Goal: Information Seeking & Learning: Learn about a topic

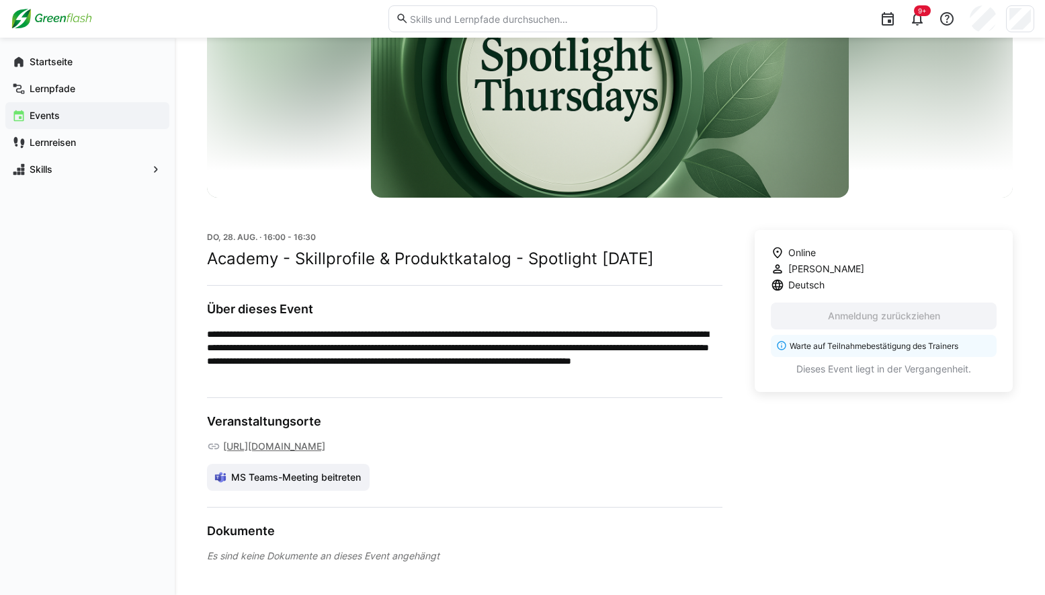
scroll to position [140, 0]
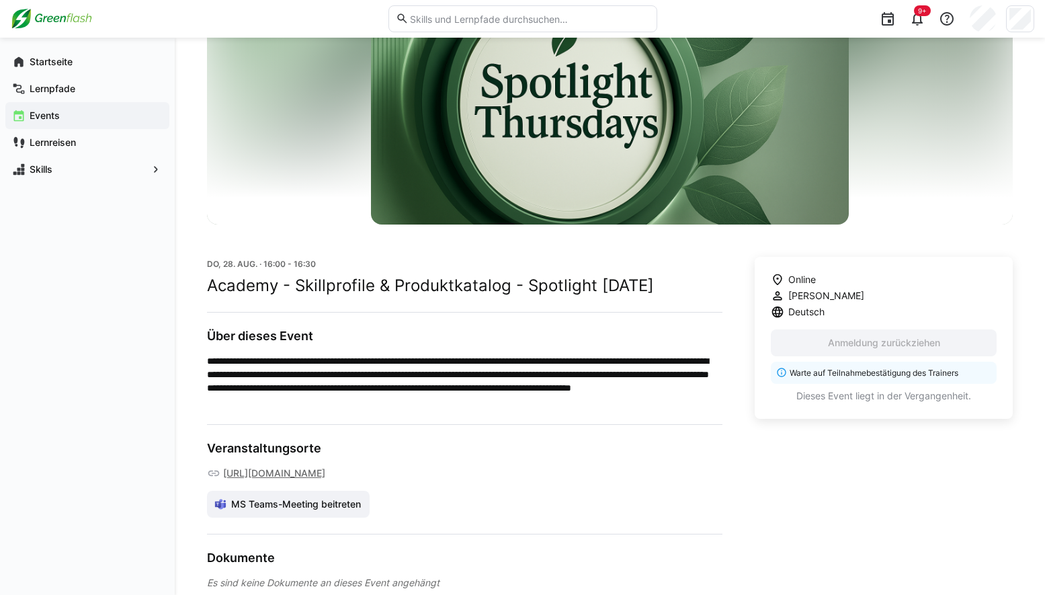
click at [846, 454] on div "Online Maruna Schick Deutsch Anmeldung zurückziehen Warte auf Teilnahmebestätig…" at bounding box center [884, 423] width 258 height 333
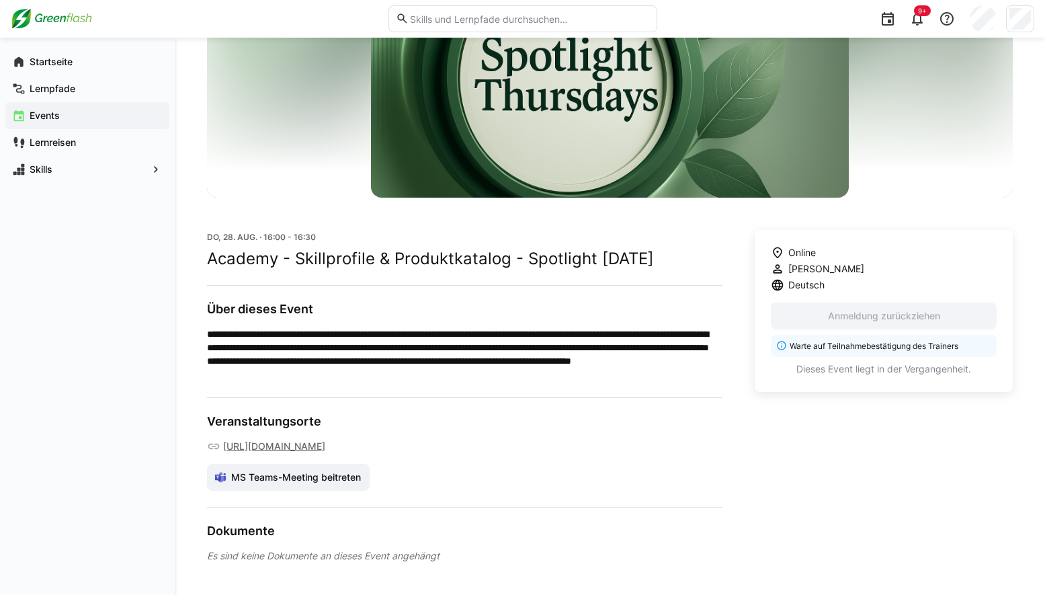
scroll to position [207, 0]
click at [345, 481] on span "MS Teams-Meeting beitreten" at bounding box center [296, 477] width 134 height 13
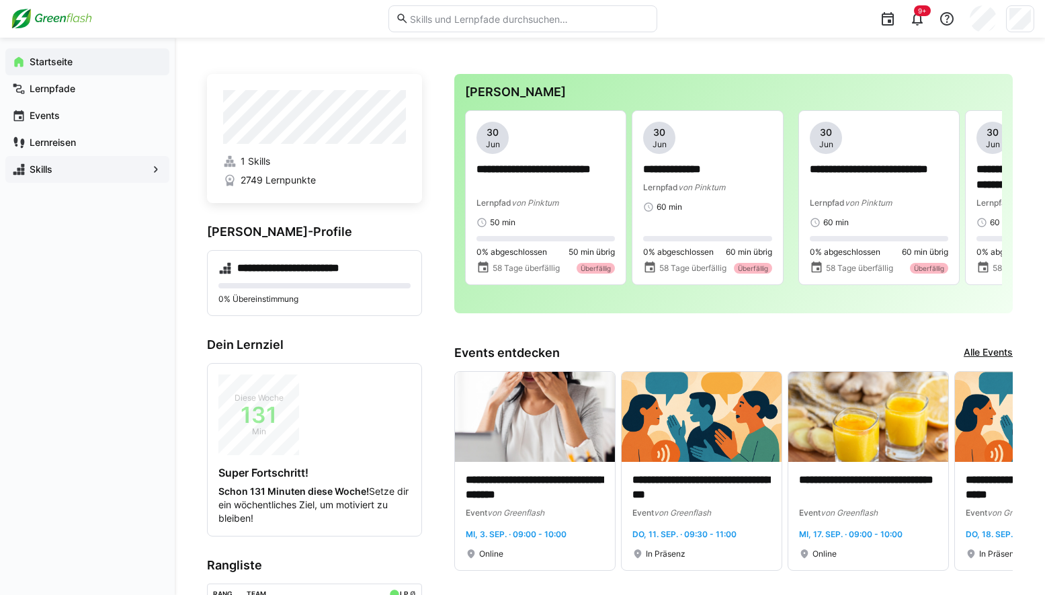
click at [0, 0] on app-navigation-label "Skills" at bounding box center [0, 0] width 0 height 0
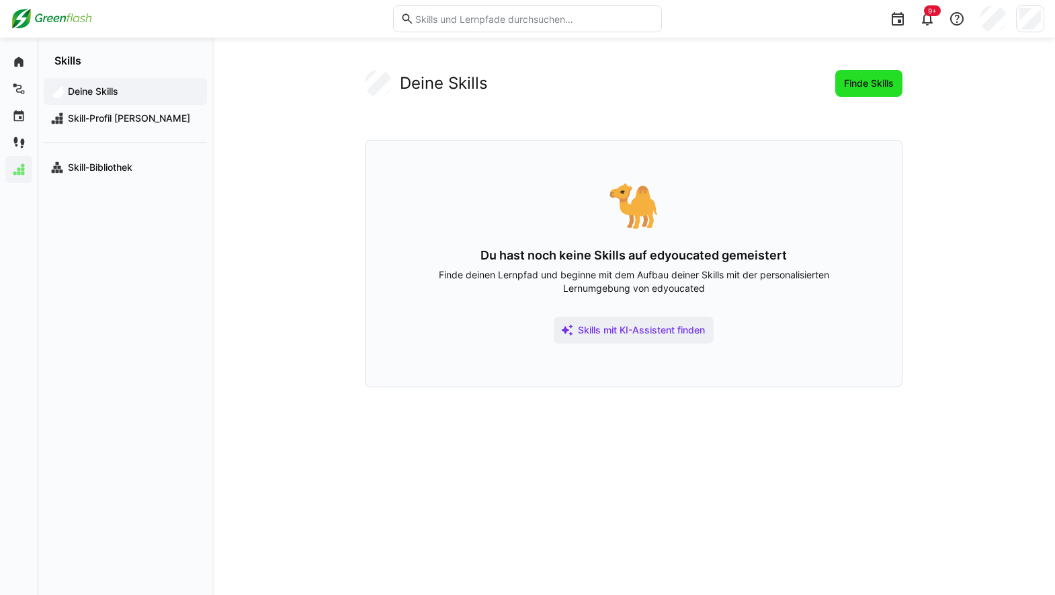
click at [856, 79] on span "Finde Skills" at bounding box center [869, 83] width 54 height 13
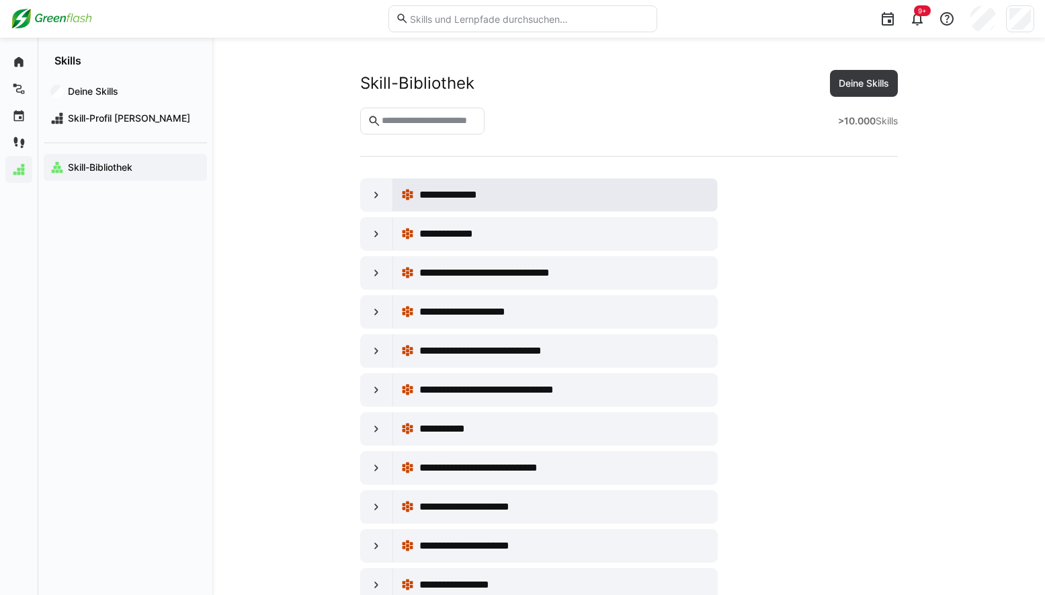
click at [518, 200] on div "**********" at bounding box center [563, 195] width 289 height 16
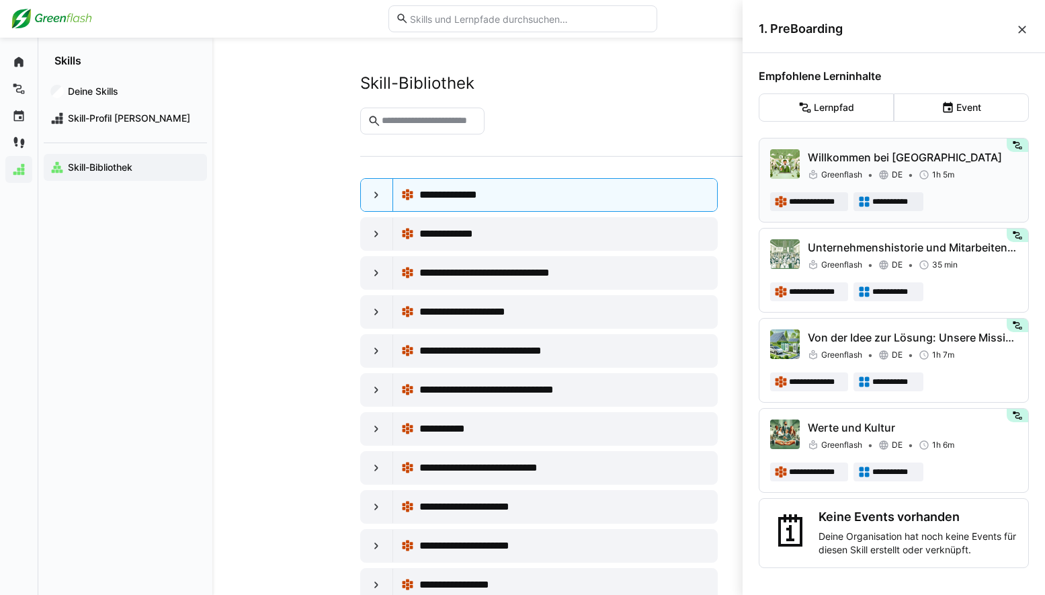
click at [977, 162] on p "Willkommen bei [GEOGRAPHIC_DATA]" at bounding box center [913, 157] width 210 height 16
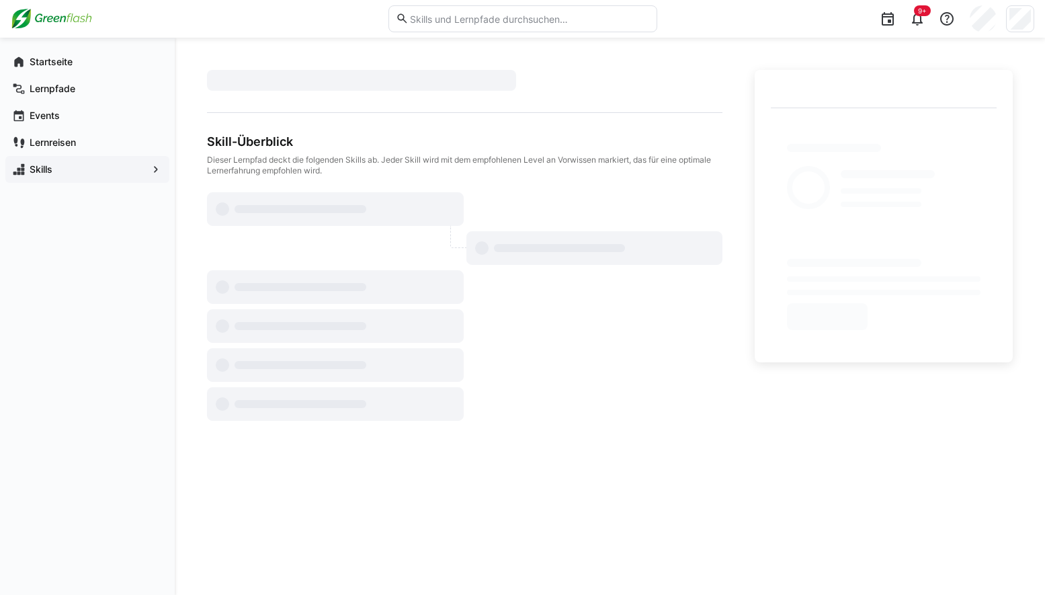
click at [24, 171] on eds-icon at bounding box center [18, 169] width 13 height 13
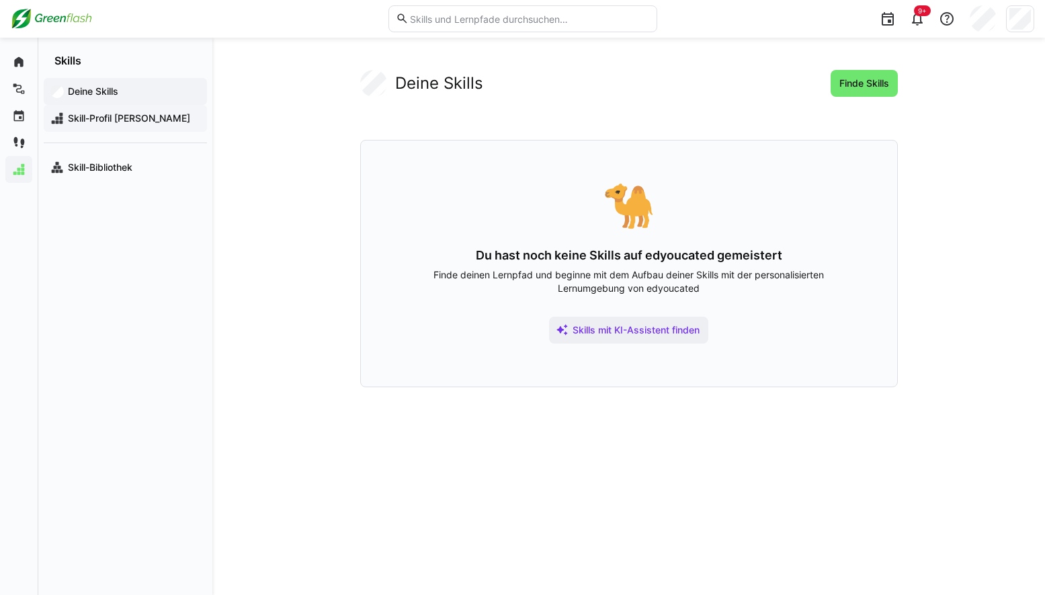
click at [137, 112] on span "Skill-Profil [PERSON_NAME]" at bounding box center [133, 118] width 134 height 13
click at [128, 120] on span "Skill-Profil [PERSON_NAME]" at bounding box center [133, 118] width 134 height 13
click at [0, 0] on app-navigation-label "Skill-Bibliothek" at bounding box center [0, 0] width 0 height 0
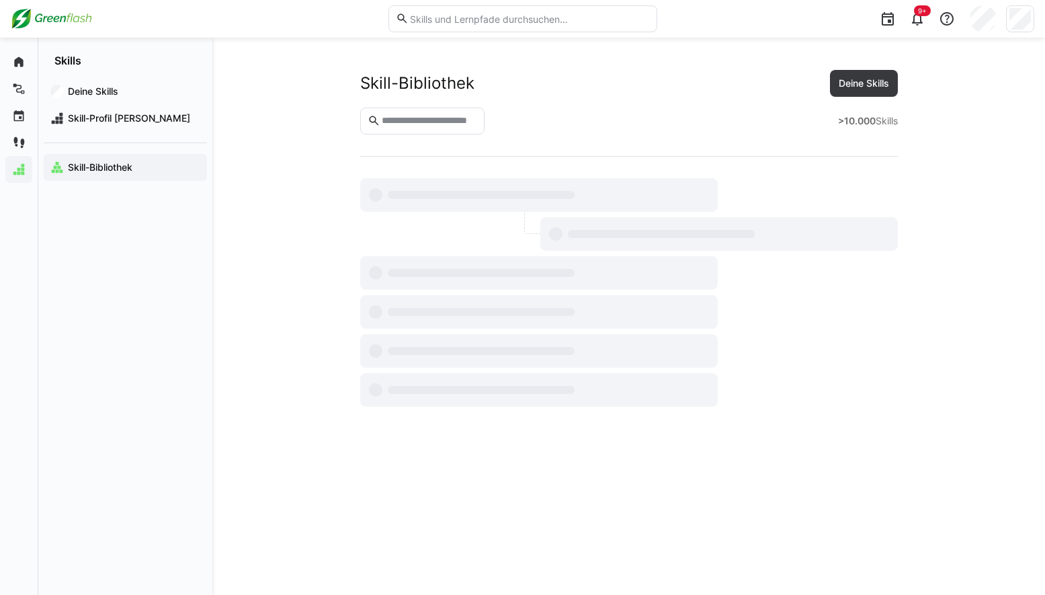
click at [653, 127] on div ">10.000 Skills" at bounding box center [629, 121] width 538 height 27
click at [142, 122] on span "Skill-Profil [PERSON_NAME]" at bounding box center [133, 118] width 134 height 13
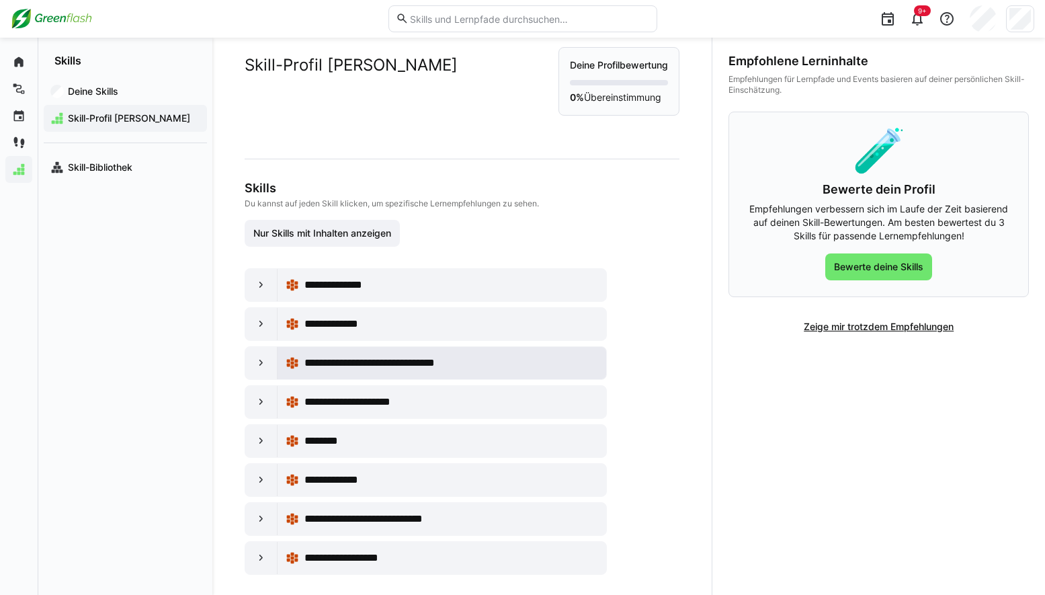
scroll to position [35, 0]
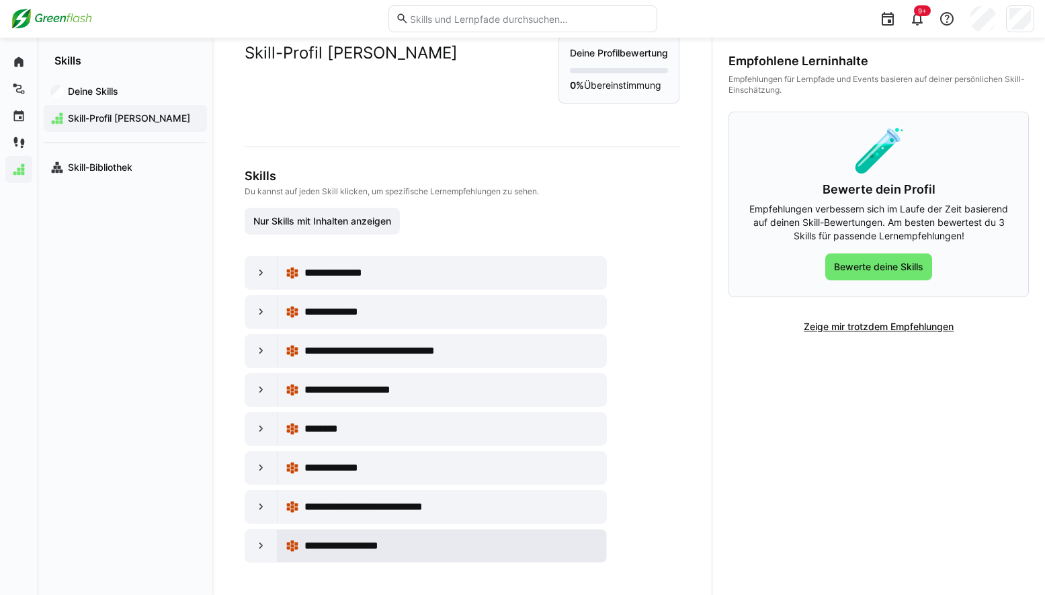
click at [372, 542] on span "**********" at bounding box center [353, 546] width 96 height 16
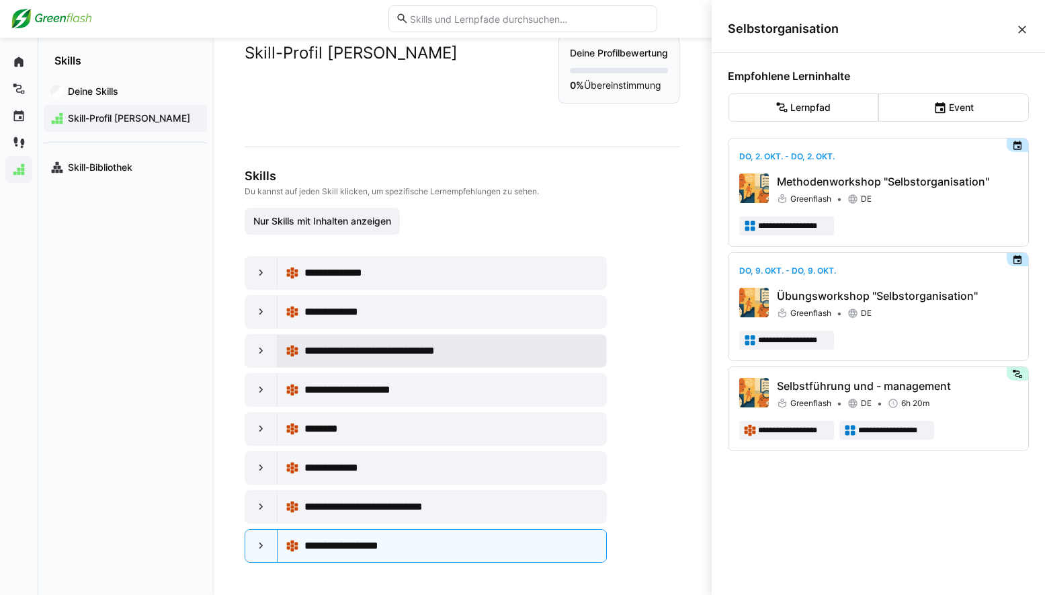
click at [446, 356] on span "**********" at bounding box center [391, 351] width 173 height 16
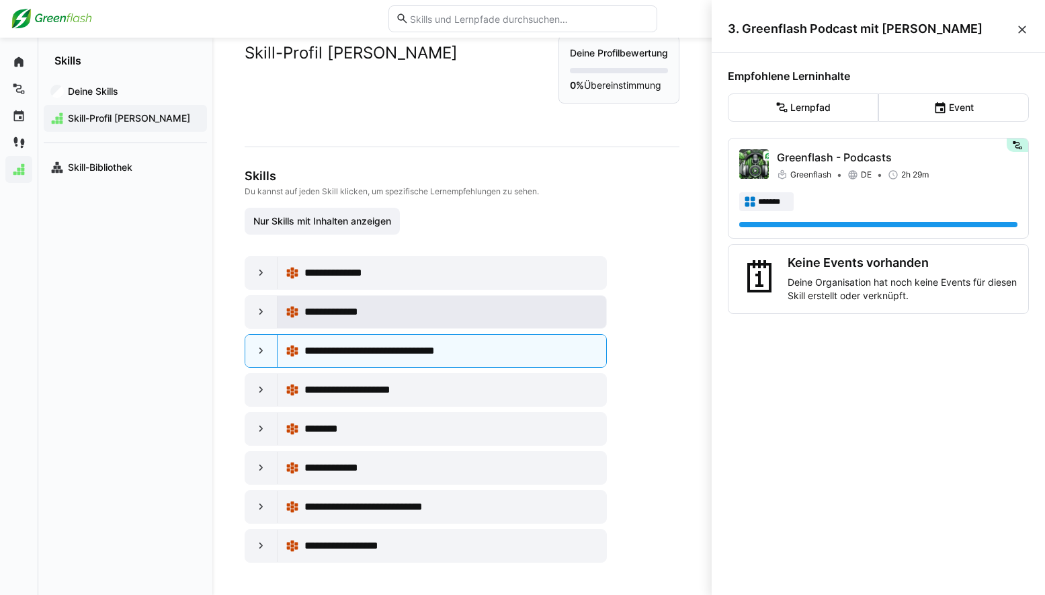
click at [482, 316] on div "**********" at bounding box center [452, 312] width 294 height 16
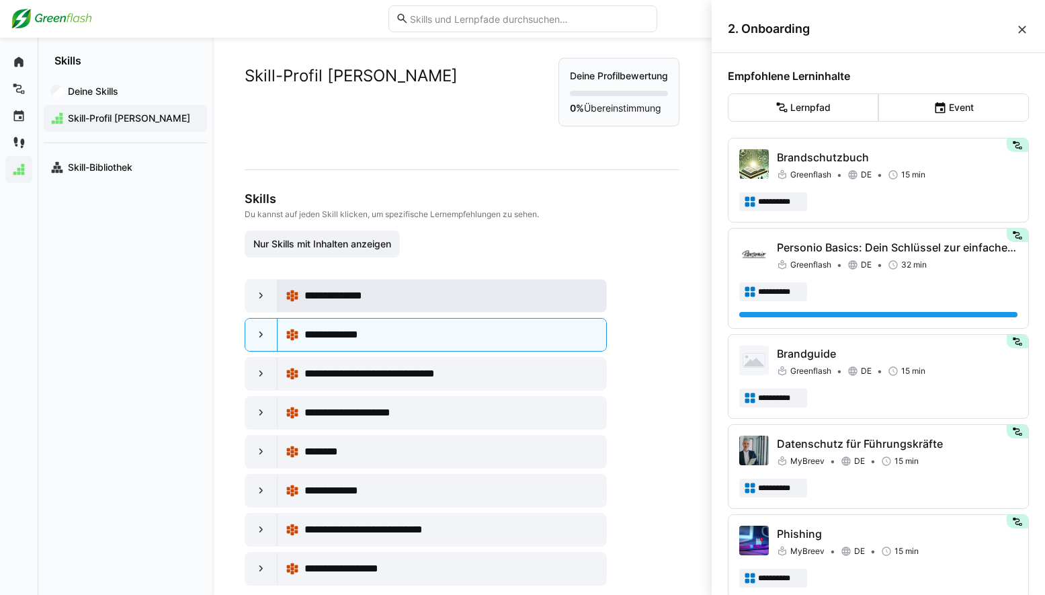
scroll to position [0, 0]
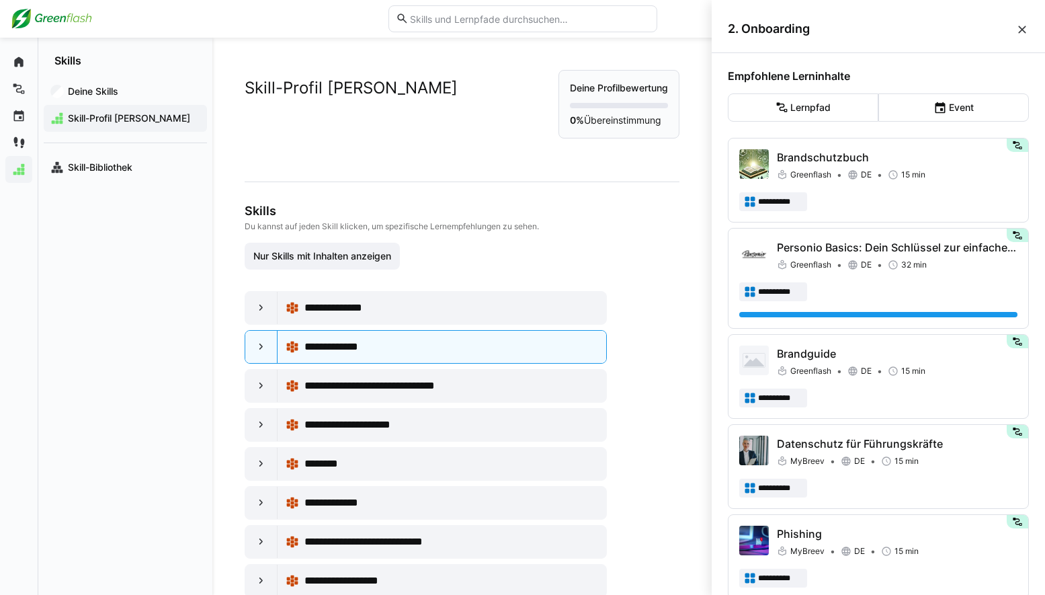
click at [631, 111] on div "0% Übereinstimmung" at bounding box center [619, 115] width 98 height 24
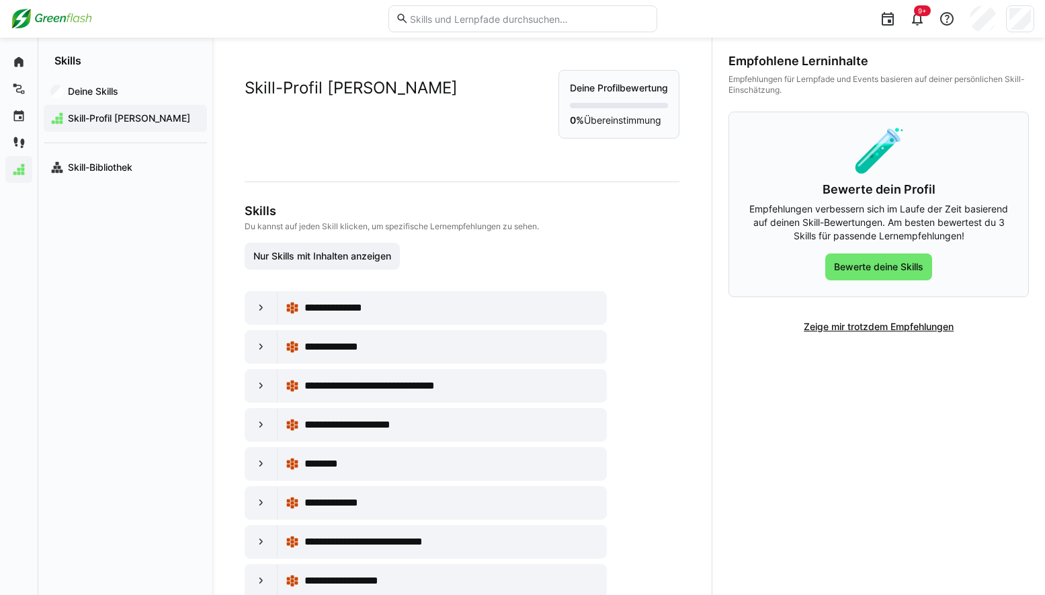
click at [581, 120] on p "0% Übereinstimmung" at bounding box center [619, 120] width 98 height 13
click at [0, 0] on app-navigation-label "Deine Skills" at bounding box center [0, 0] width 0 height 0
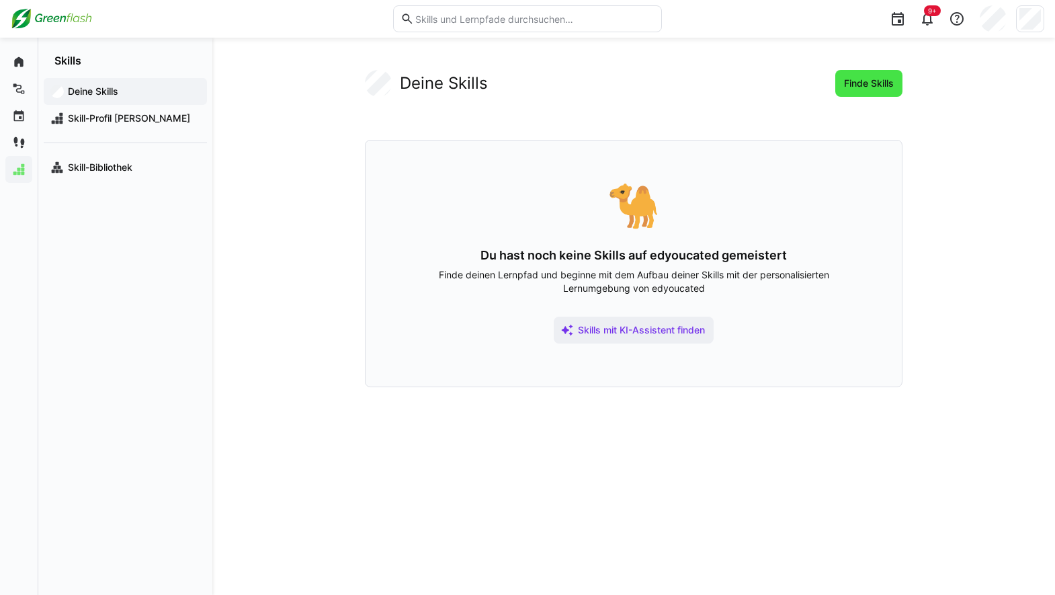
click at [871, 83] on span "Finde Skills" at bounding box center [869, 83] width 54 height 13
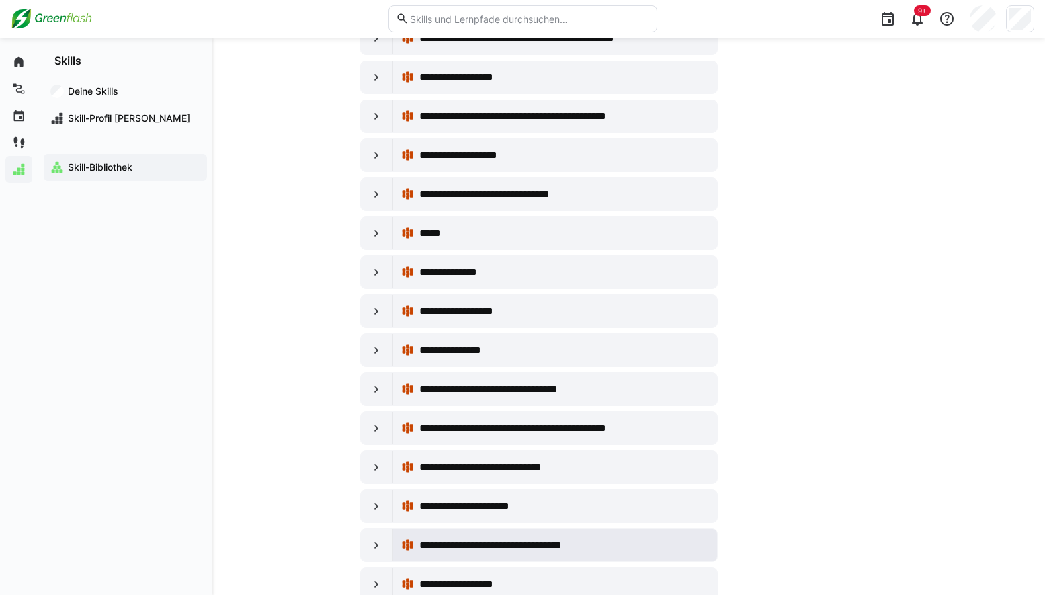
scroll to position [2222, 0]
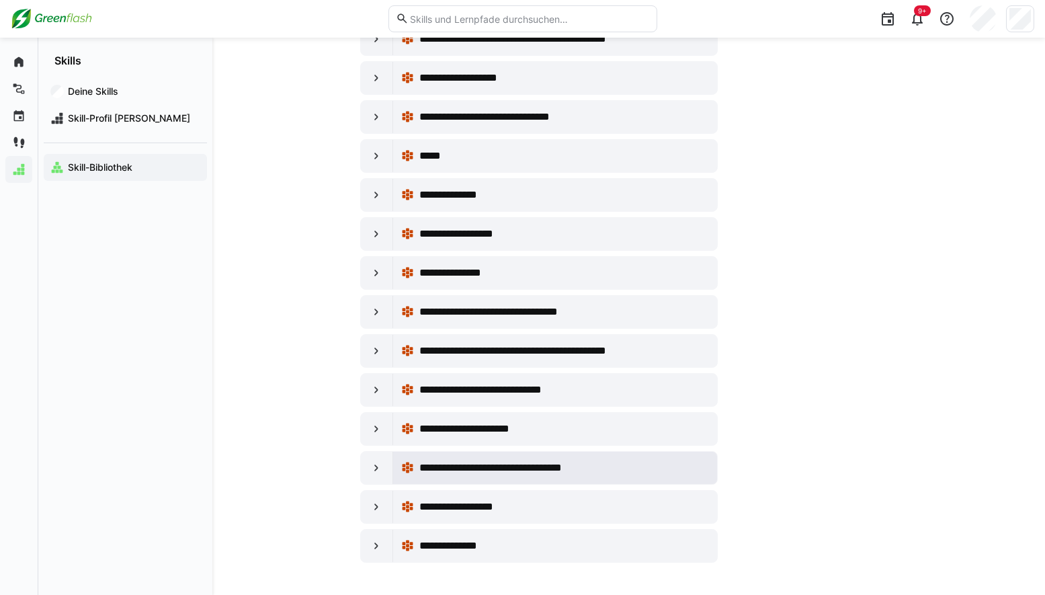
click at [528, 468] on span "**********" at bounding box center [510, 468] width 182 height 16
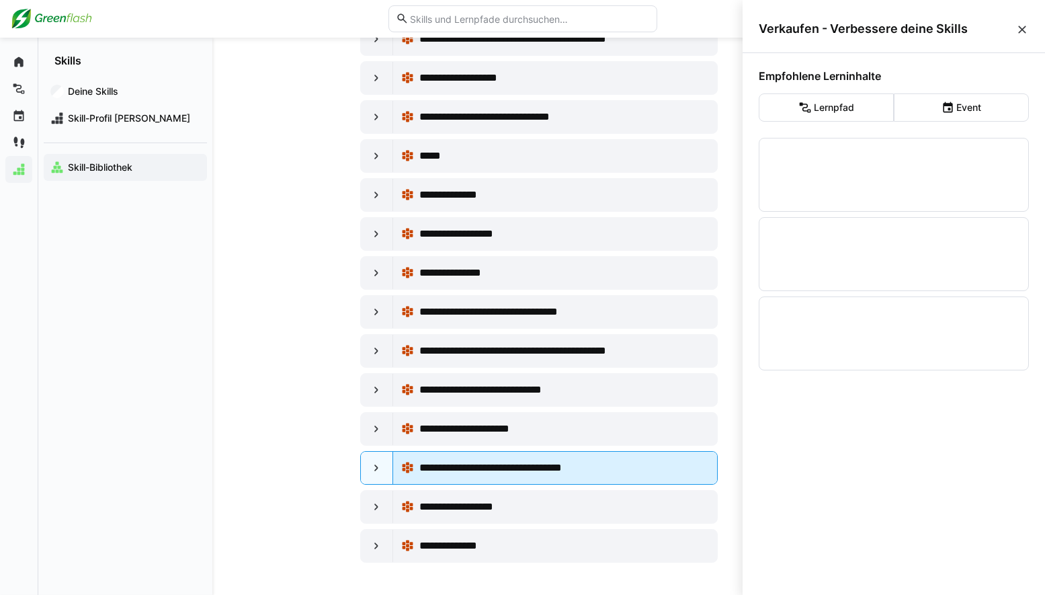
scroll to position [0, 0]
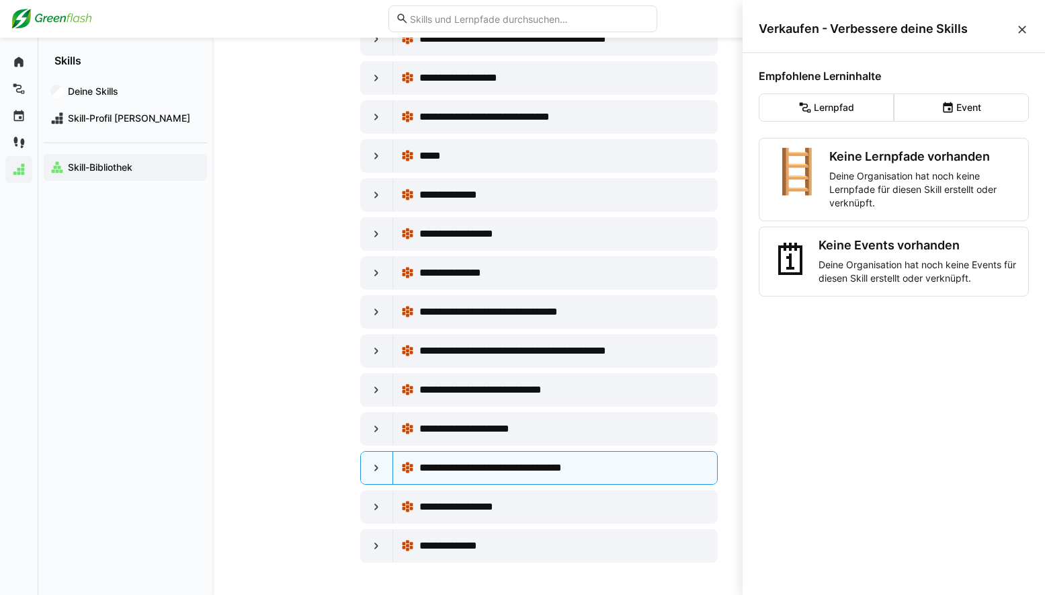
click at [1017, 34] on eds-icon at bounding box center [1022, 29] width 13 height 13
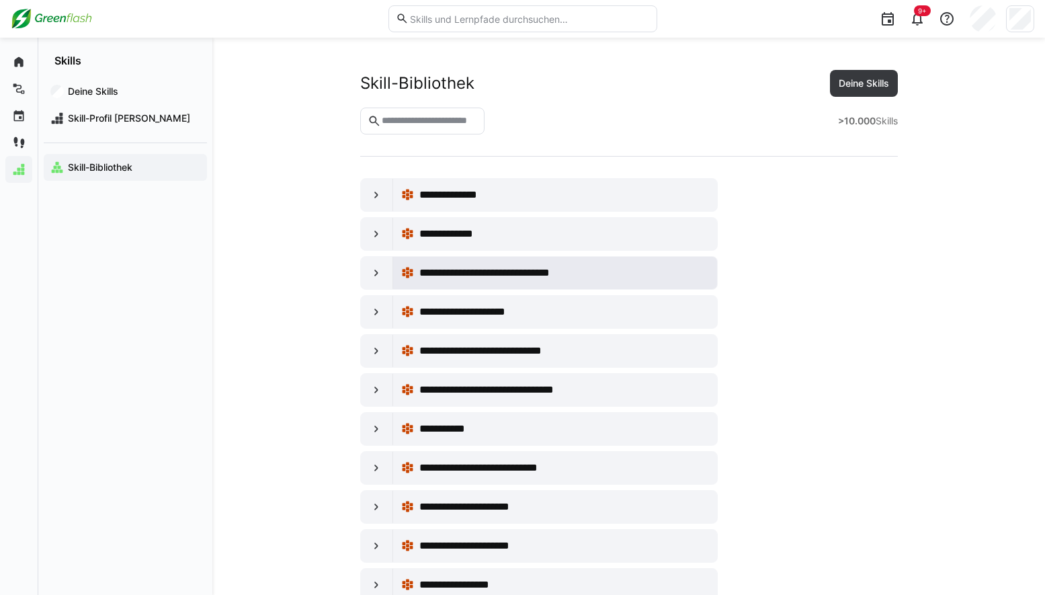
click at [508, 275] on span "**********" at bounding box center [505, 273] width 173 height 16
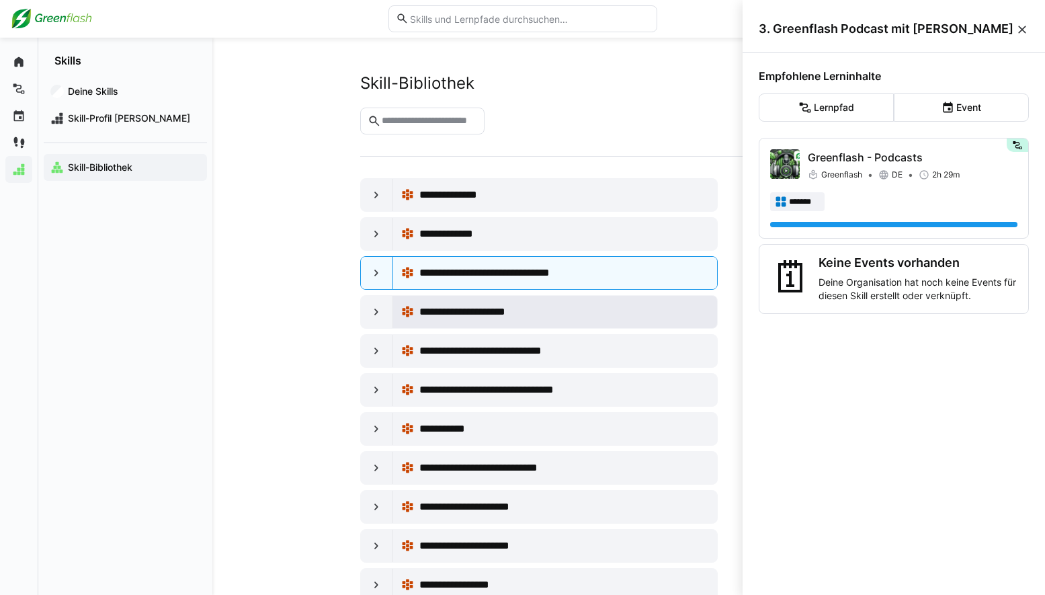
click at [499, 309] on span "**********" at bounding box center [474, 312] width 110 height 16
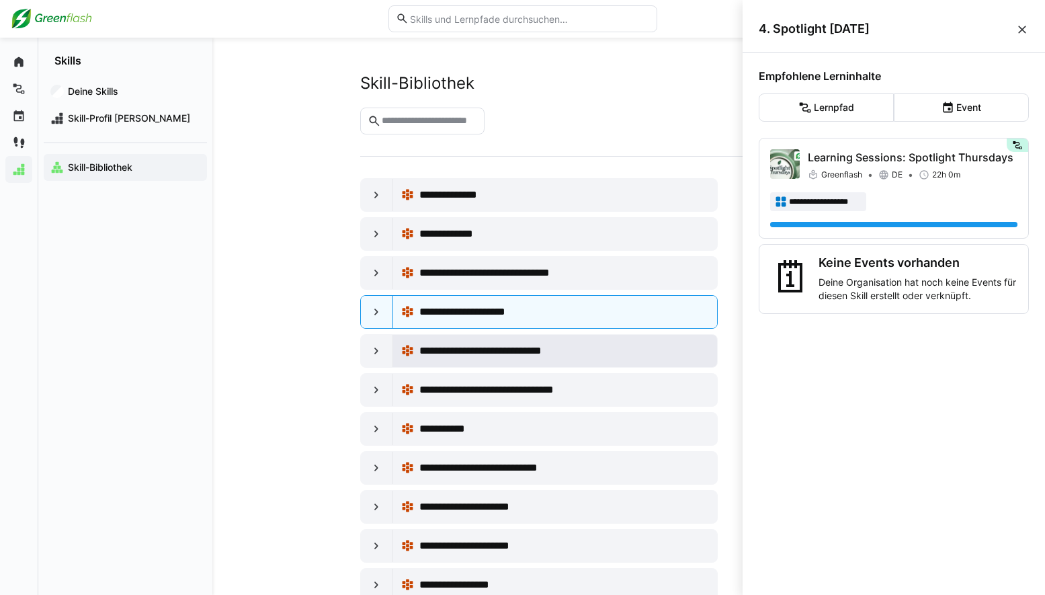
click at [502, 349] on span "**********" at bounding box center [505, 351] width 173 height 16
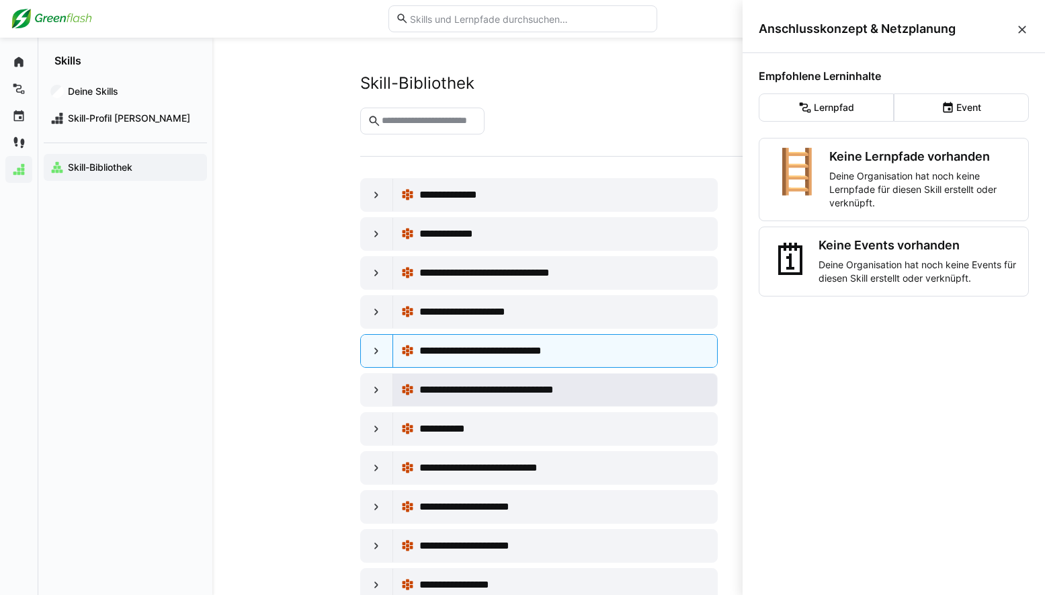
click at [501, 387] on span "**********" at bounding box center [507, 390] width 177 height 16
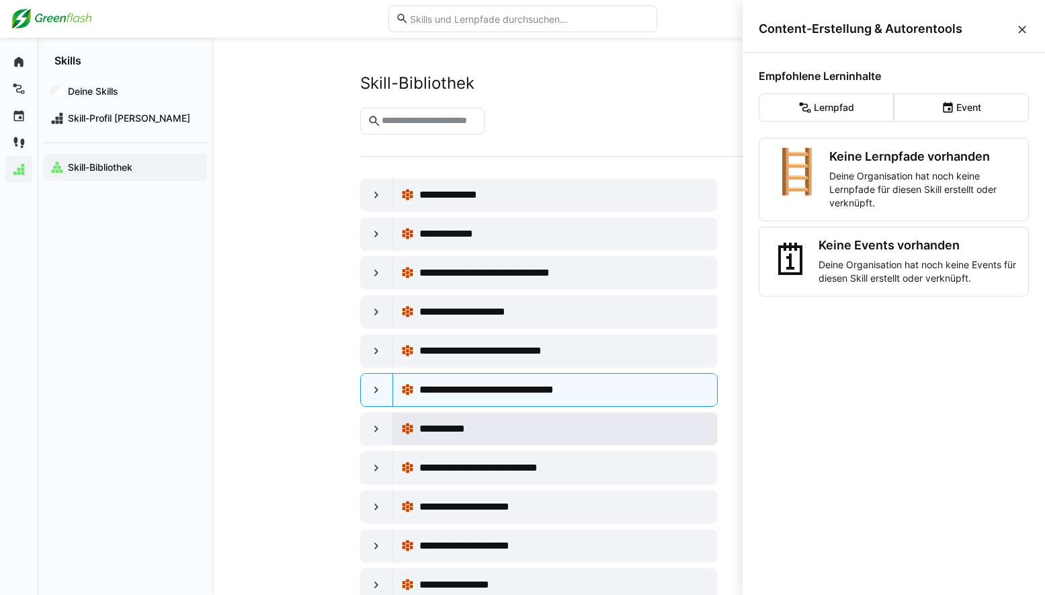
click at [495, 416] on div "**********" at bounding box center [555, 428] width 308 height 27
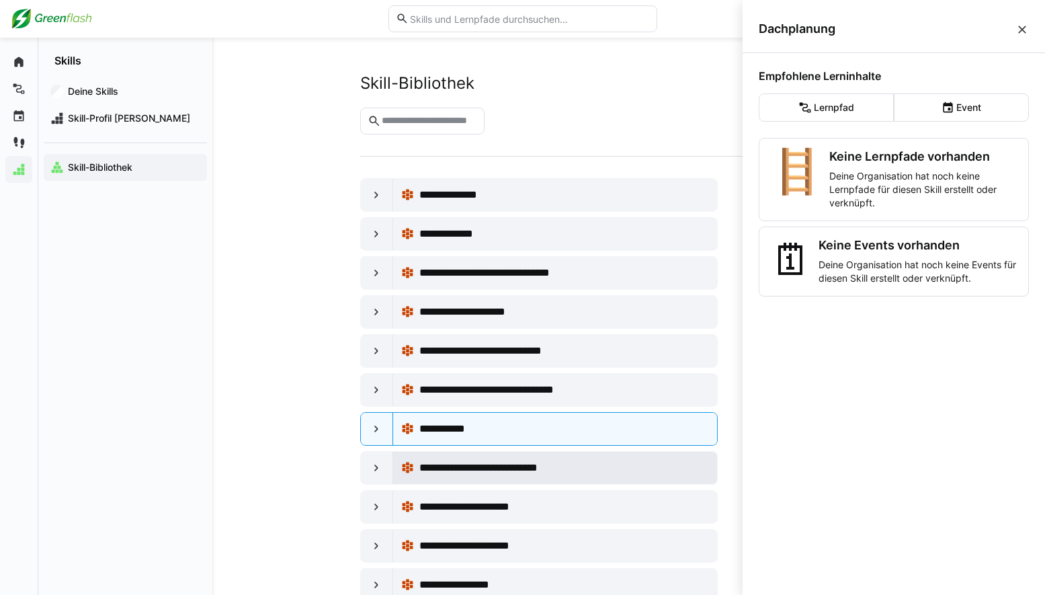
click at [449, 469] on span "**********" at bounding box center [494, 468] width 150 height 16
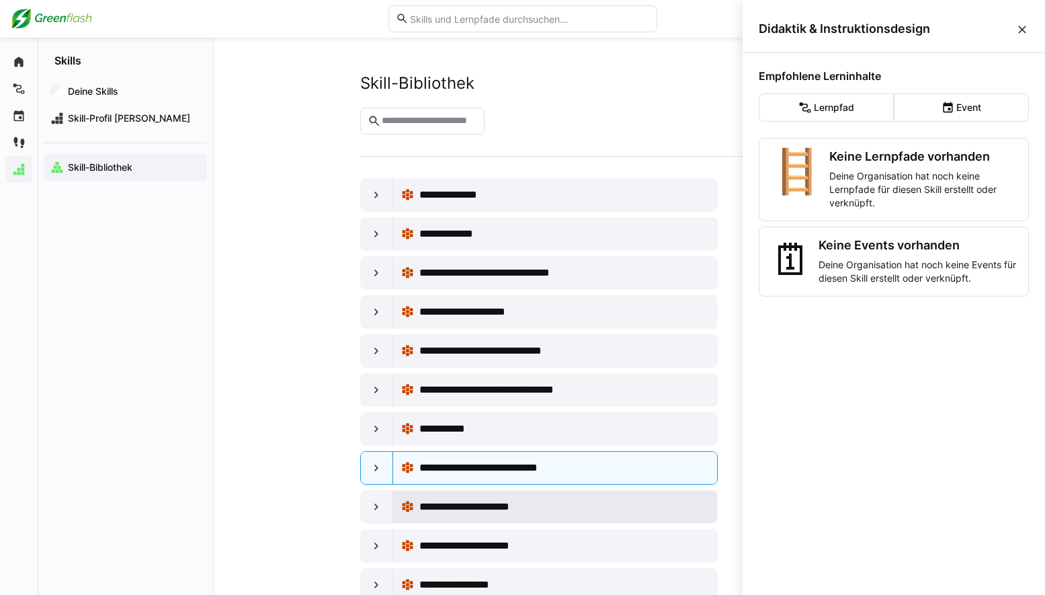
click at [491, 506] on span "**********" at bounding box center [475, 507] width 112 height 16
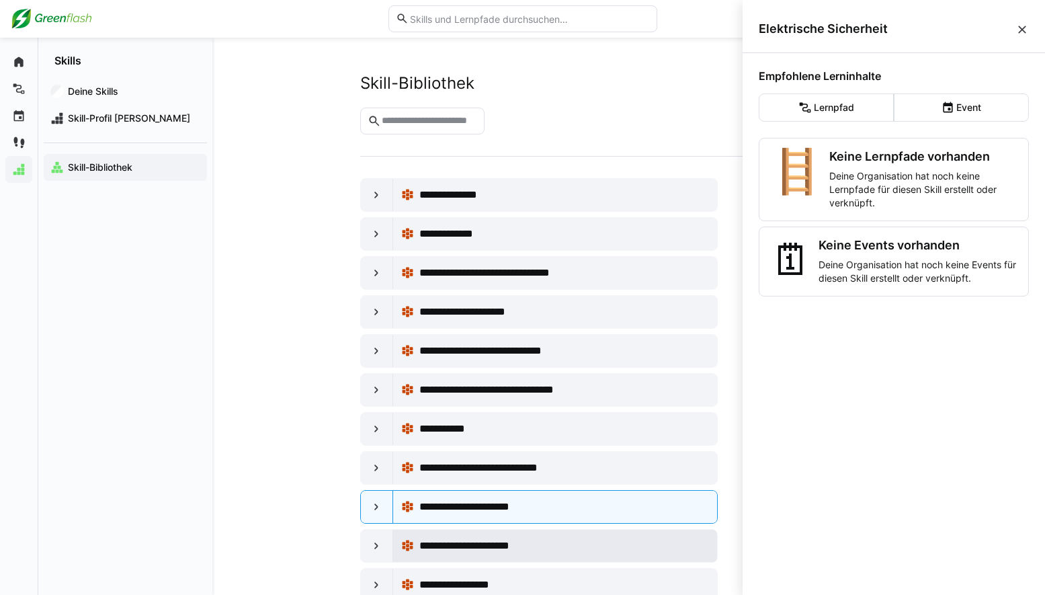
click at [450, 536] on div "**********" at bounding box center [555, 545] width 308 height 27
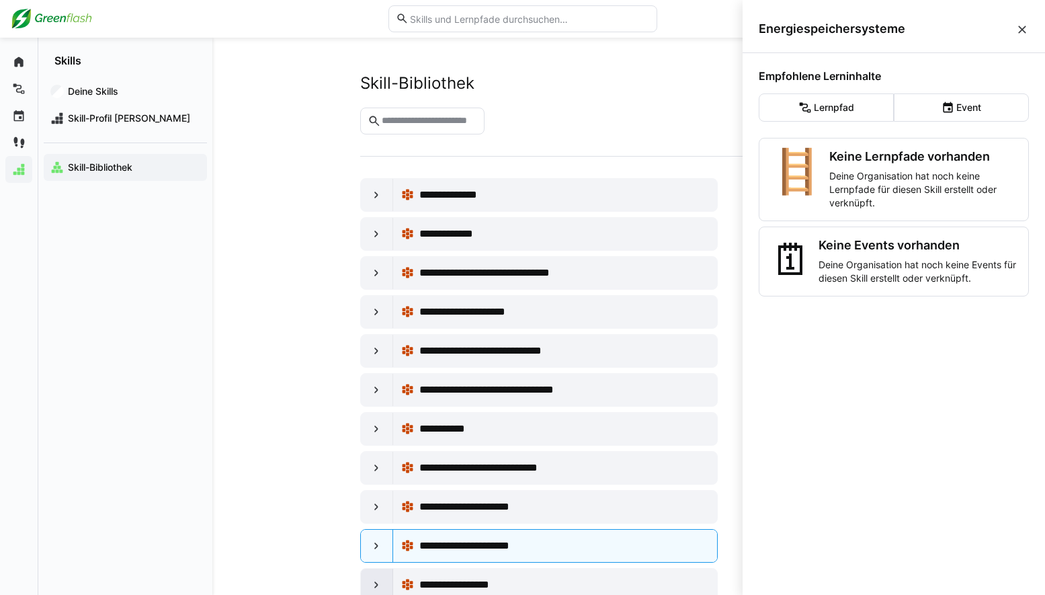
click at [374, 579] on eds-icon at bounding box center [376, 584] width 13 height 13
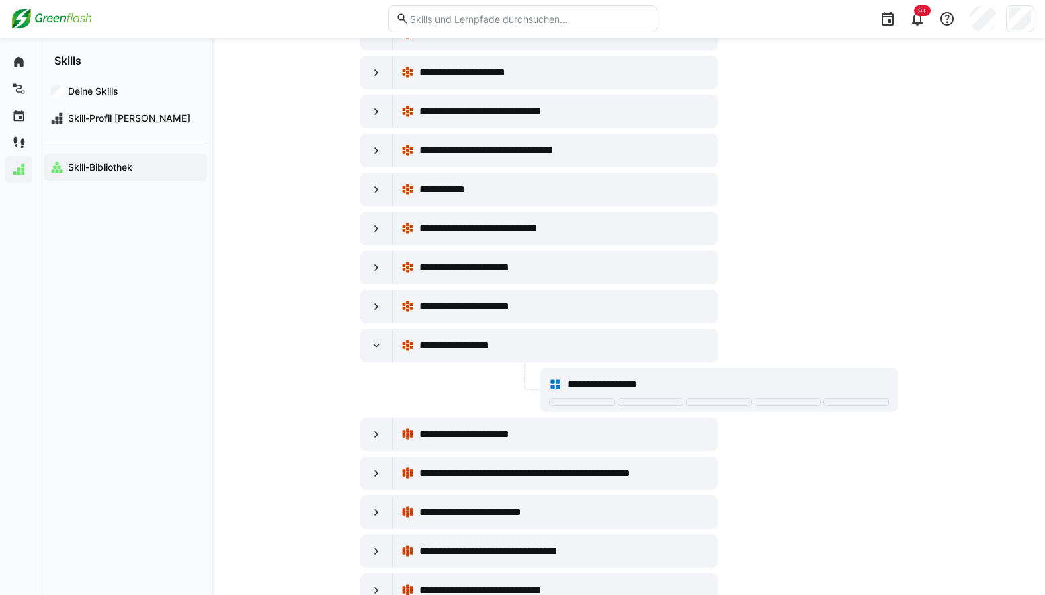
scroll to position [356, 0]
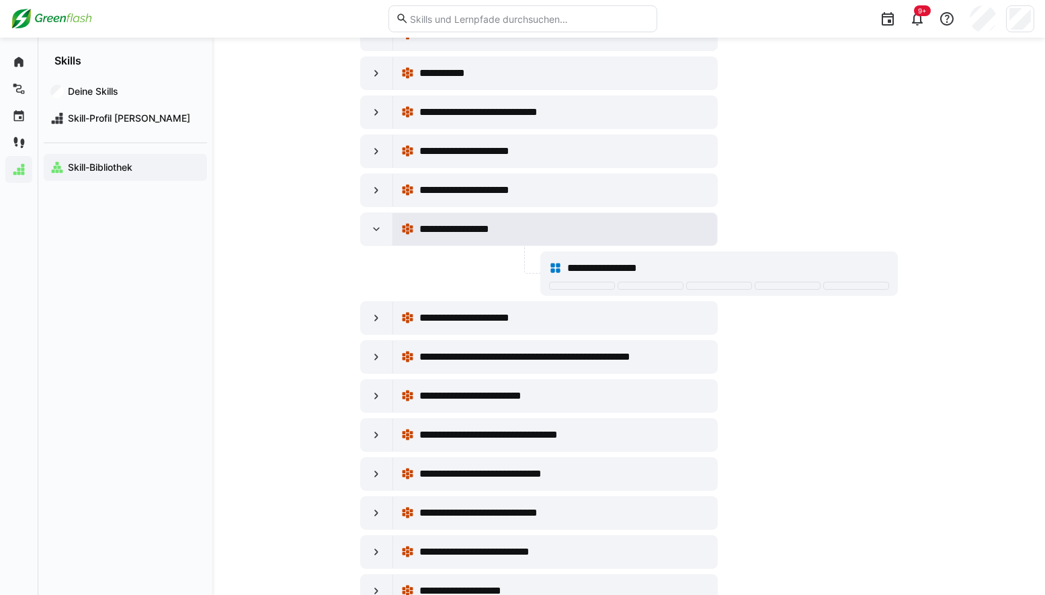
click at [549, 224] on div "**********" at bounding box center [563, 229] width 289 height 16
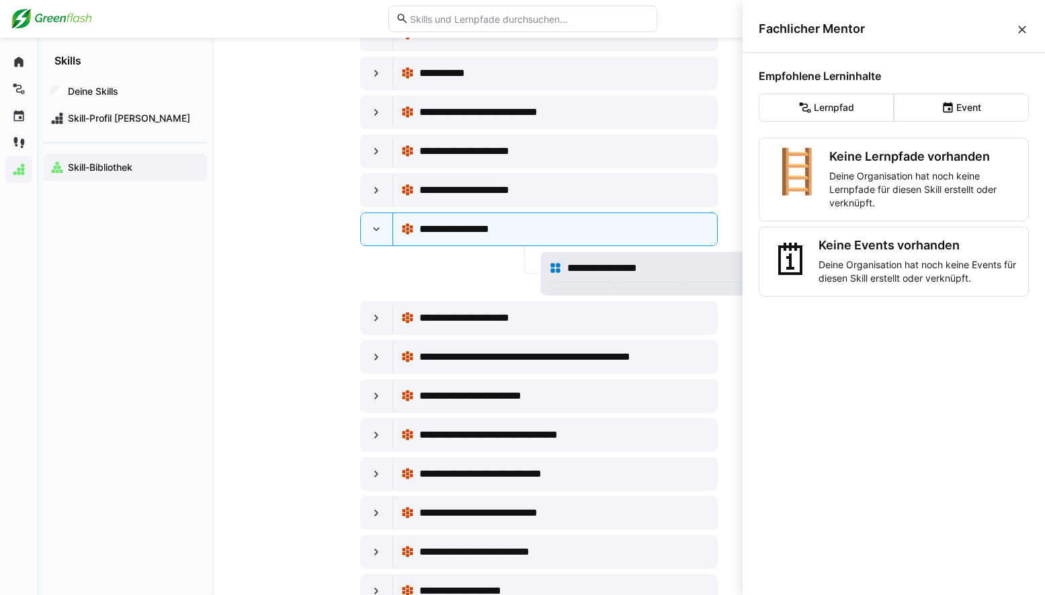
click at [600, 256] on div "**********" at bounding box center [719, 268] width 340 height 27
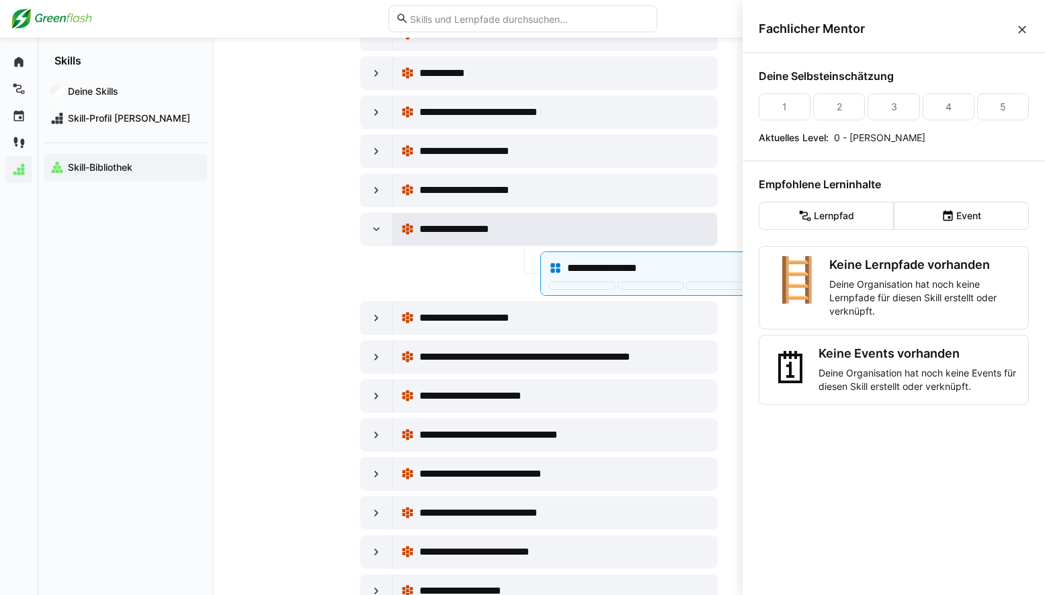
click at [530, 239] on div "**********" at bounding box center [555, 229] width 308 height 27
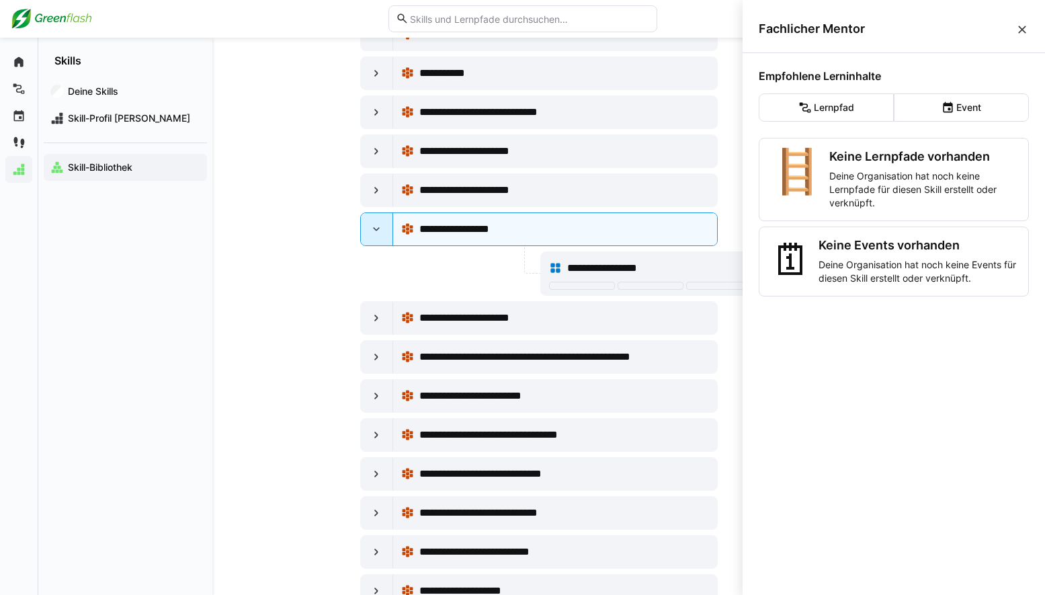
click at [381, 233] on eds-icon at bounding box center [376, 229] width 13 height 13
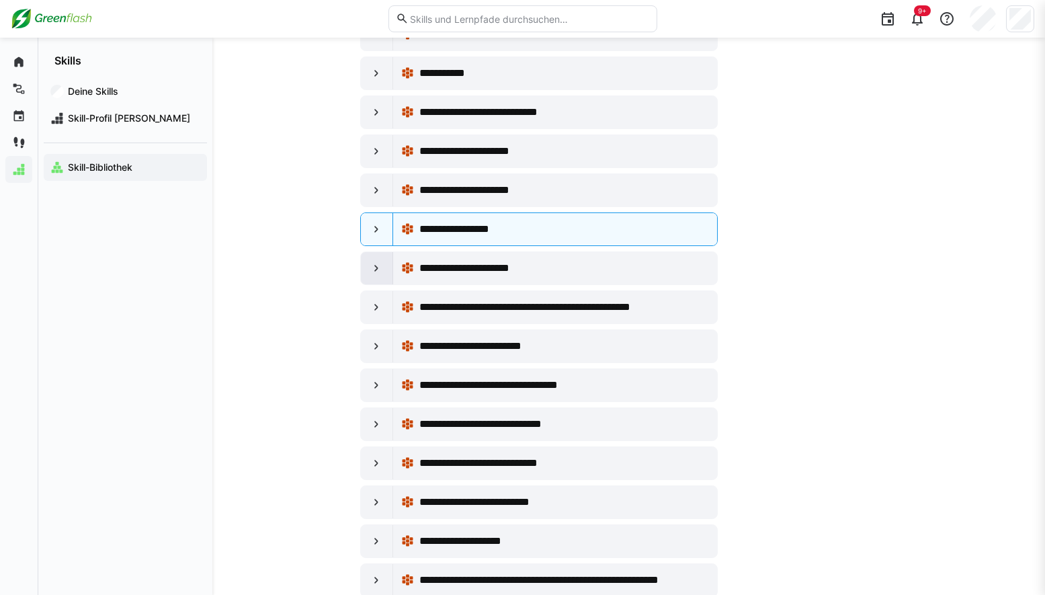
scroll to position [356, 0]
click at [378, 269] on eds-icon at bounding box center [376, 267] width 13 height 13
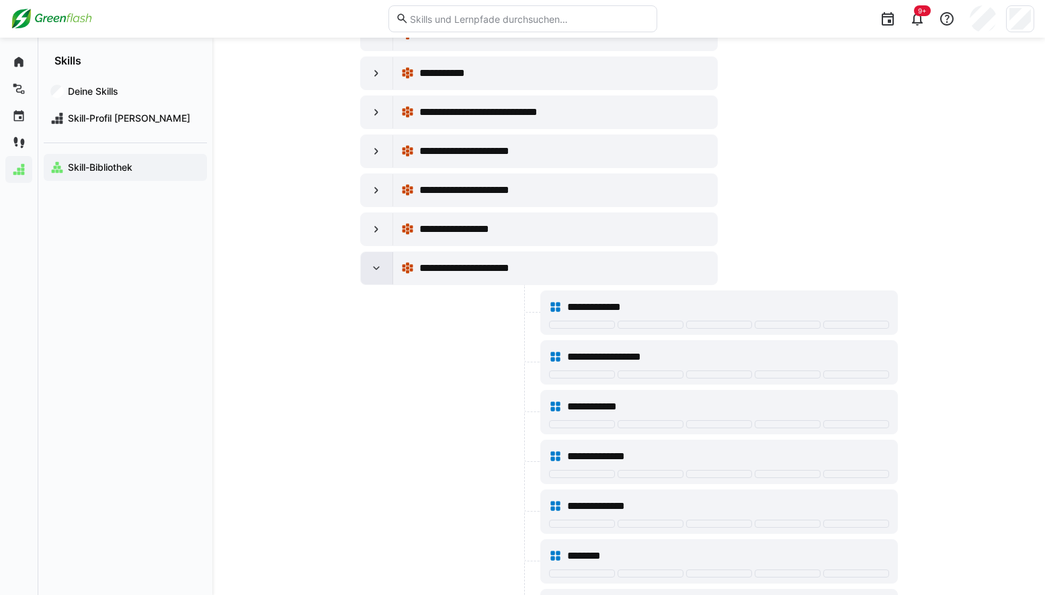
click at [378, 269] on eds-icon at bounding box center [376, 267] width 13 height 13
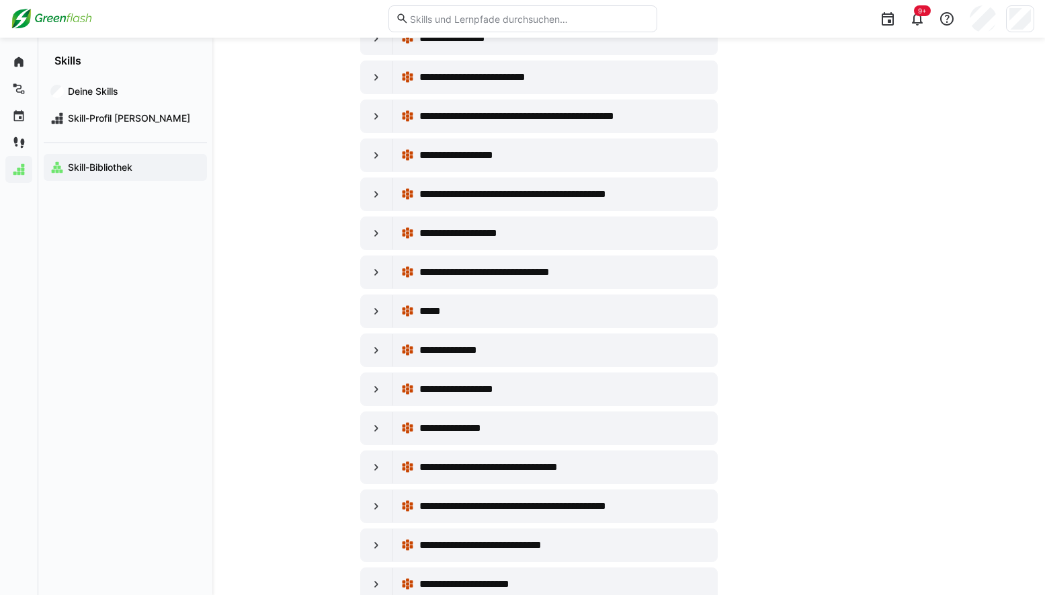
scroll to position [2222, 0]
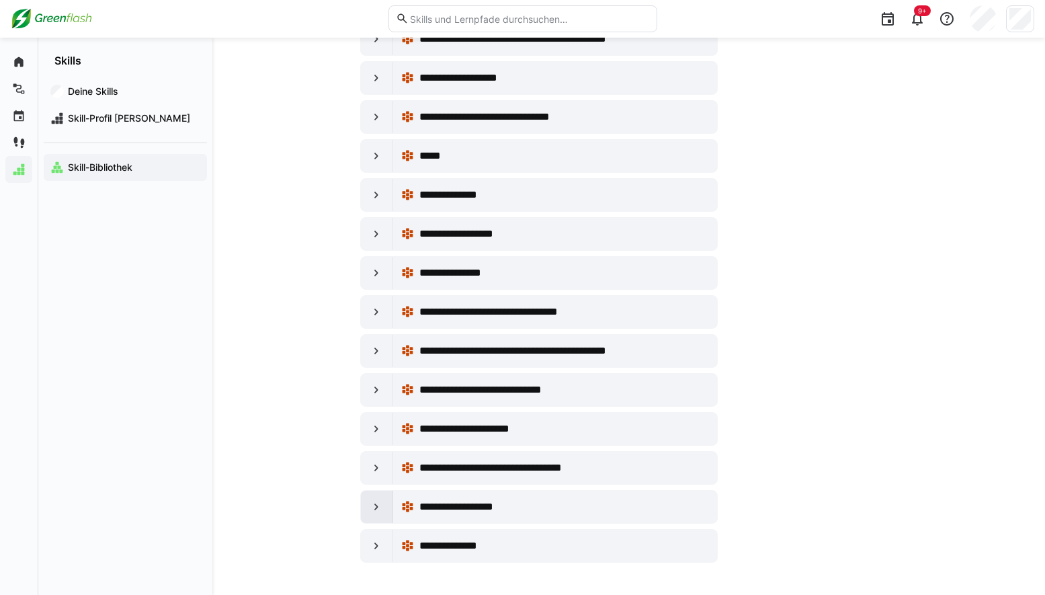
click at [379, 506] on eds-icon at bounding box center [376, 506] width 13 height 13
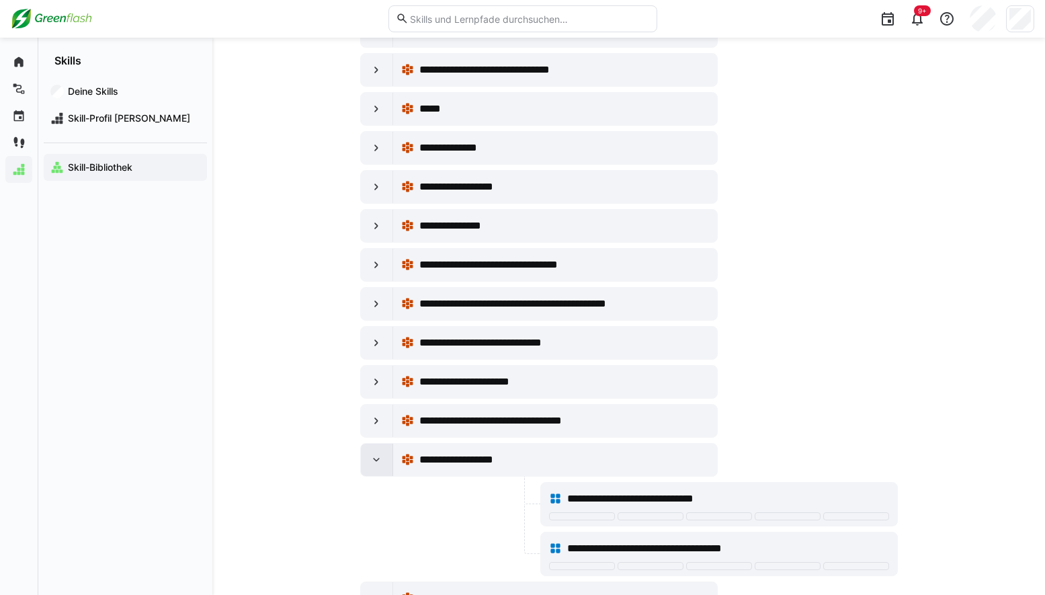
scroll to position [2322, 0]
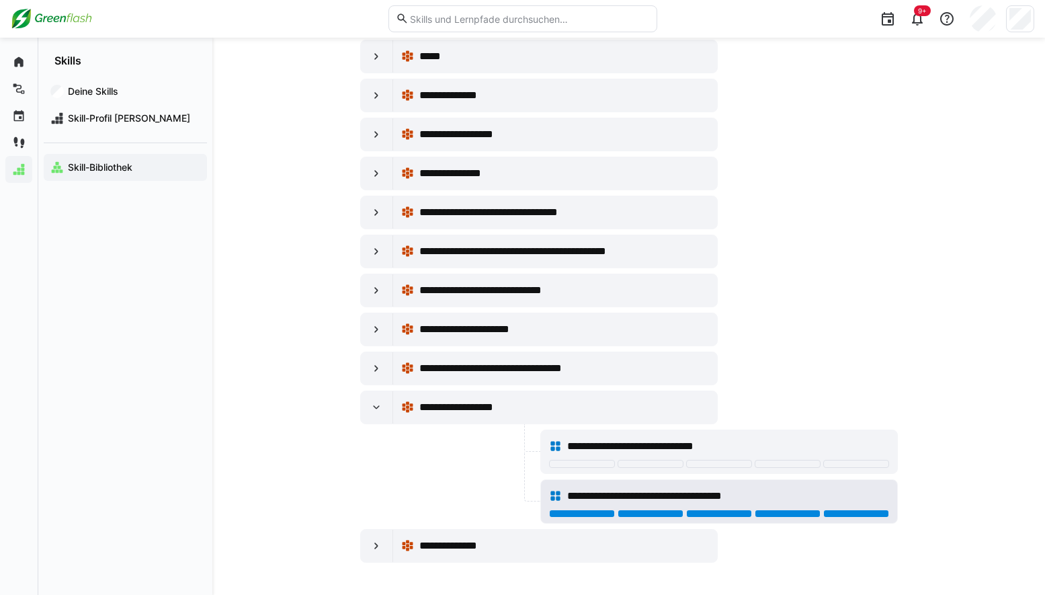
click at [852, 514] on div at bounding box center [856, 514] width 66 height 8
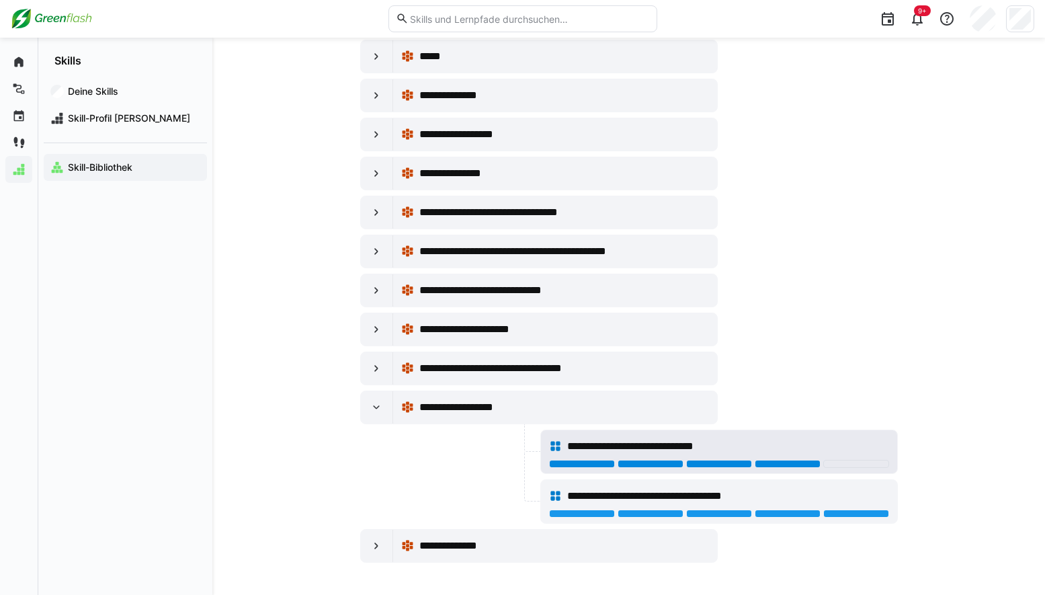
click at [809, 467] on div at bounding box center [788, 464] width 66 height 8
click at [852, 467] on div at bounding box center [856, 464] width 66 height 8
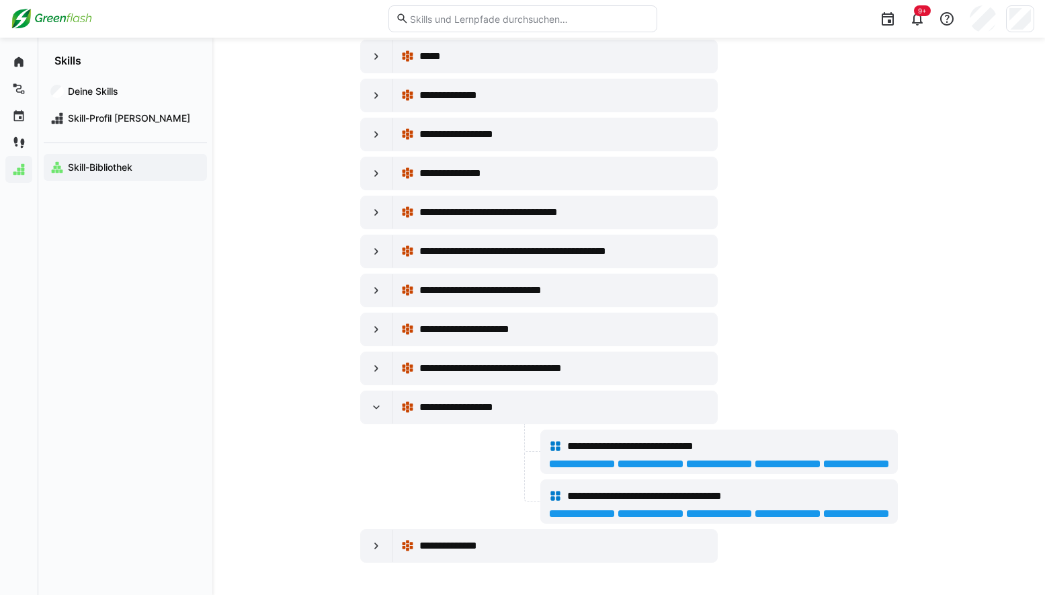
click at [380, 403] on eds-icon at bounding box center [376, 407] width 13 height 13
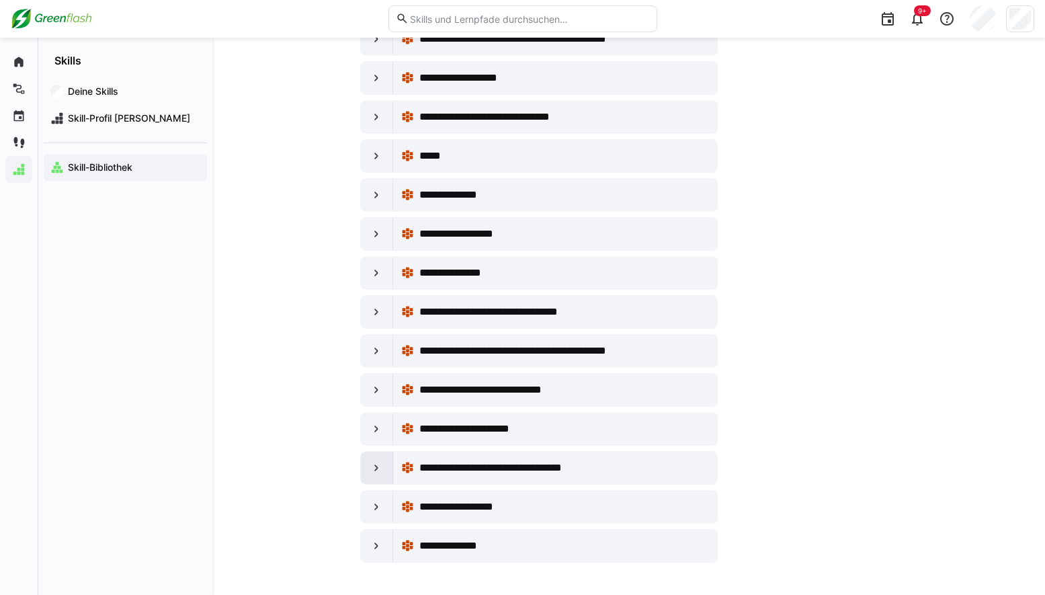
click at [385, 465] on div at bounding box center [377, 468] width 32 height 32
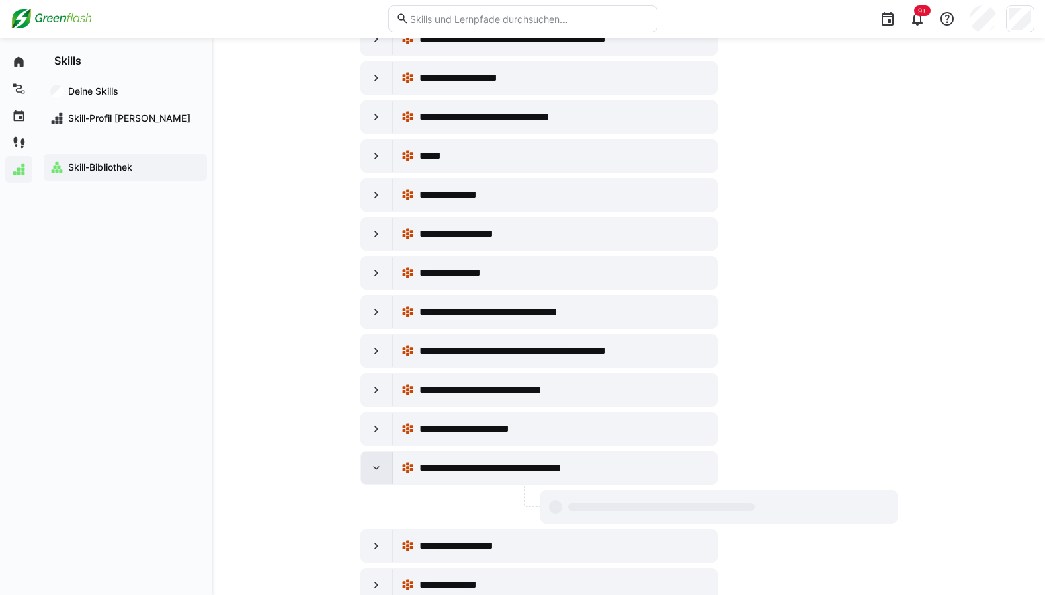
scroll to position [2272, 0]
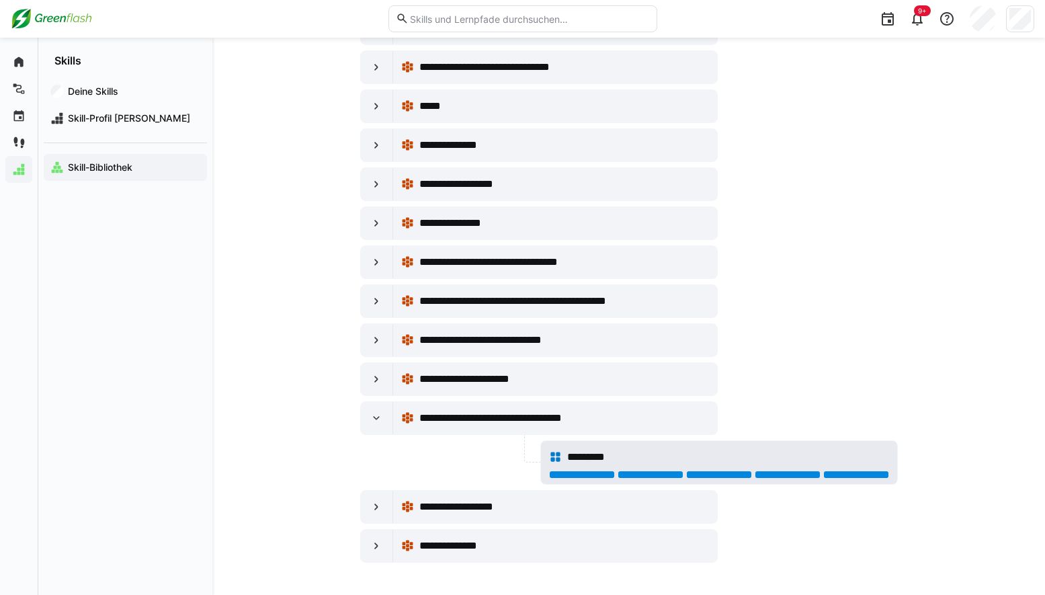
click at [849, 477] on div at bounding box center [856, 475] width 66 height 8
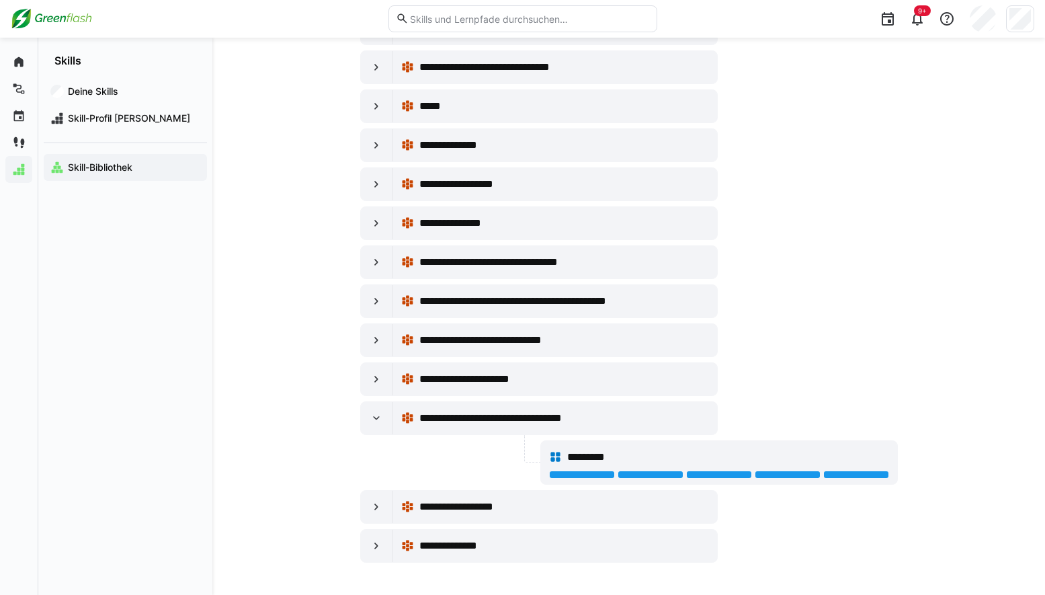
click at [378, 417] on eds-icon at bounding box center [376, 417] width 13 height 13
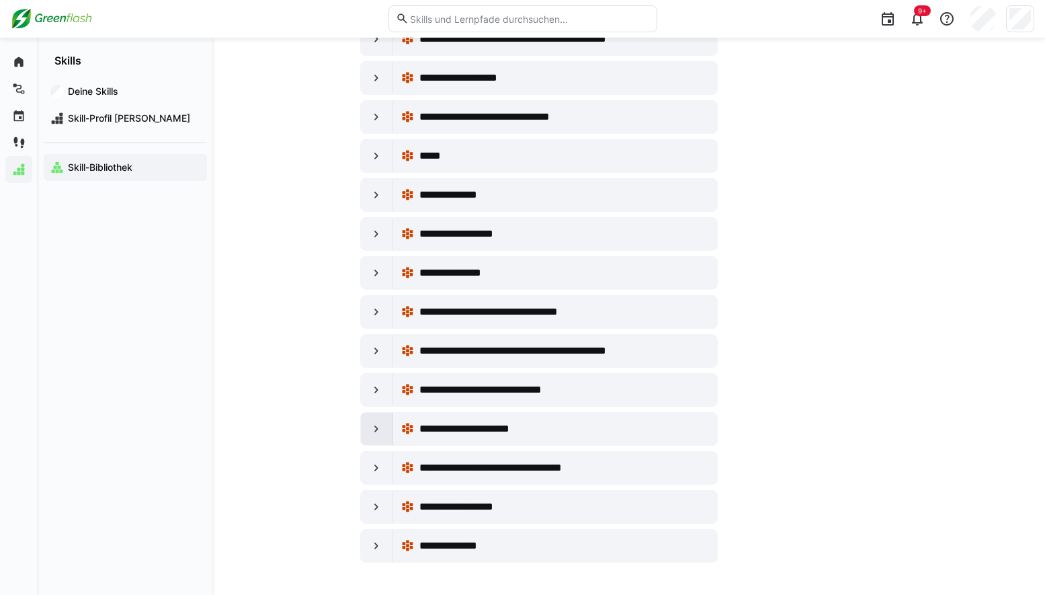
click at [372, 424] on eds-icon at bounding box center [376, 428] width 13 height 13
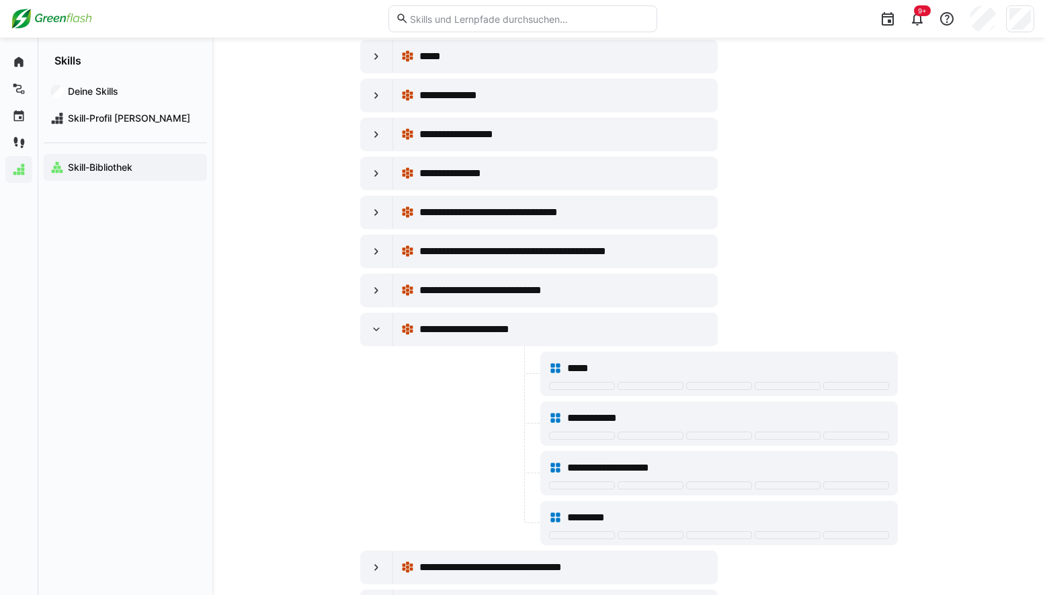
click at [380, 336] on div at bounding box center [377, 329] width 32 height 32
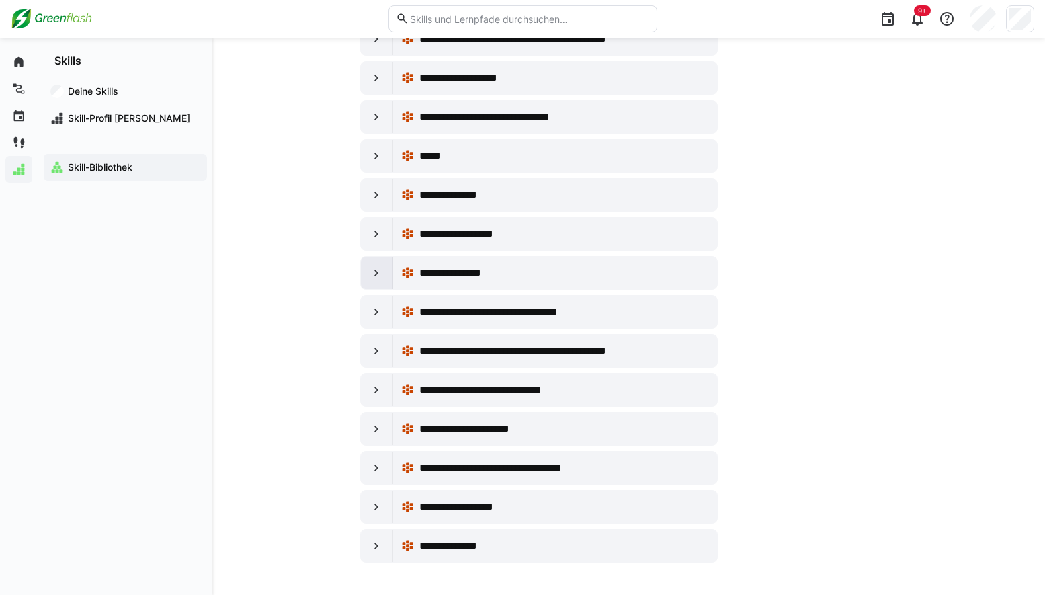
click at [383, 280] on div at bounding box center [377, 273] width 32 height 32
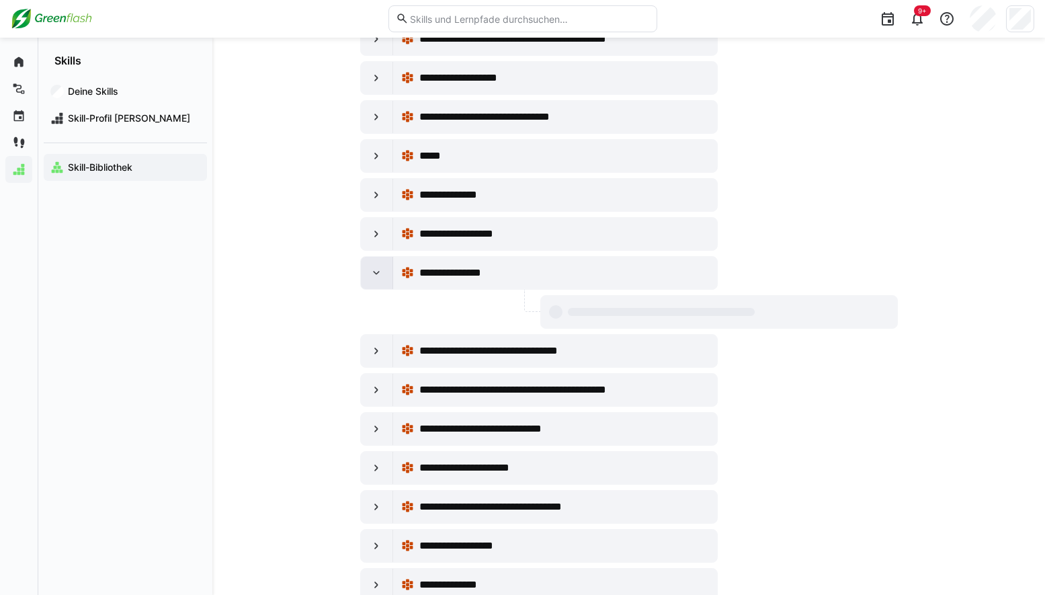
scroll to position [2272, 0]
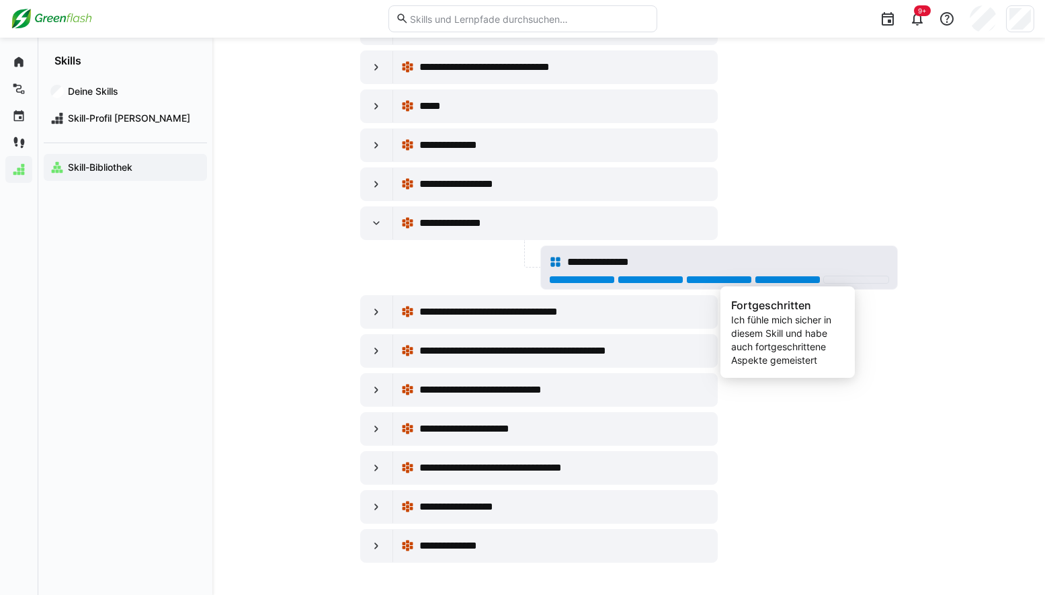
click at [770, 281] on div at bounding box center [788, 280] width 66 height 8
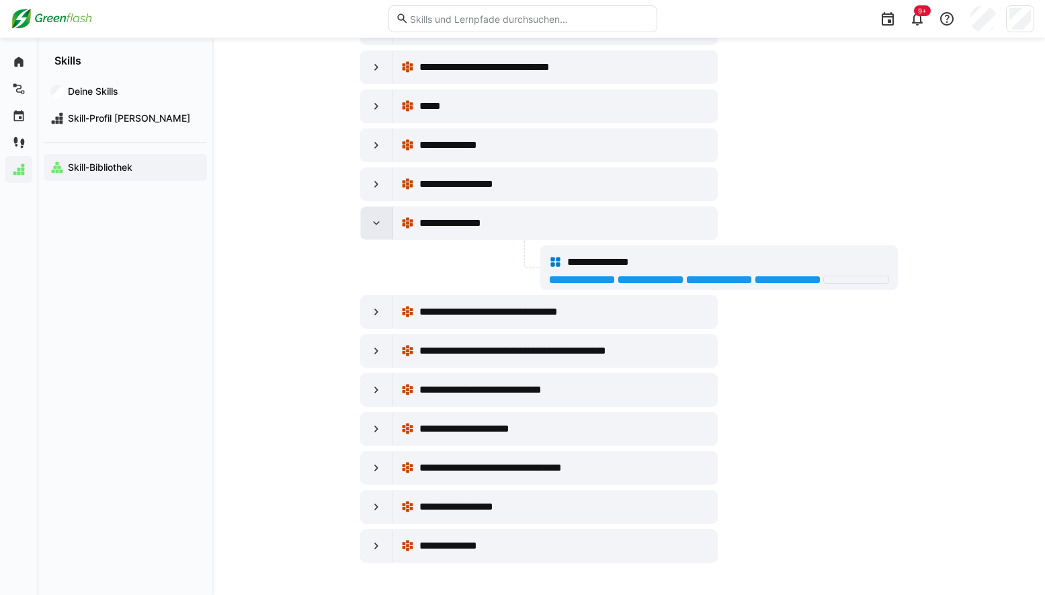
click at [372, 230] on div at bounding box center [377, 223] width 32 height 32
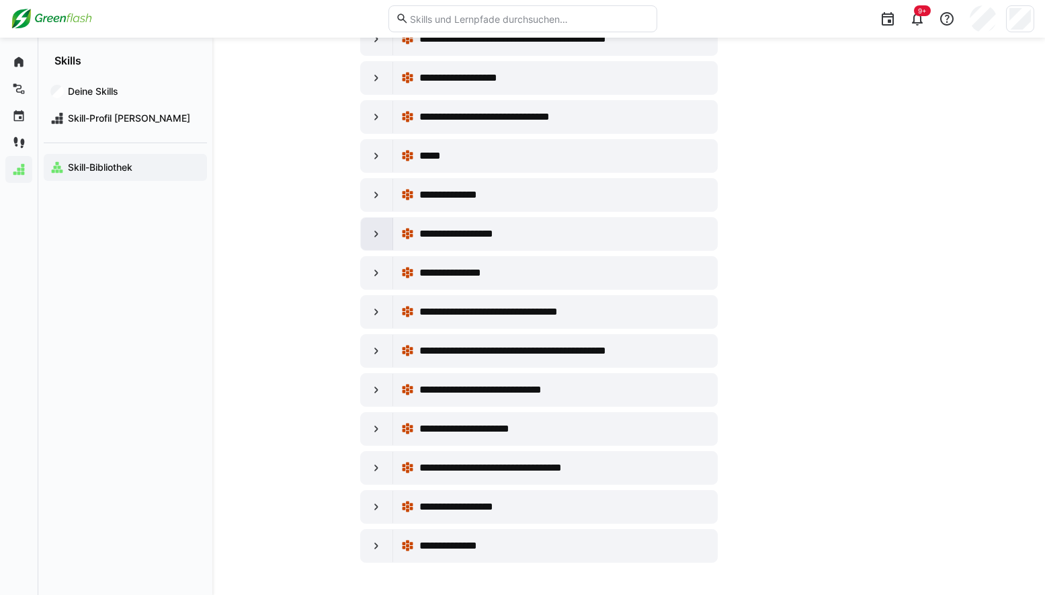
click at [372, 233] on eds-icon at bounding box center [376, 233] width 13 height 13
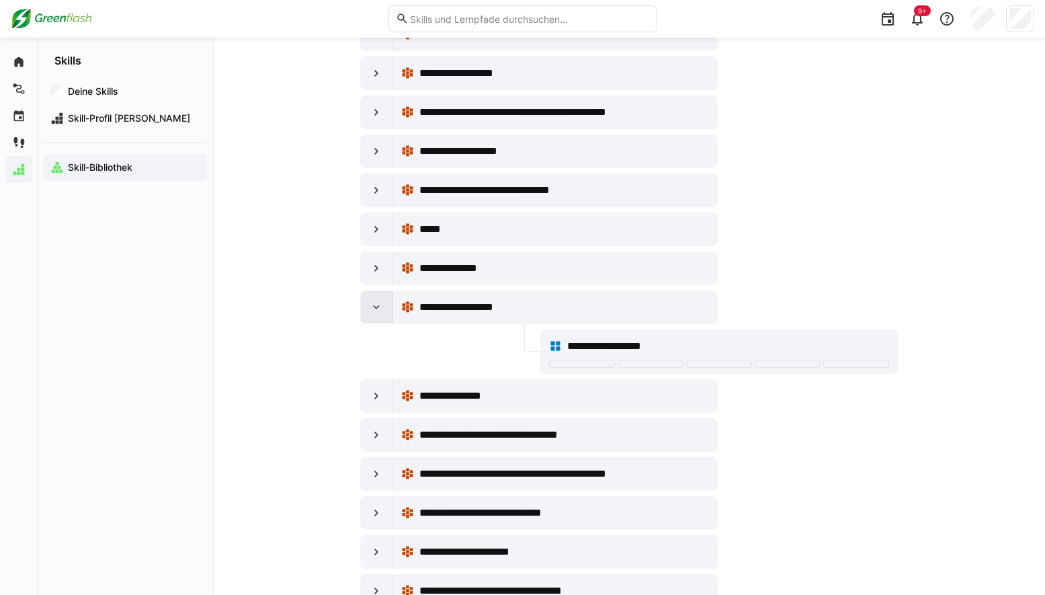
scroll to position [2138, 0]
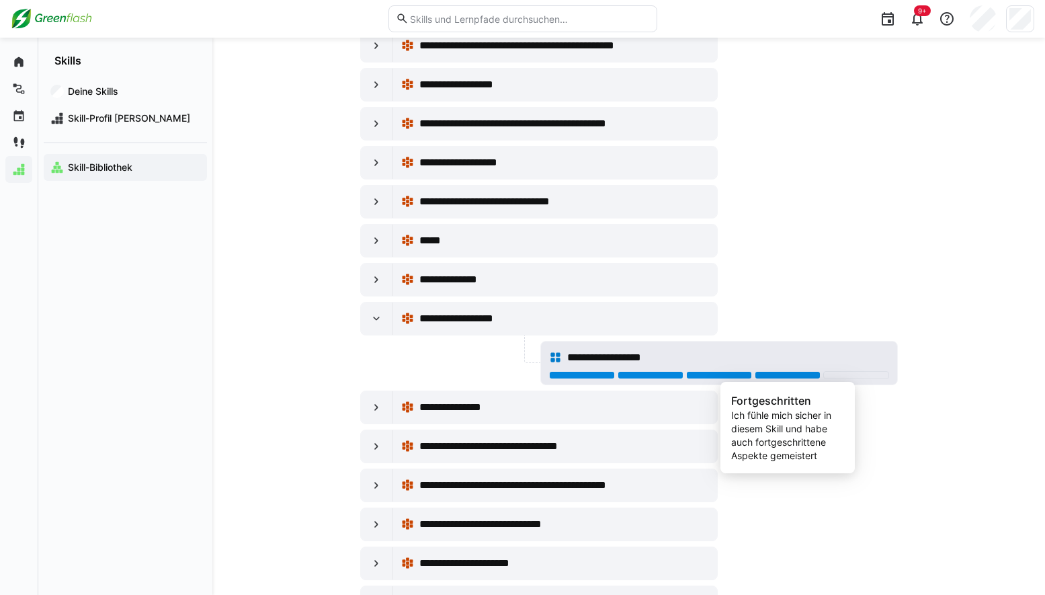
click at [783, 378] on div at bounding box center [788, 375] width 66 height 8
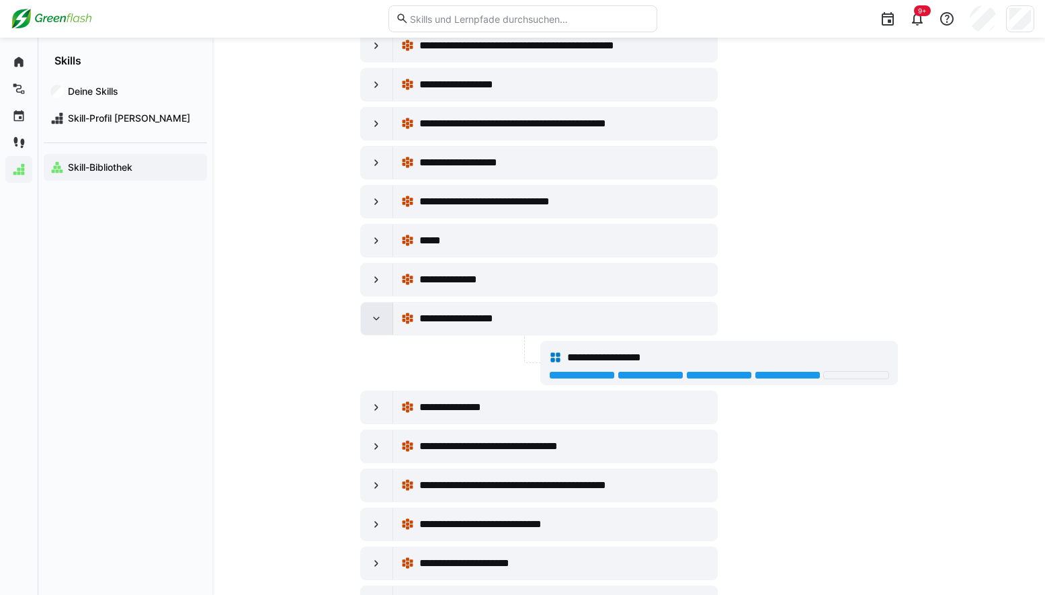
click at [382, 317] on eds-icon at bounding box center [376, 318] width 13 height 13
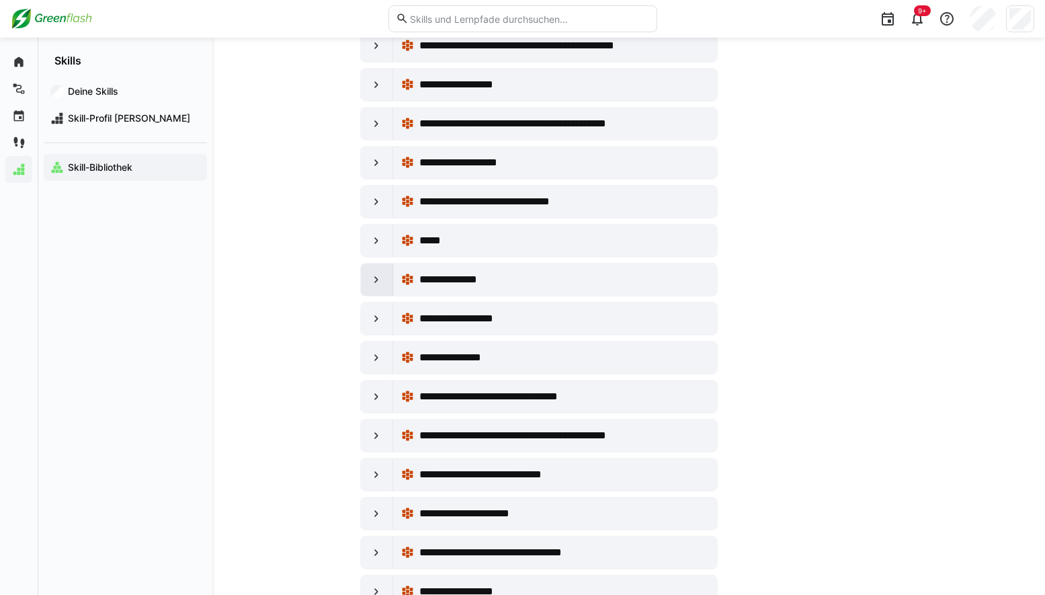
click at [379, 291] on div at bounding box center [377, 280] width 32 height 32
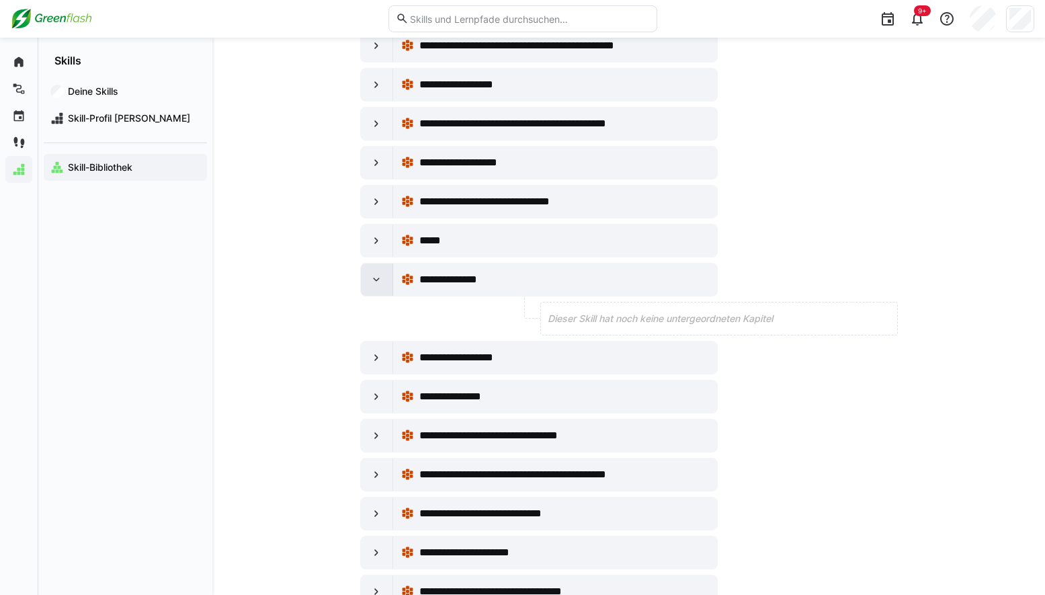
click at [379, 291] on div at bounding box center [377, 280] width 32 height 32
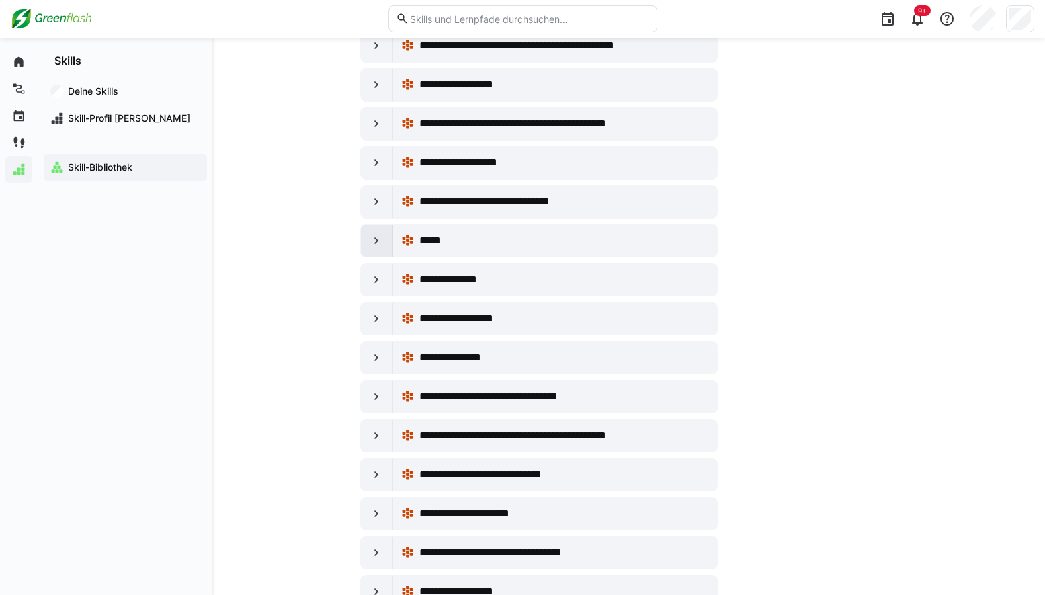
click at [383, 251] on div at bounding box center [377, 241] width 32 height 32
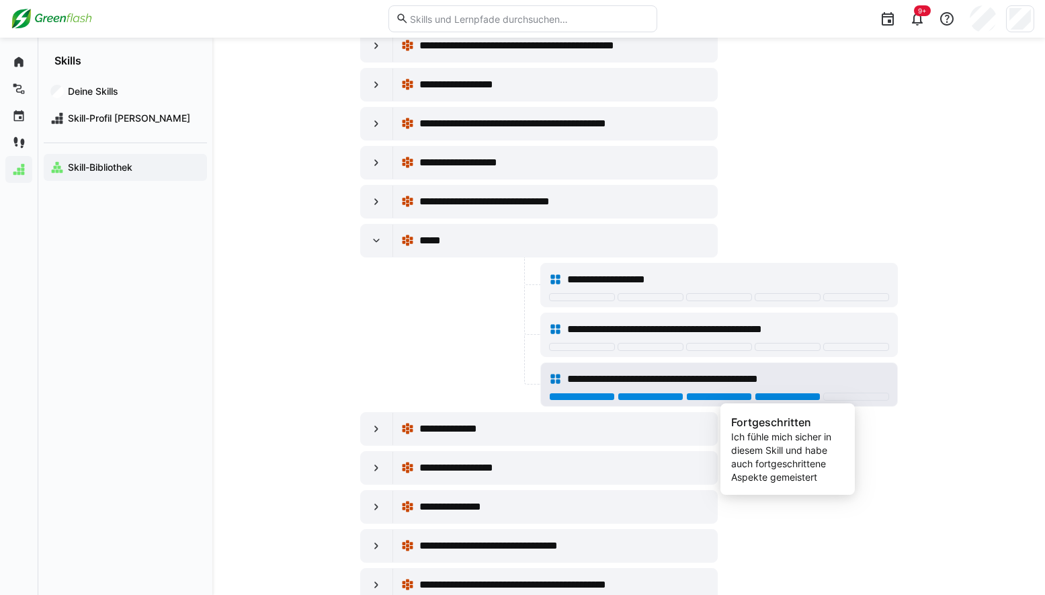
click at [801, 397] on div at bounding box center [788, 397] width 66 height 8
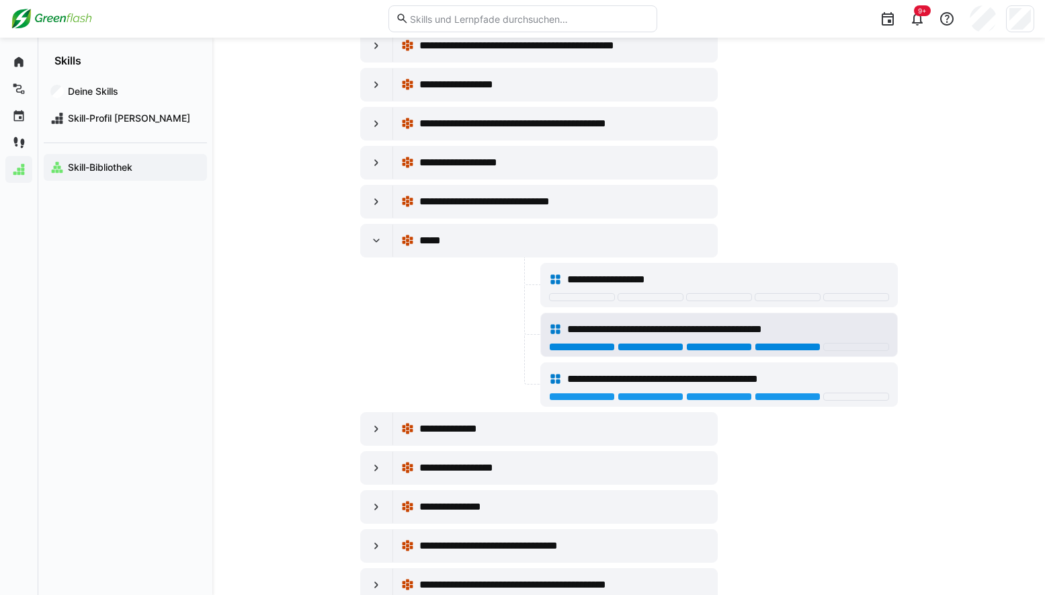
click at [780, 345] on div at bounding box center [788, 347] width 66 height 8
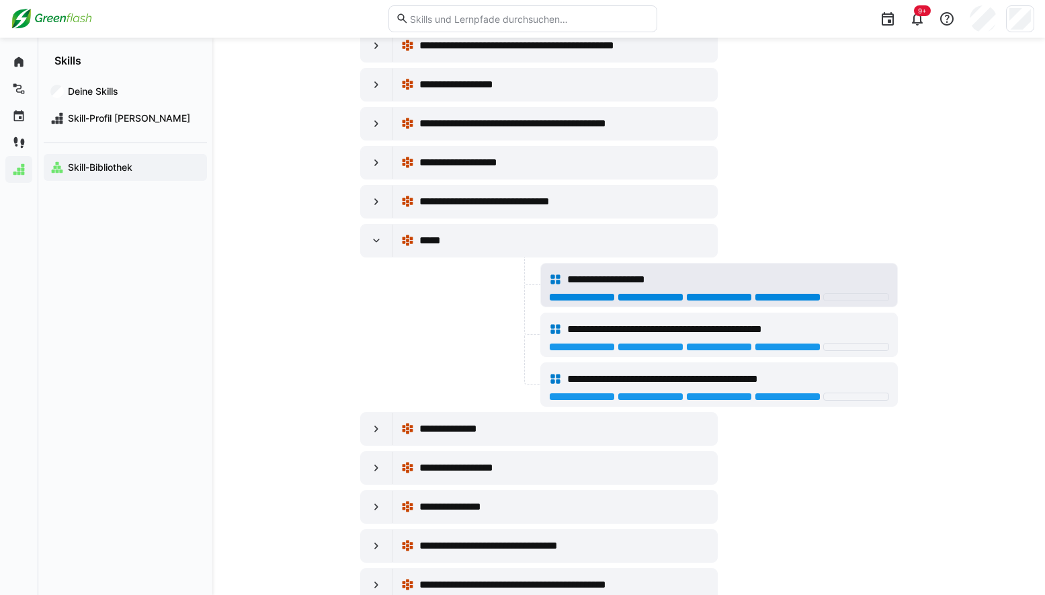
click at [773, 297] on div at bounding box center [788, 297] width 66 height 8
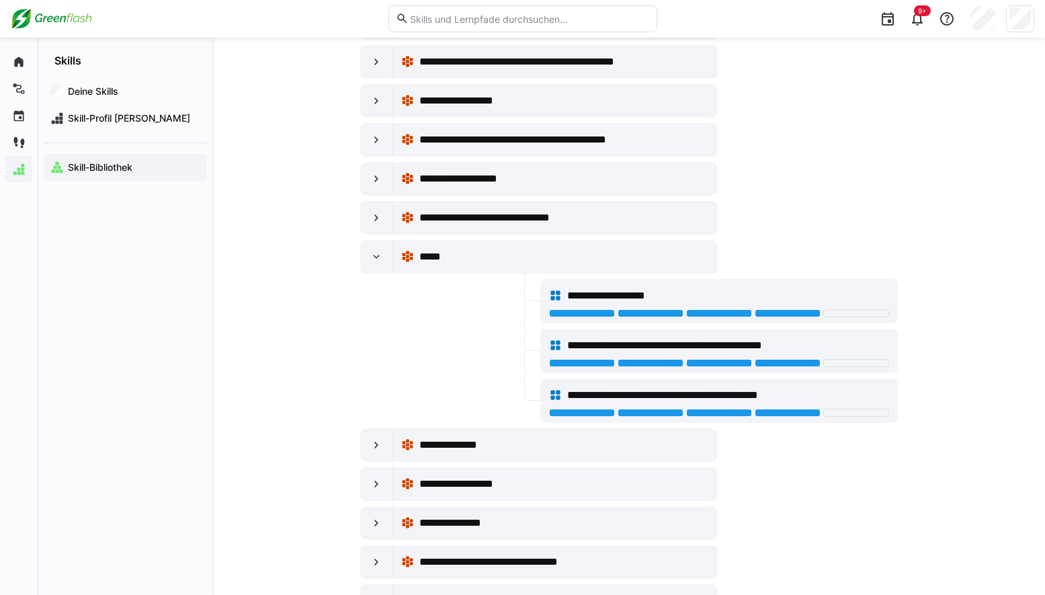
scroll to position [2070, 0]
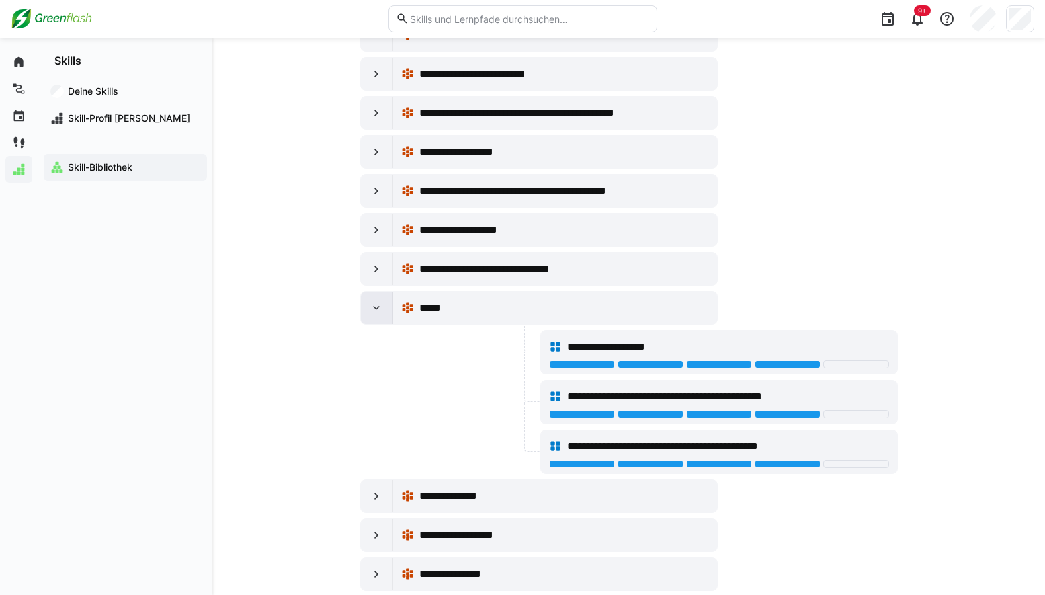
click at [374, 309] on eds-icon at bounding box center [376, 307] width 13 height 13
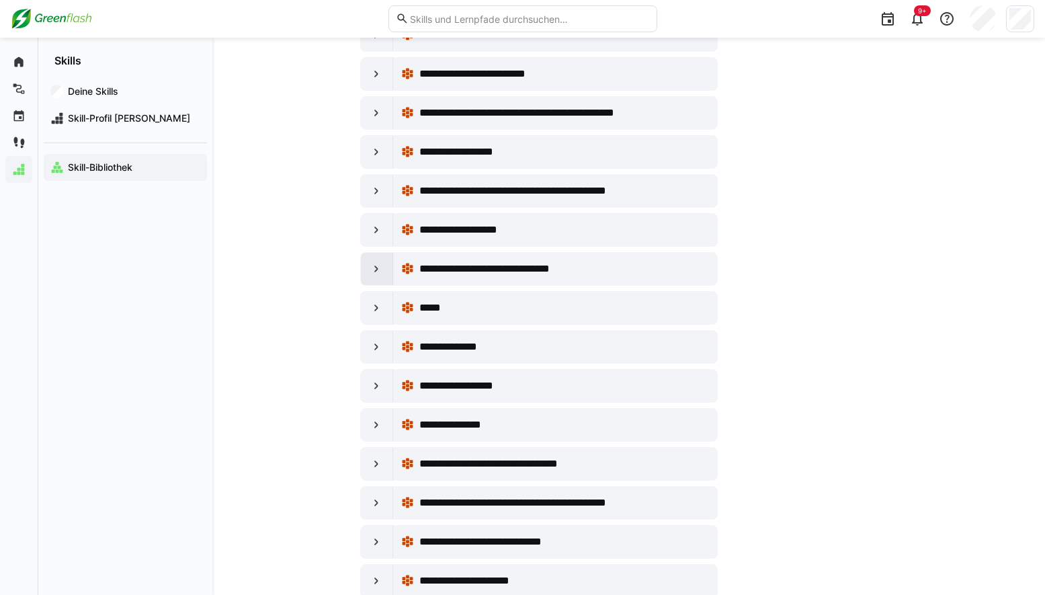
click at [383, 276] on div at bounding box center [377, 269] width 32 height 32
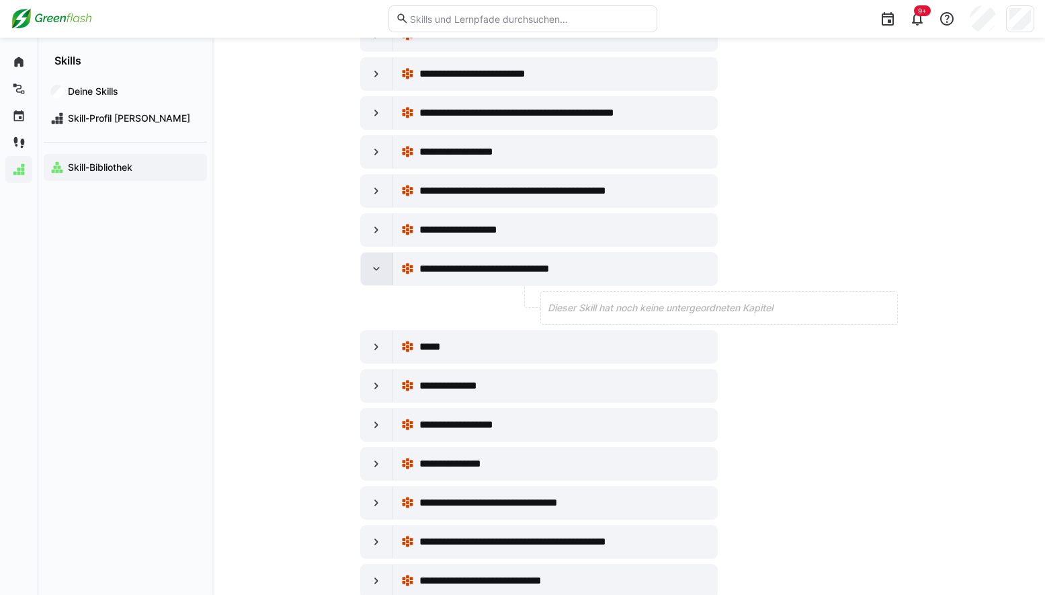
click at [383, 275] on eds-icon at bounding box center [376, 268] width 13 height 13
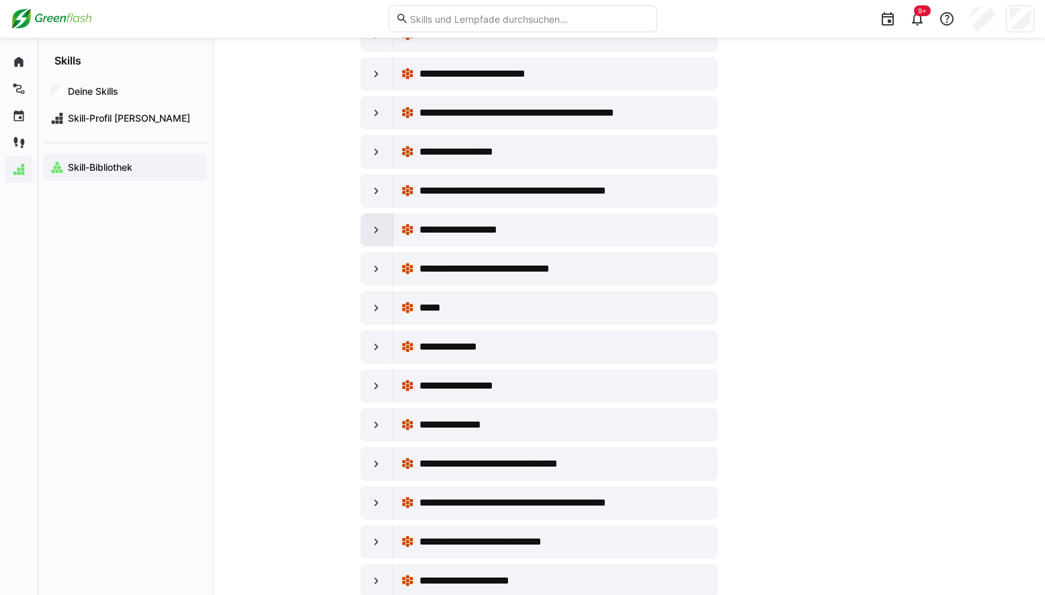
click at [379, 241] on div at bounding box center [377, 230] width 32 height 32
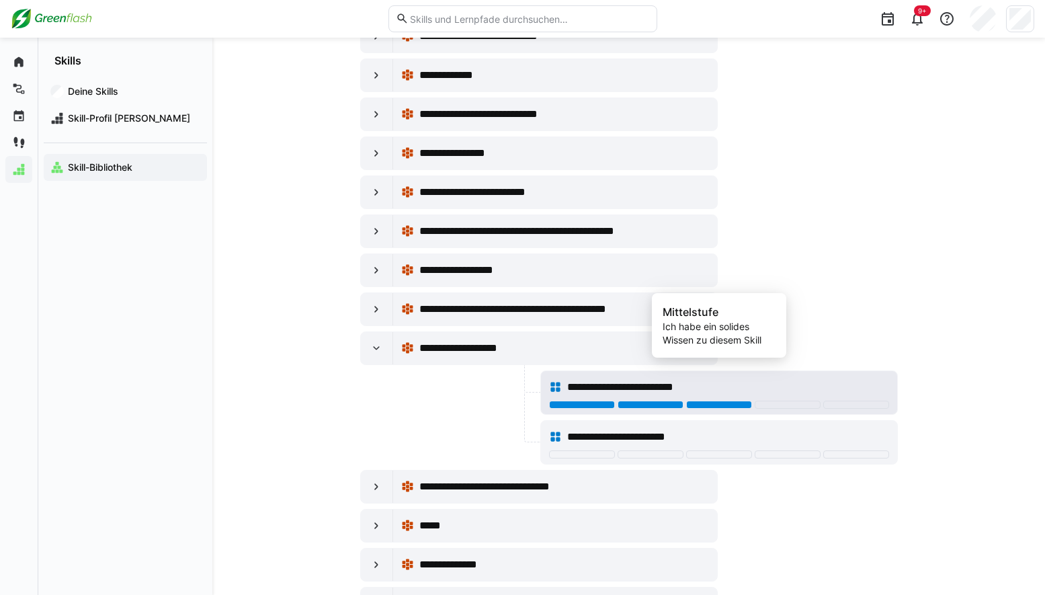
scroll to position [1936, 0]
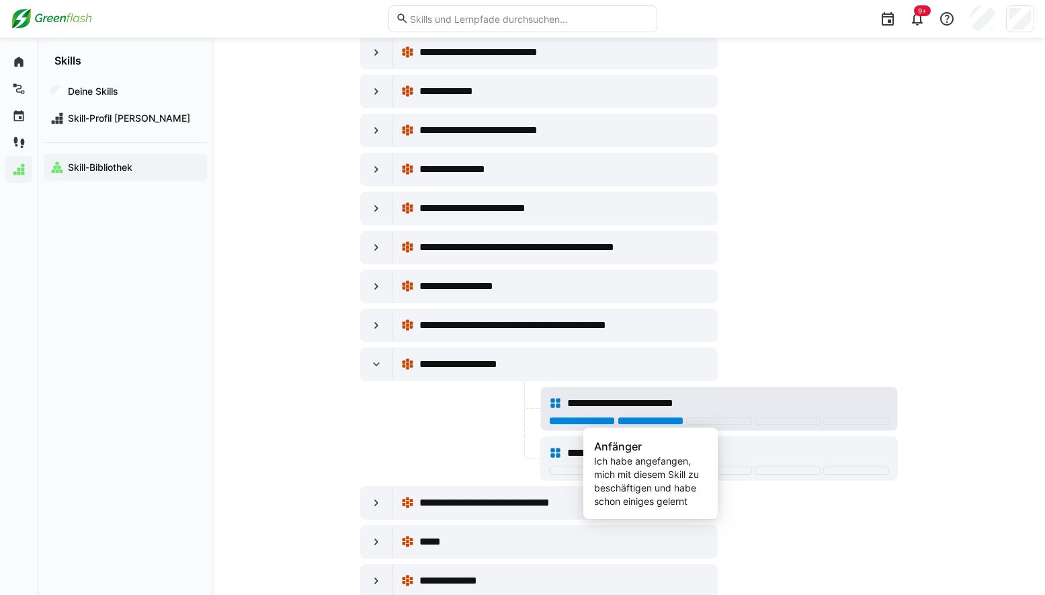
click at [668, 422] on div at bounding box center [651, 421] width 66 height 8
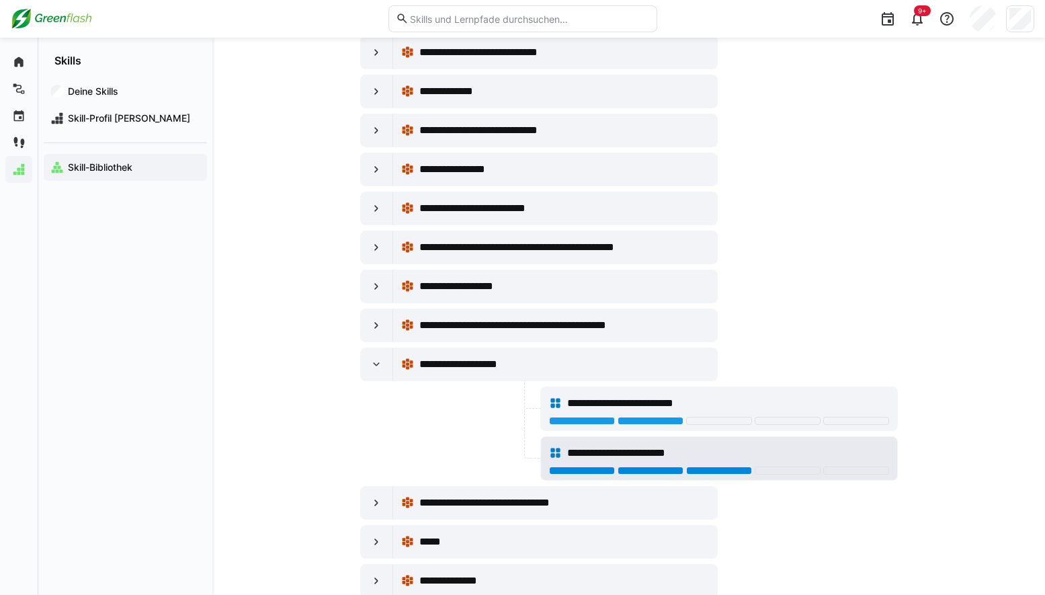
click at [730, 467] on div at bounding box center [719, 471] width 66 height 8
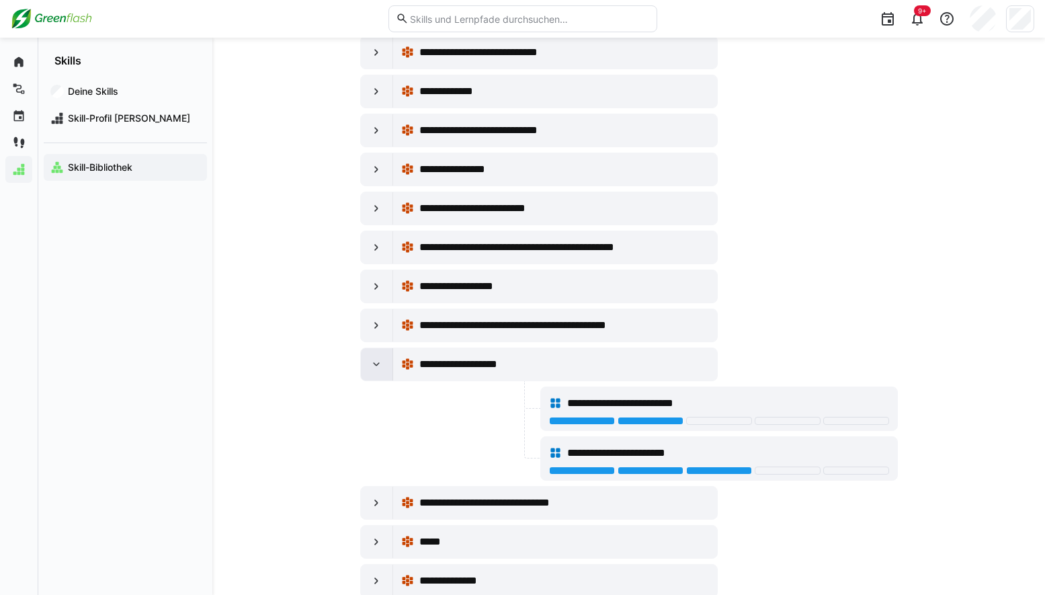
click at [377, 365] on eds-icon at bounding box center [376, 364] width 13 height 13
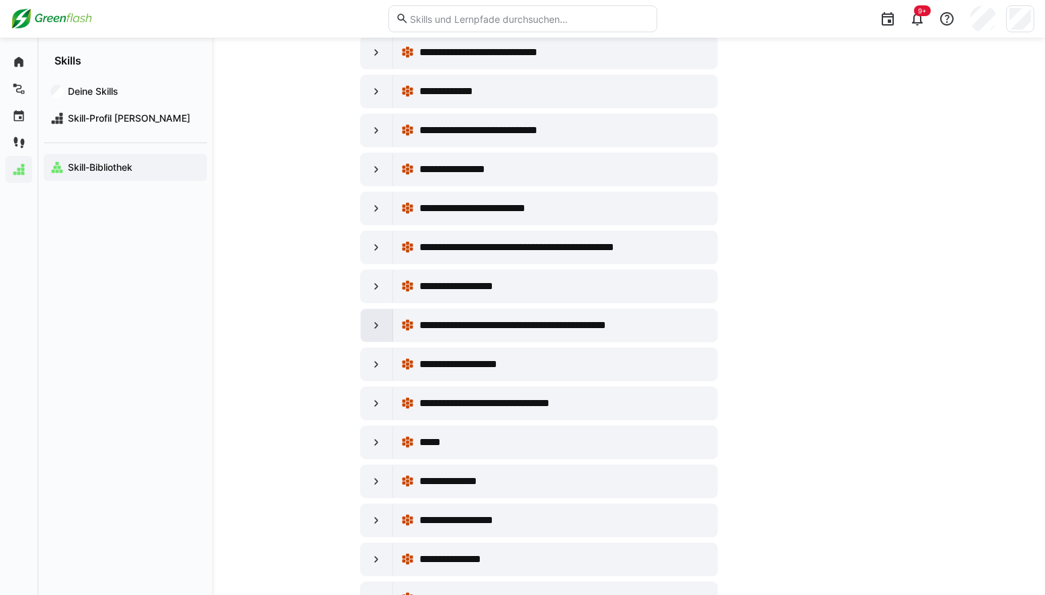
click at [378, 338] on div at bounding box center [377, 325] width 32 height 32
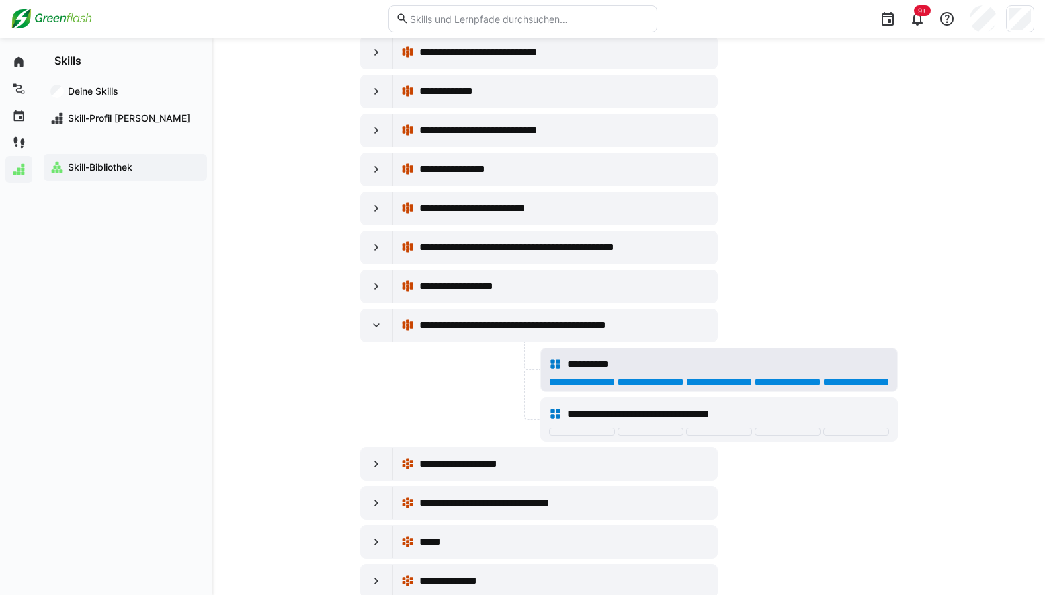
click at [883, 380] on div at bounding box center [856, 382] width 66 height 8
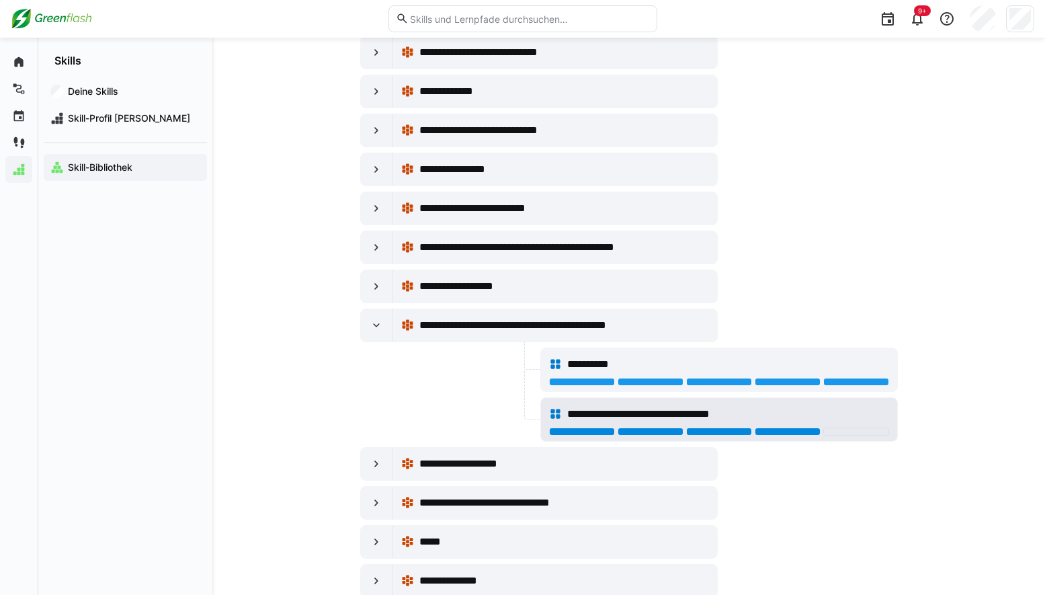
click at [815, 433] on div at bounding box center [788, 432] width 66 height 8
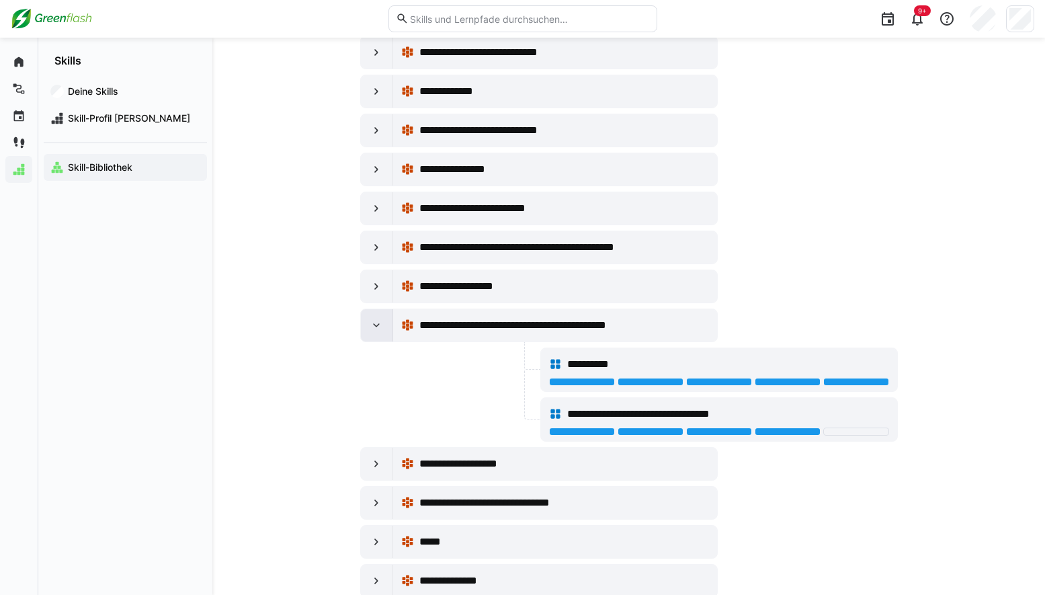
click at [368, 323] on div at bounding box center [377, 325] width 32 height 32
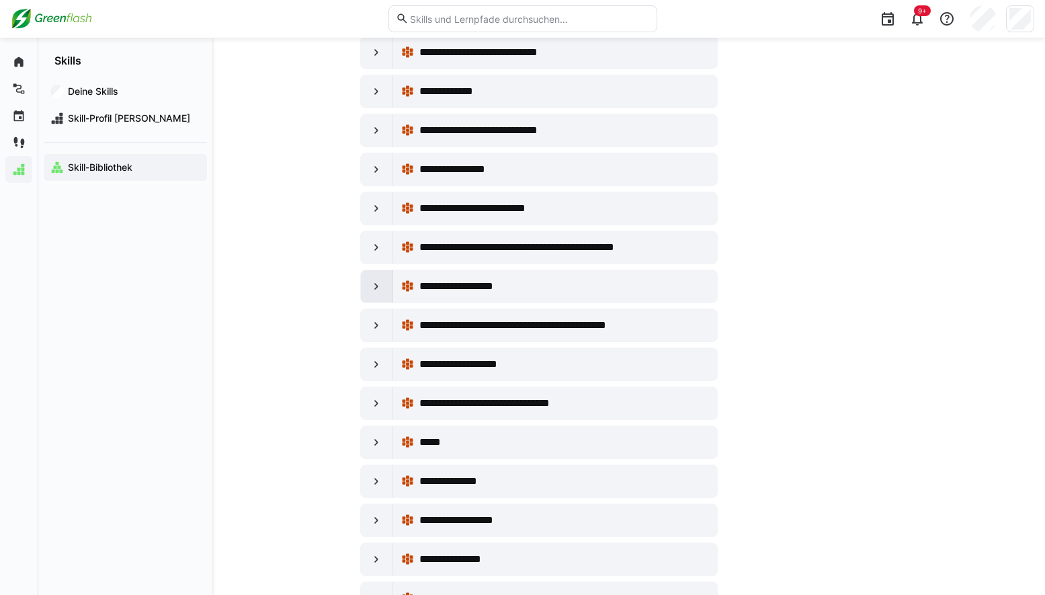
click at [374, 292] on eds-icon at bounding box center [376, 286] width 13 height 13
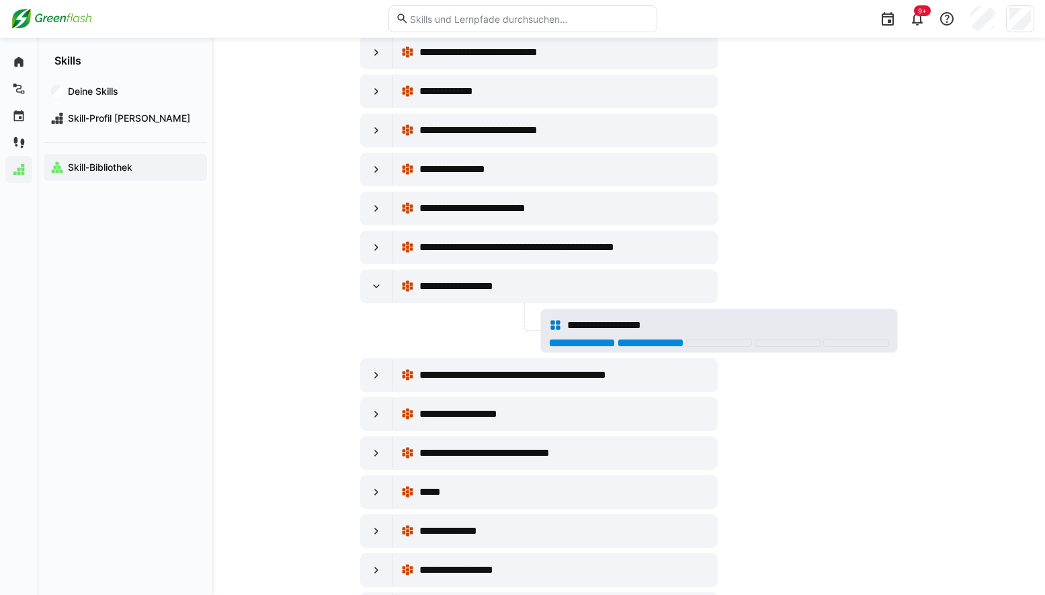
click at [647, 346] on div at bounding box center [651, 343] width 66 height 8
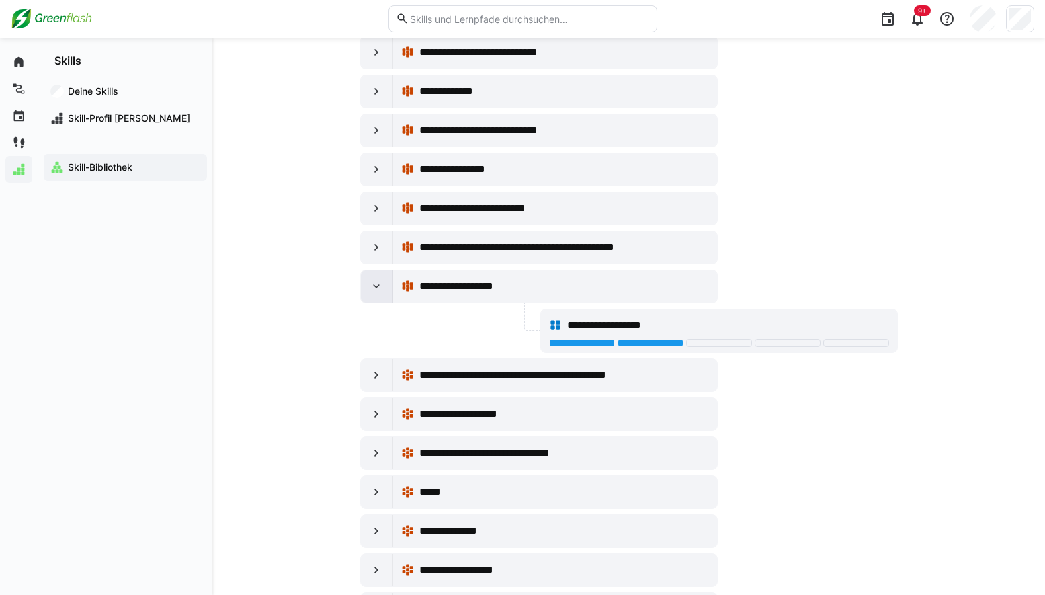
click at [382, 289] on eds-icon at bounding box center [376, 286] width 13 height 13
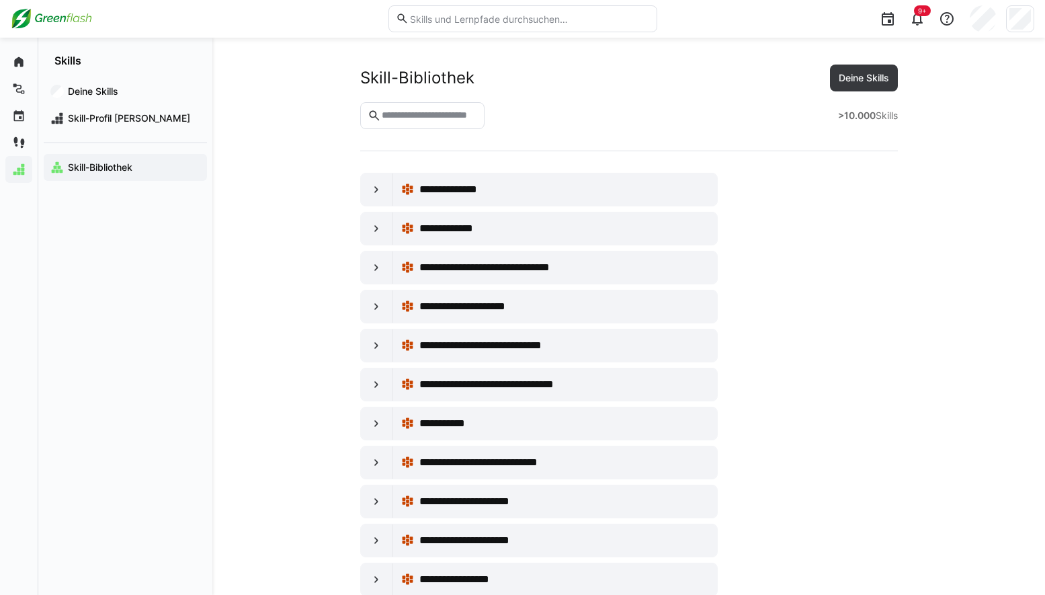
scroll to position [0, 0]
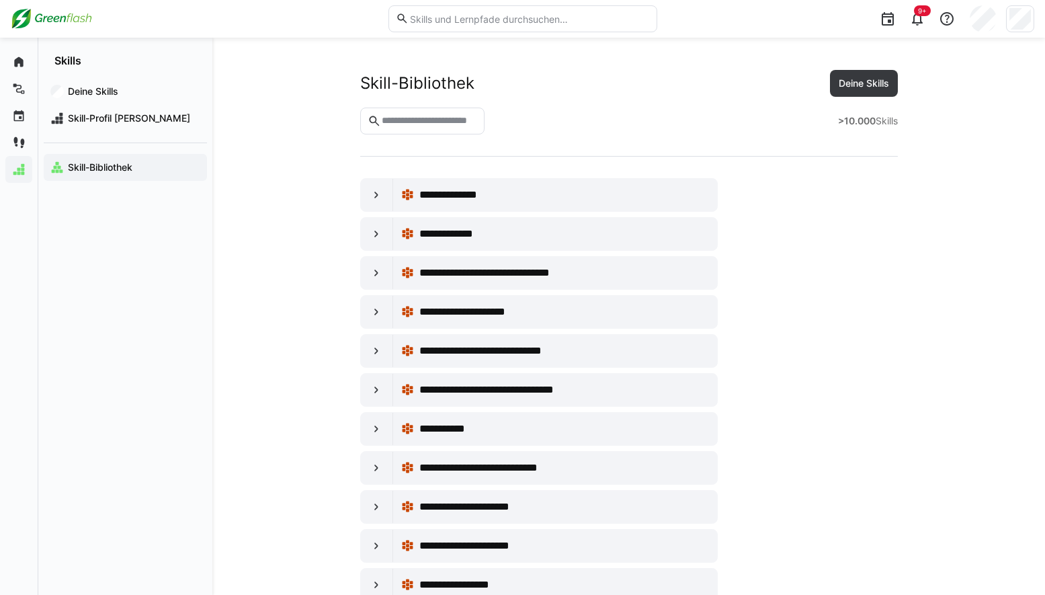
click at [860, 120] on strong ">10.000" at bounding box center [857, 120] width 38 height 11
click at [370, 202] on div at bounding box center [377, 195] width 32 height 32
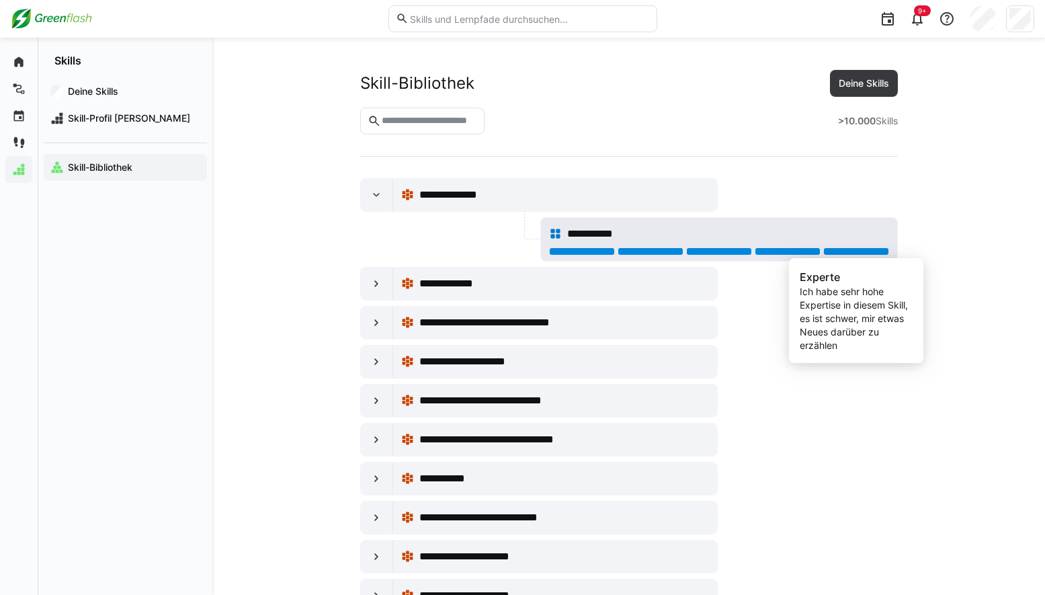
click at [854, 249] on div at bounding box center [856, 251] width 66 height 8
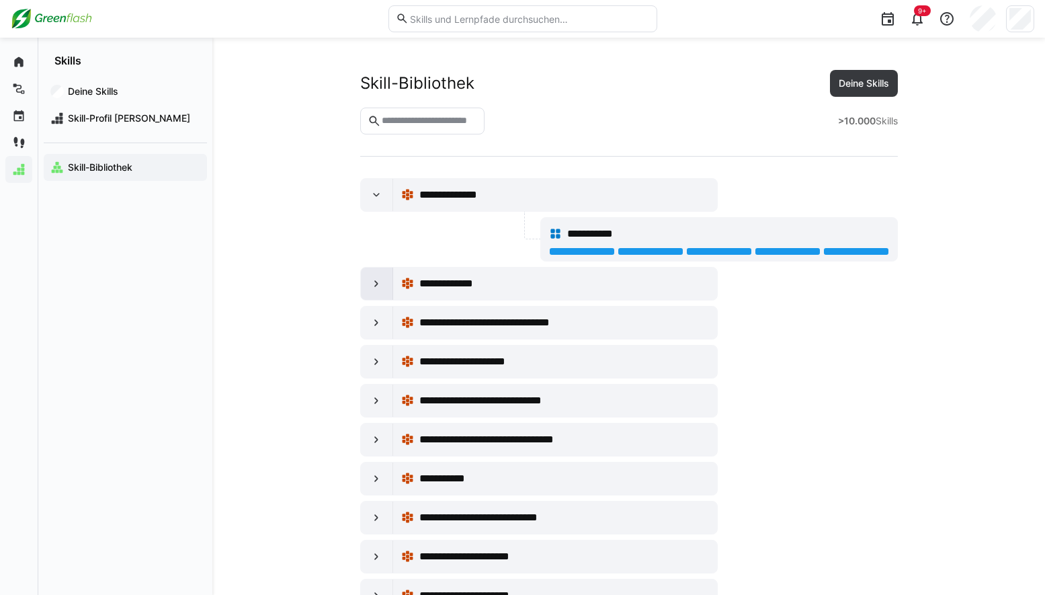
click at [380, 292] on div at bounding box center [377, 284] width 32 height 32
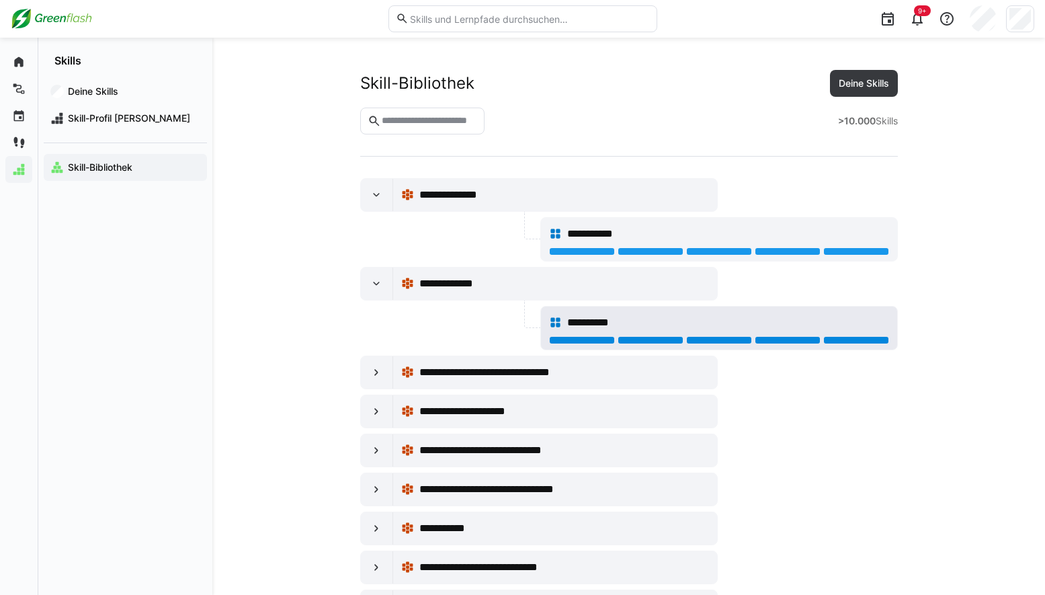
click at [862, 342] on div at bounding box center [856, 340] width 66 height 8
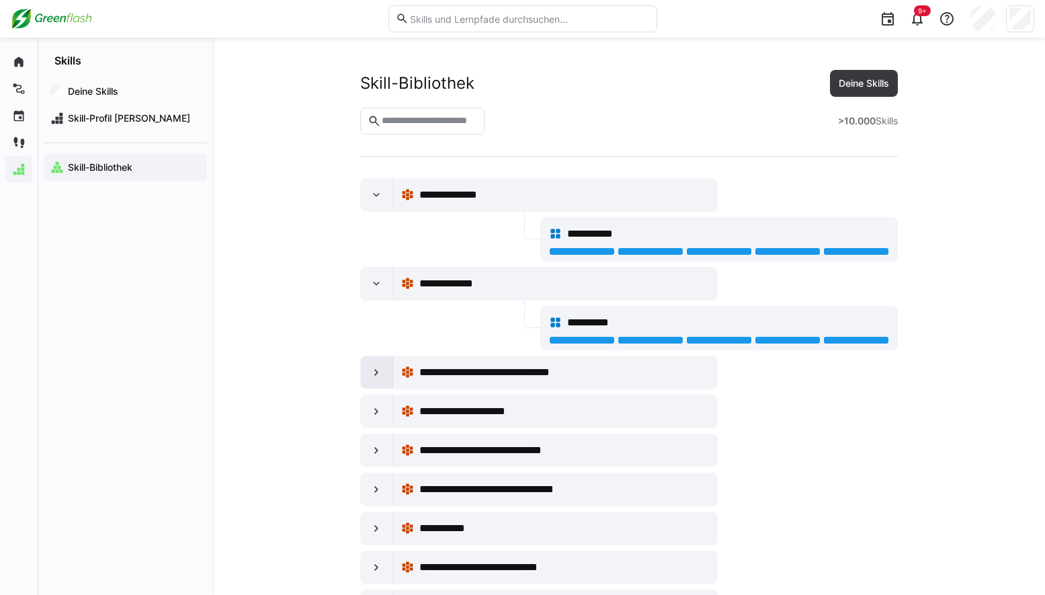
click at [374, 376] on eds-icon at bounding box center [376, 372] width 13 height 13
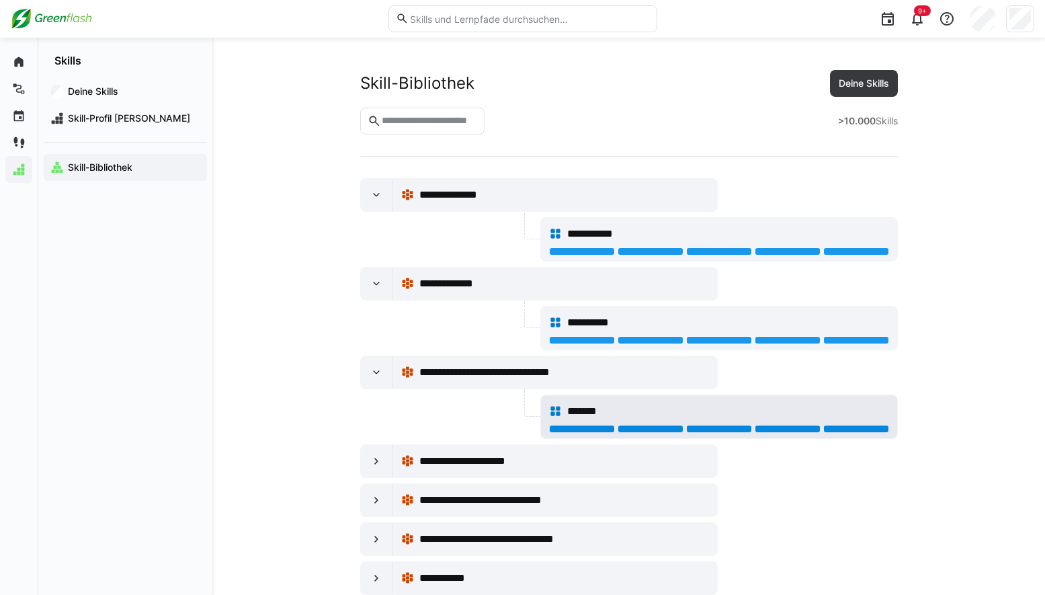
click at [880, 426] on div at bounding box center [856, 429] width 66 height 8
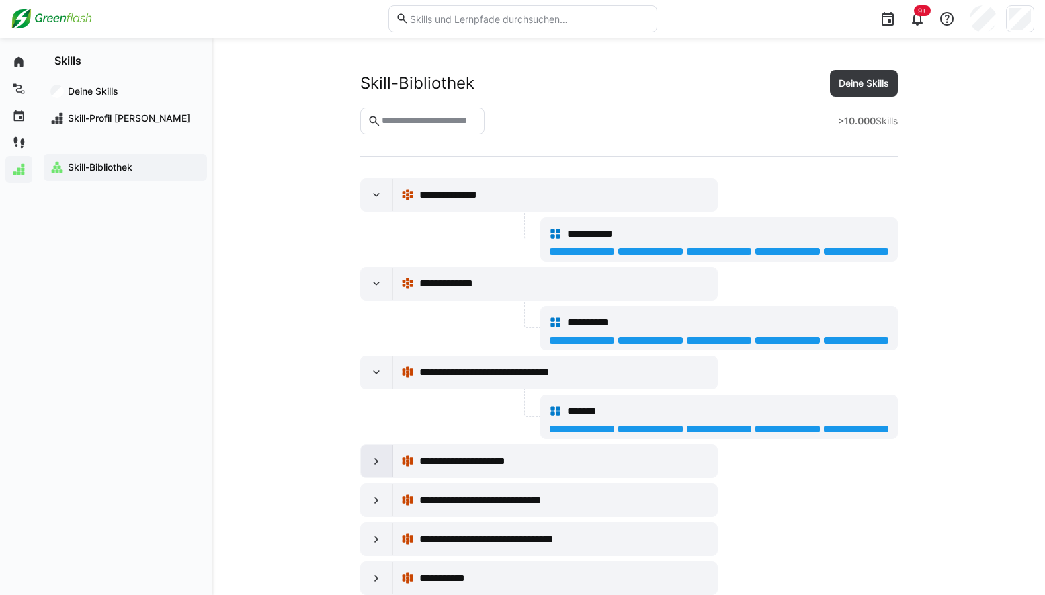
click at [376, 458] on eds-icon at bounding box center [376, 460] width 13 height 13
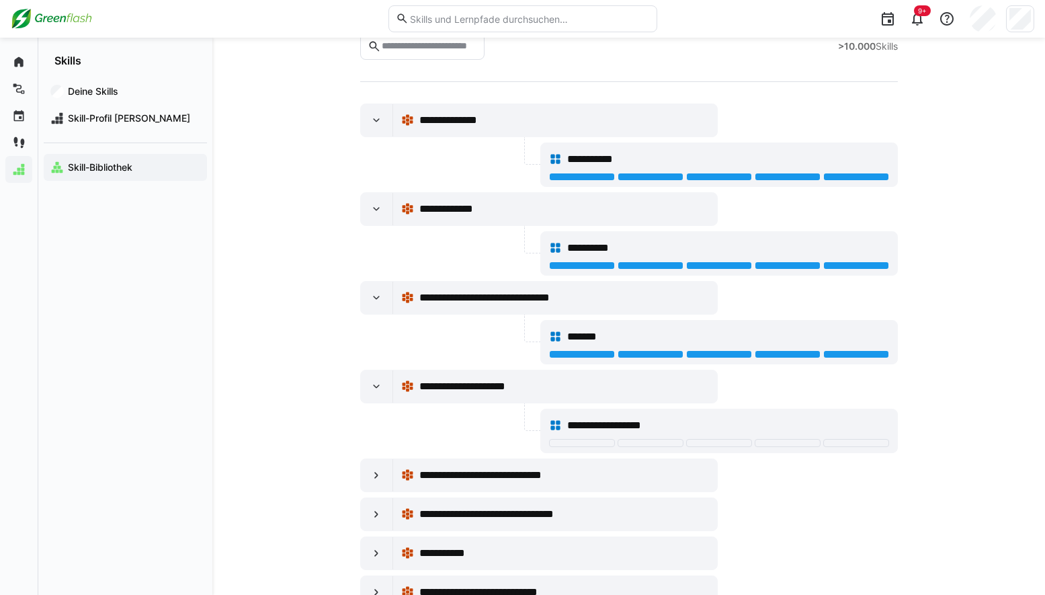
scroll to position [202, 0]
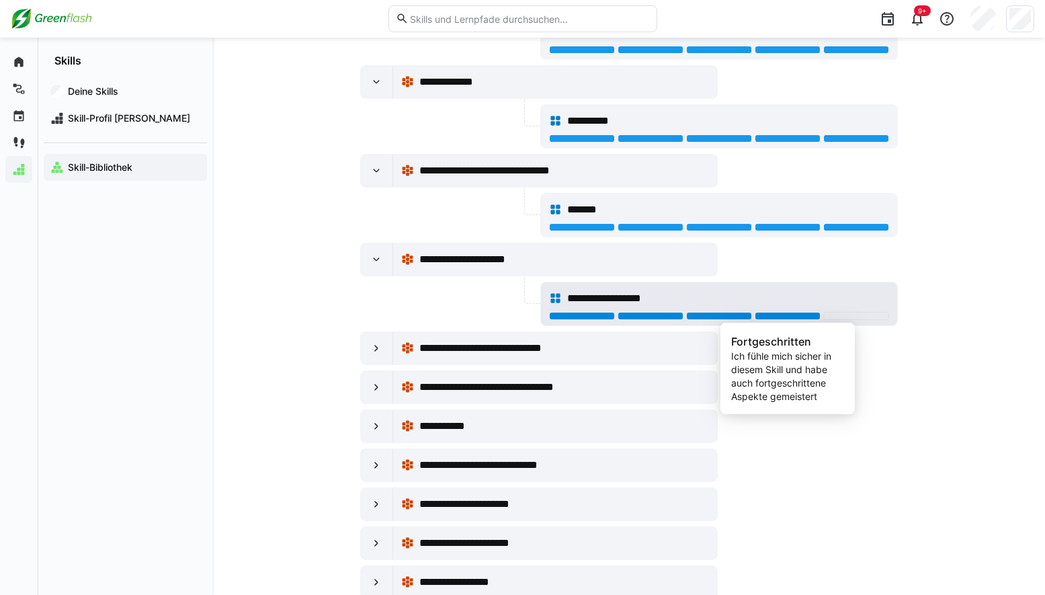
click at [793, 319] on div at bounding box center [788, 316] width 66 height 8
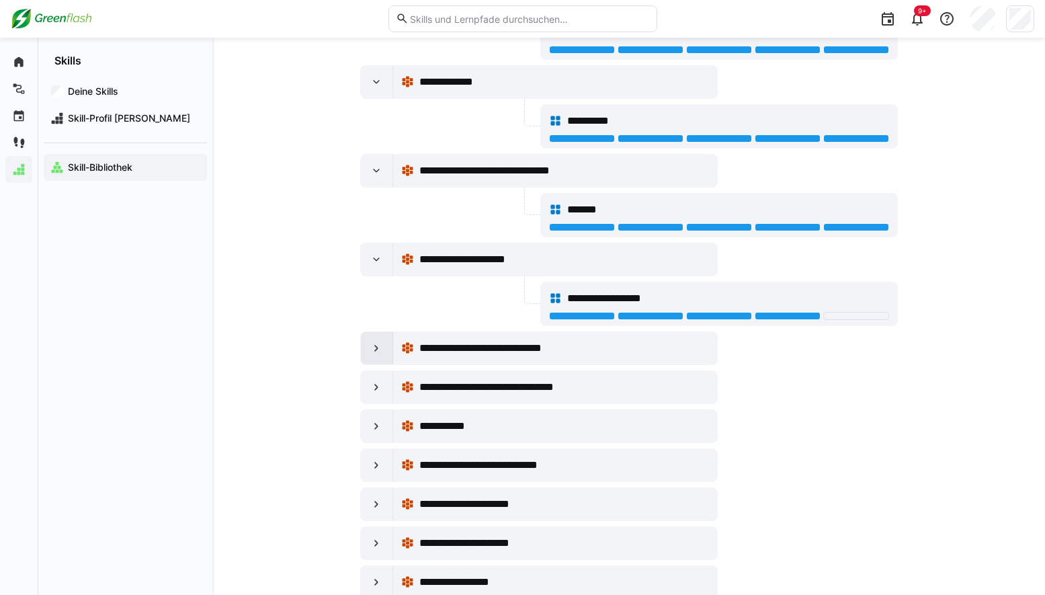
click at [368, 352] on div at bounding box center [377, 348] width 32 height 32
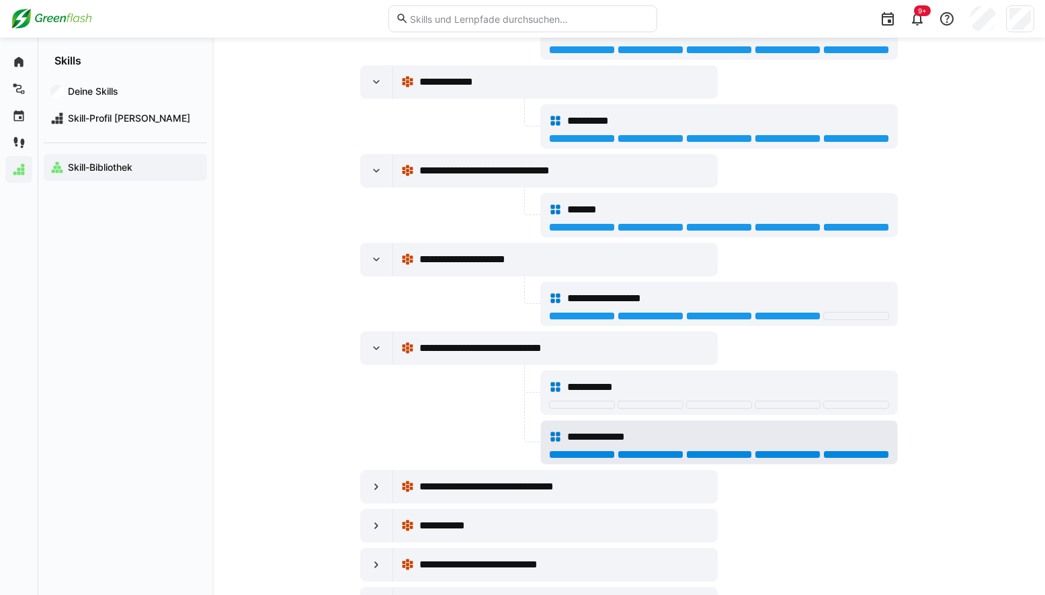
click at [857, 450] on div at bounding box center [856, 454] width 66 height 8
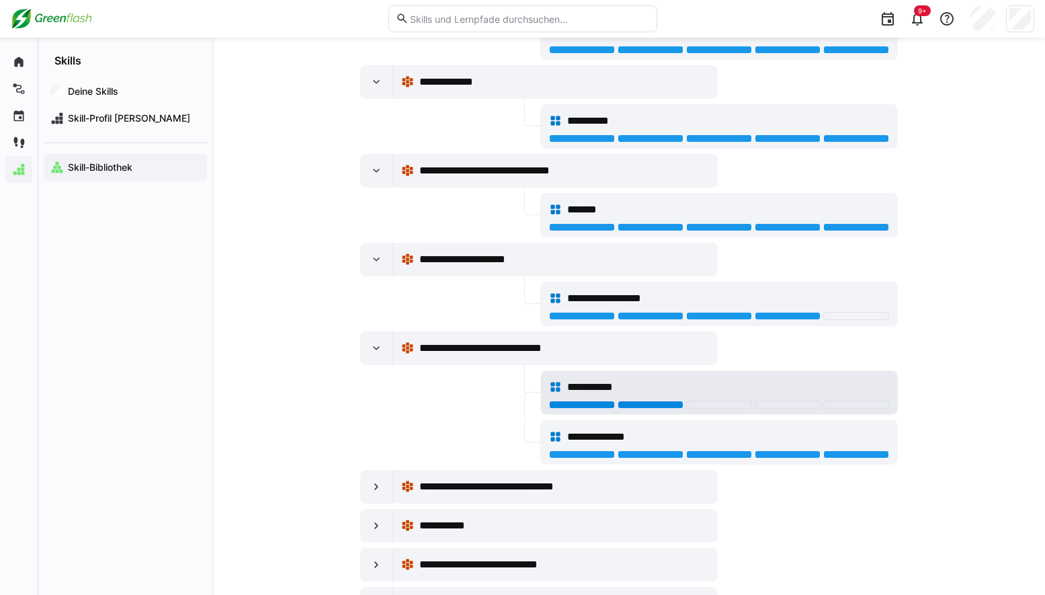
click at [658, 406] on div at bounding box center [651, 405] width 66 height 8
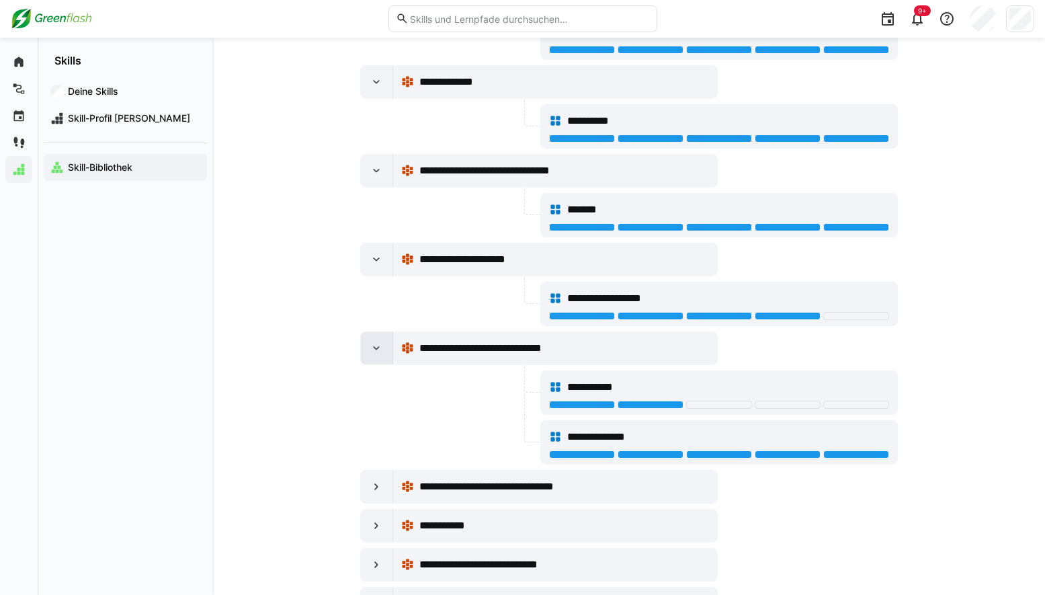
click at [373, 351] on eds-icon at bounding box center [376, 347] width 13 height 13
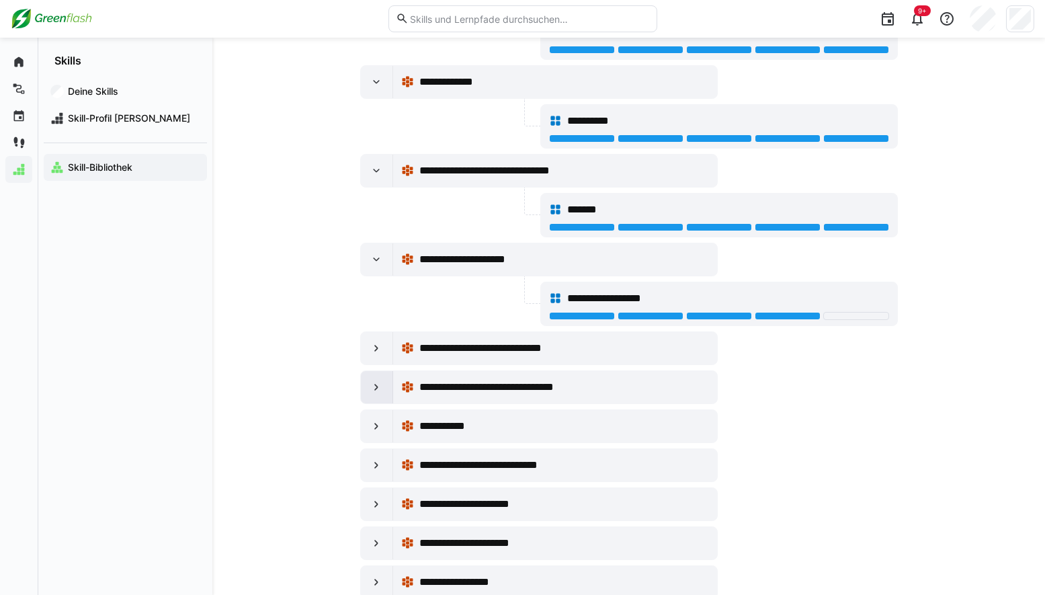
click at [379, 385] on eds-icon at bounding box center [376, 386] width 13 height 13
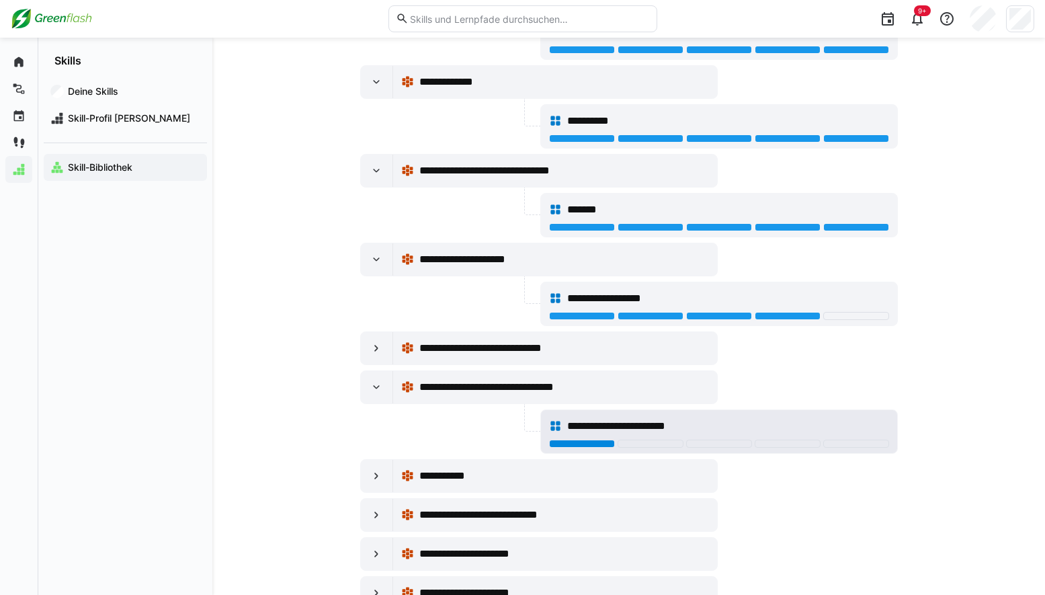
click at [577, 446] on div at bounding box center [582, 444] width 66 height 8
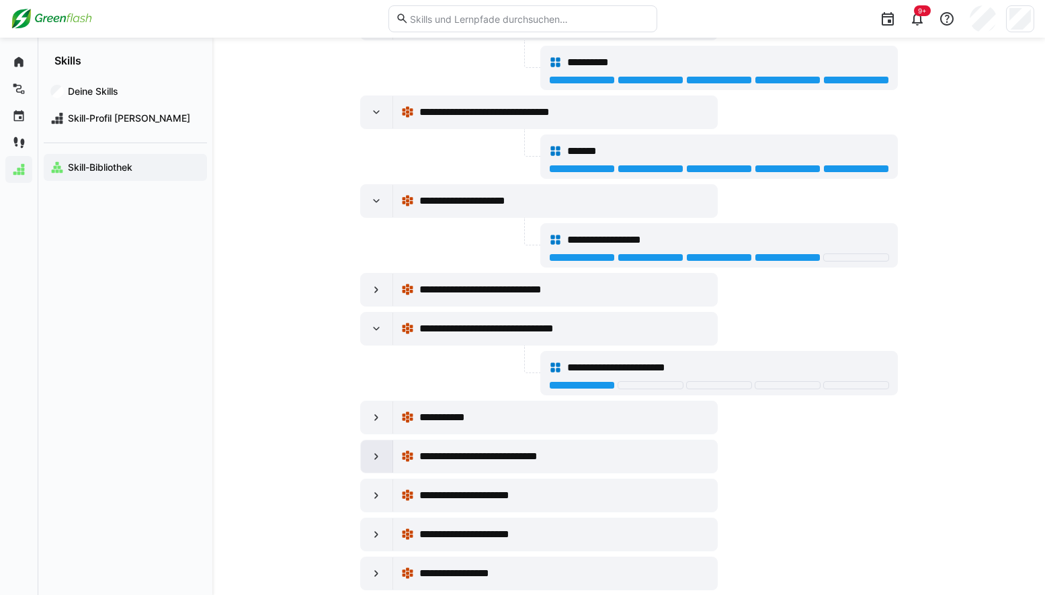
scroll to position [269, 0]
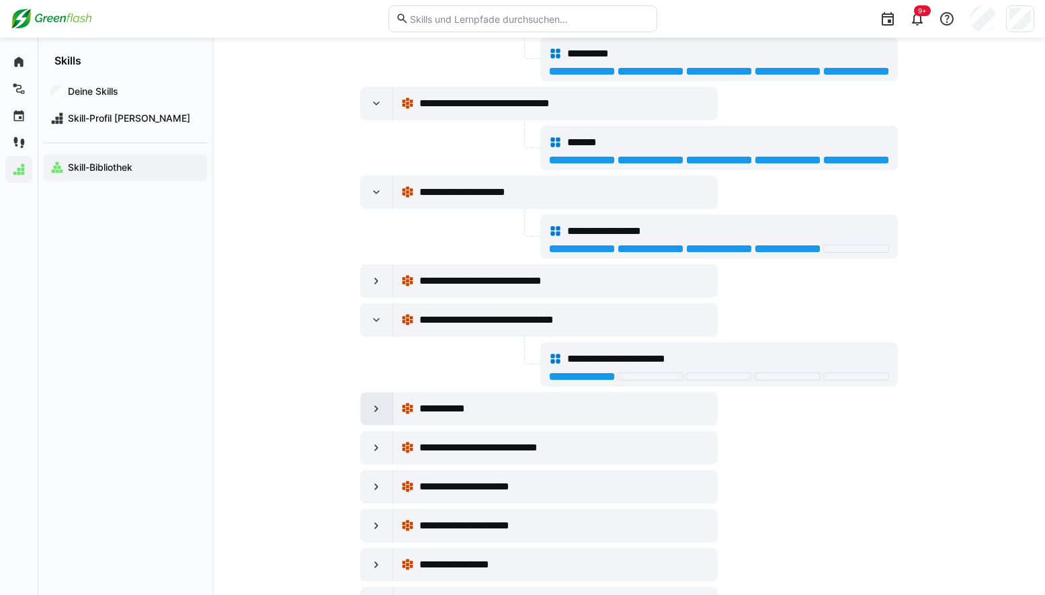
click at [378, 406] on eds-icon at bounding box center [376, 408] width 13 height 13
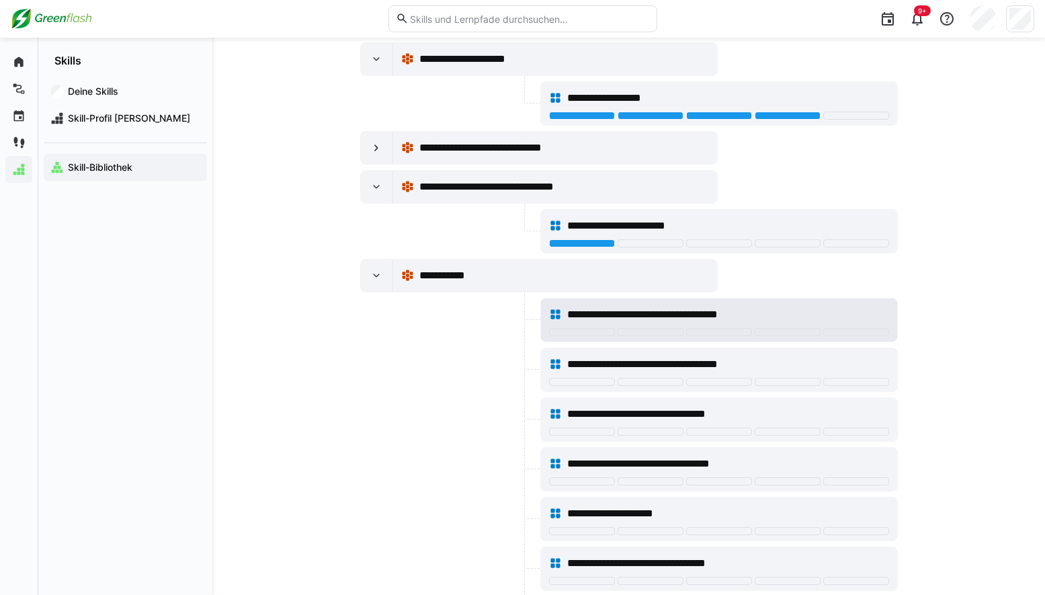
scroll to position [403, 0]
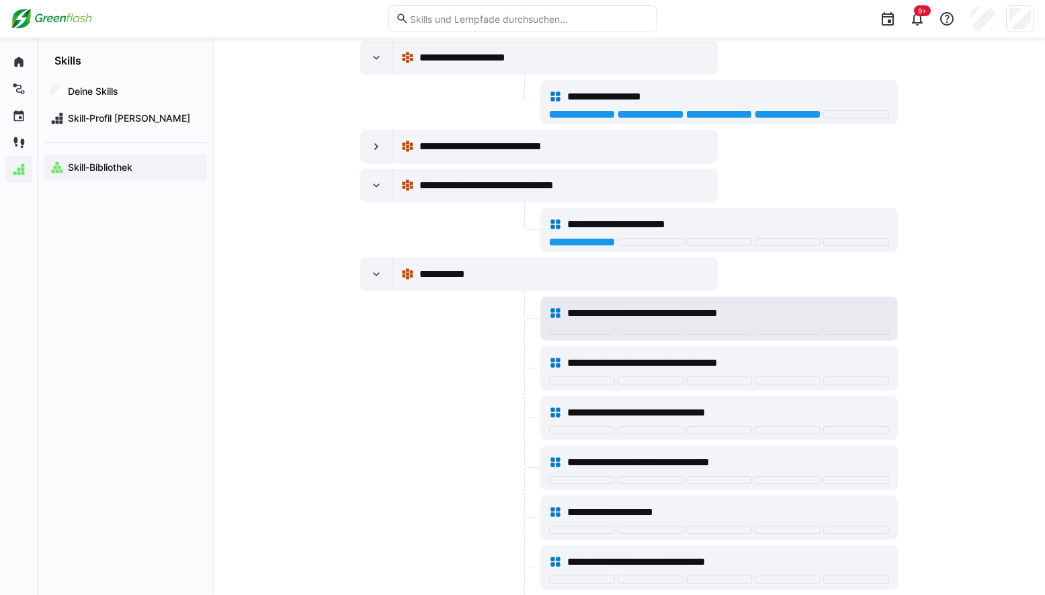
click at [581, 336] on div at bounding box center [719, 332] width 340 height 11
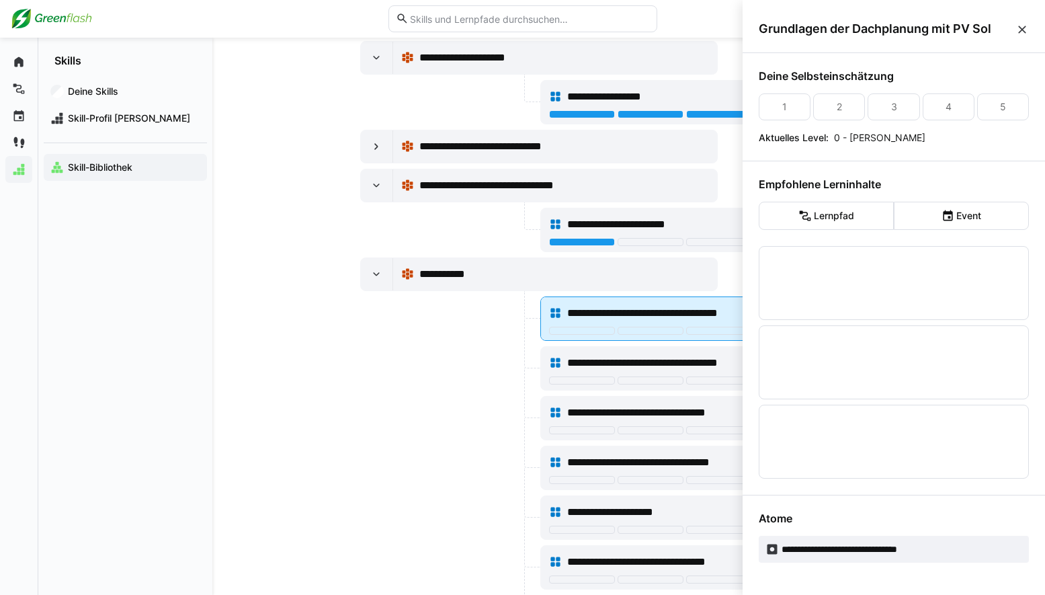
scroll to position [0, 0]
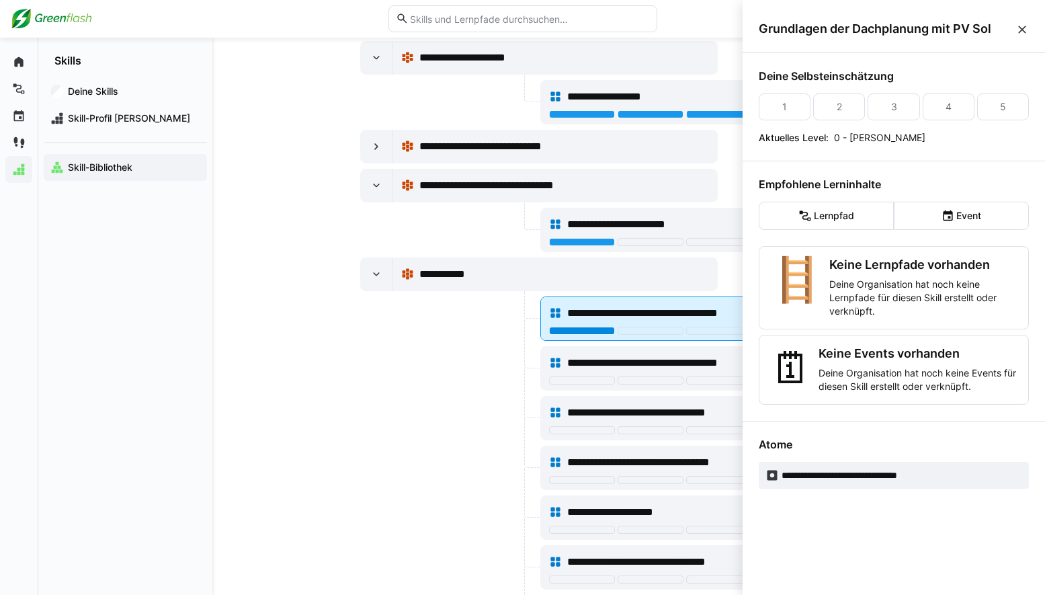
click at [581, 332] on div at bounding box center [582, 331] width 66 height 8
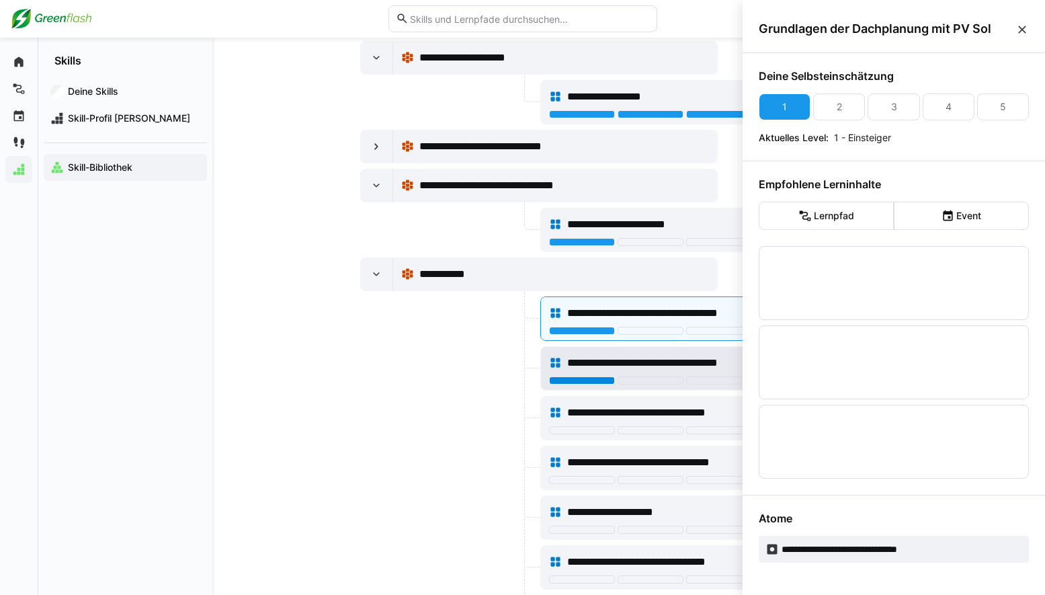
click at [578, 380] on div at bounding box center [582, 380] width 66 height 8
click at [583, 426] on div "**********" at bounding box center [719, 412] width 340 height 27
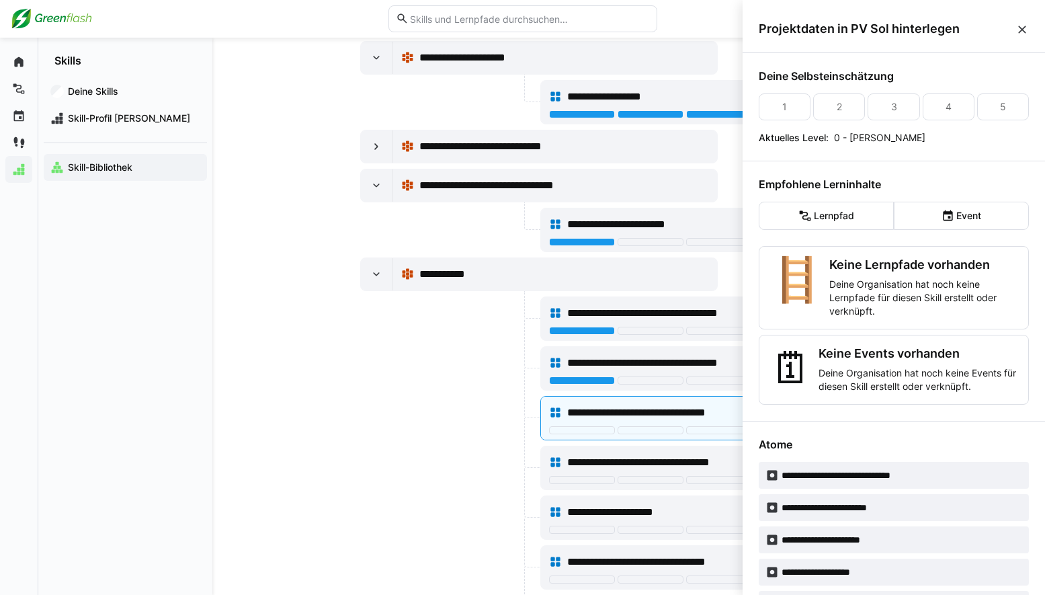
click at [1016, 34] on eds-icon at bounding box center [1022, 29] width 13 height 13
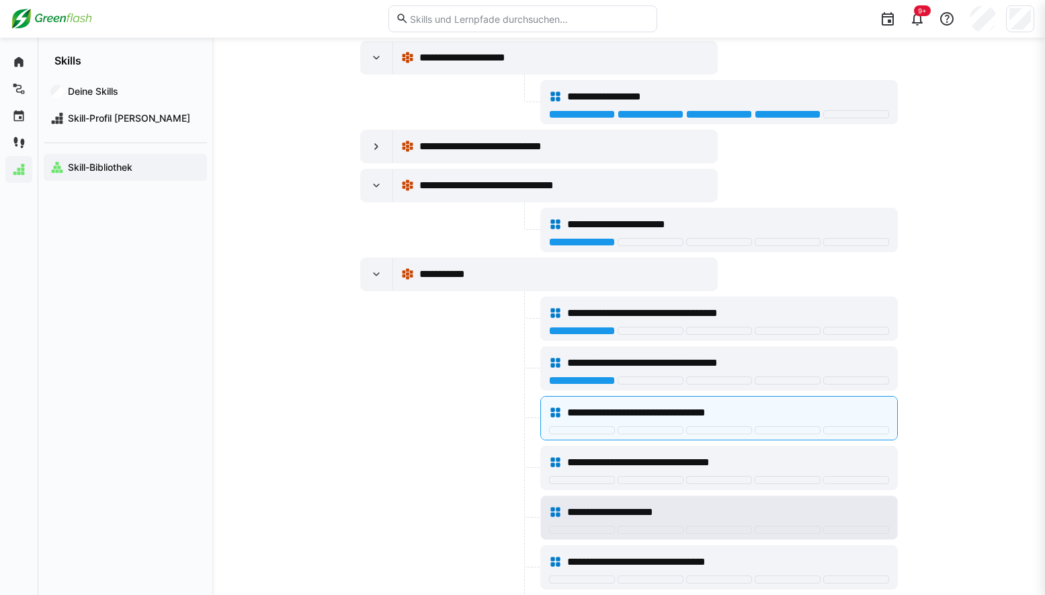
scroll to position [403, 0]
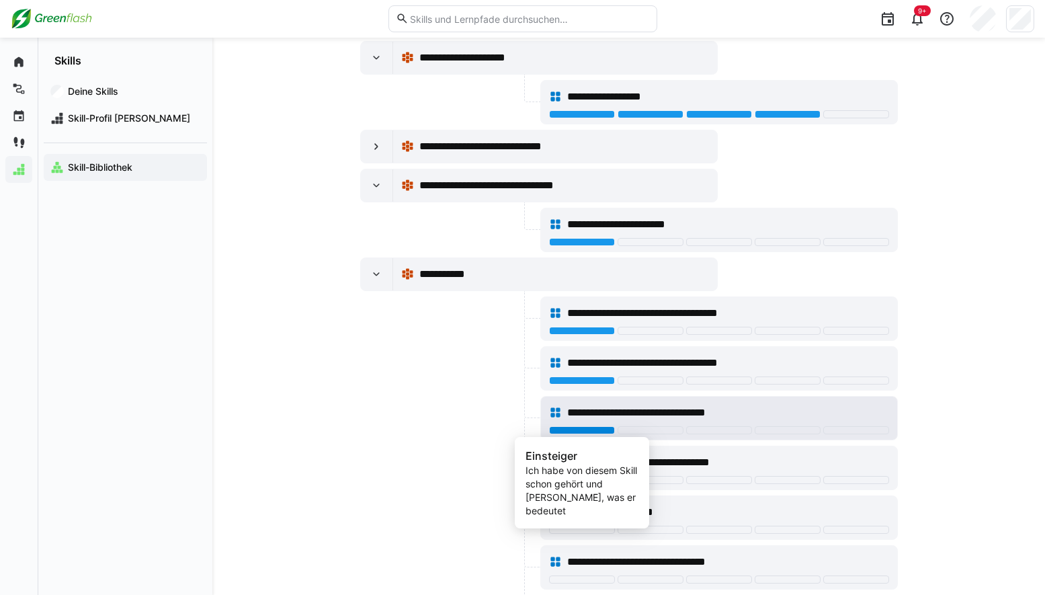
click at [573, 429] on div at bounding box center [582, 430] width 66 height 8
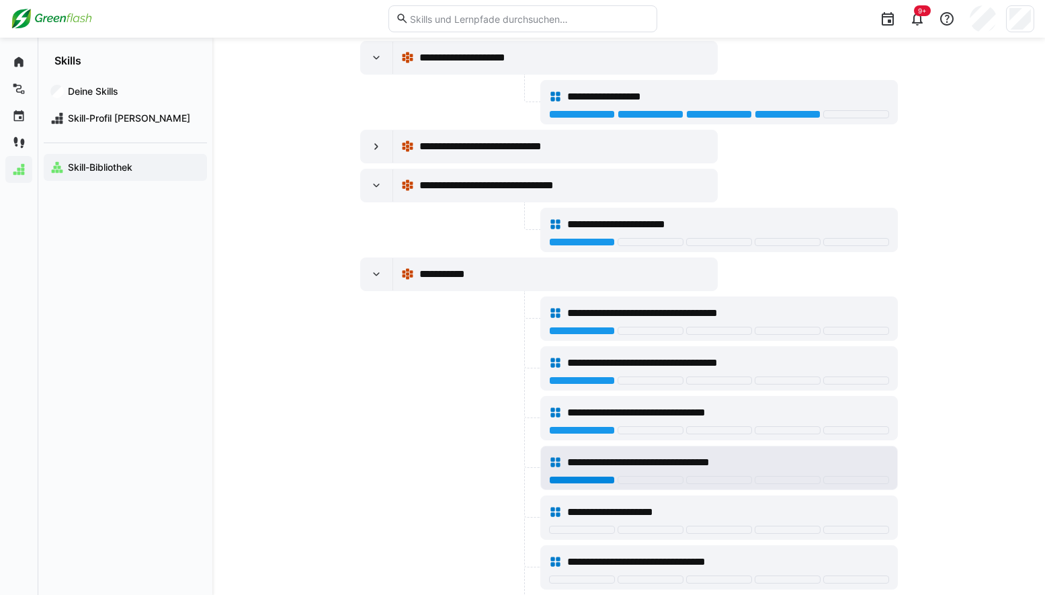
click at [579, 481] on div at bounding box center [582, 480] width 66 height 8
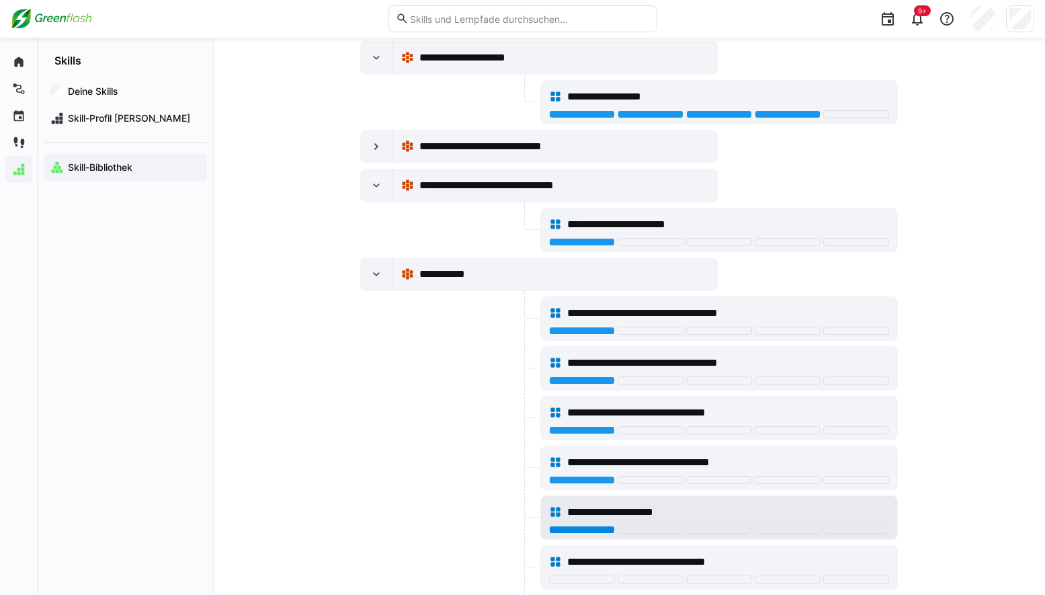
click at [579, 532] on div at bounding box center [582, 530] width 66 height 8
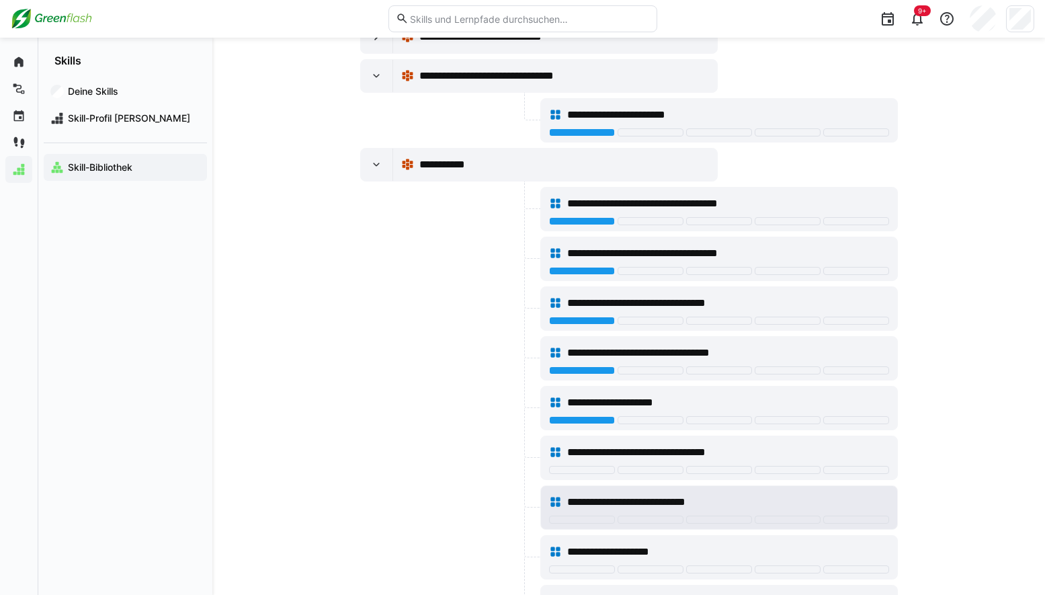
scroll to position [538, 0]
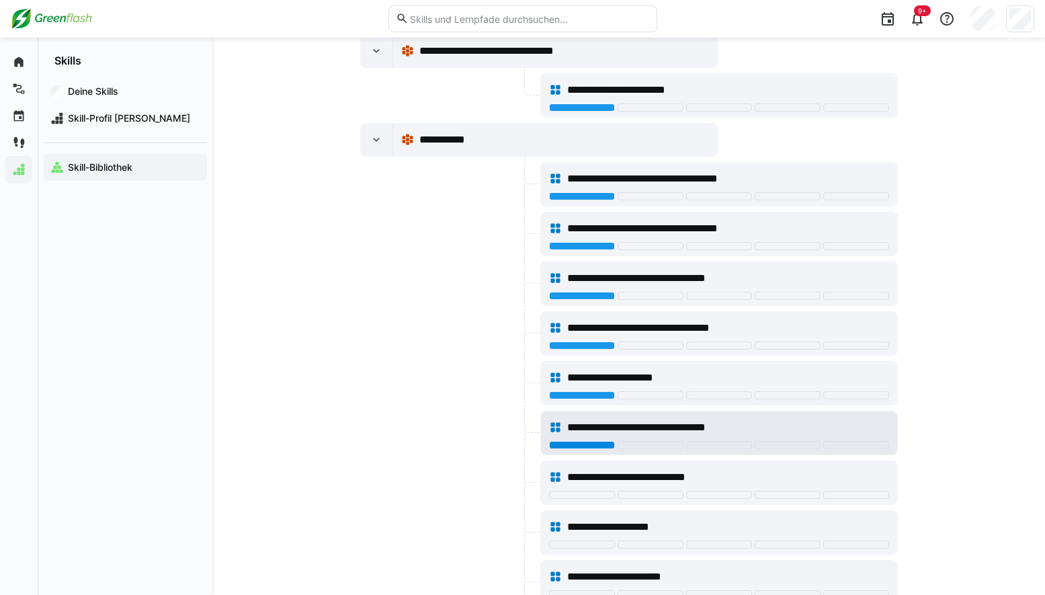
click at [579, 446] on div at bounding box center [582, 445] width 66 height 8
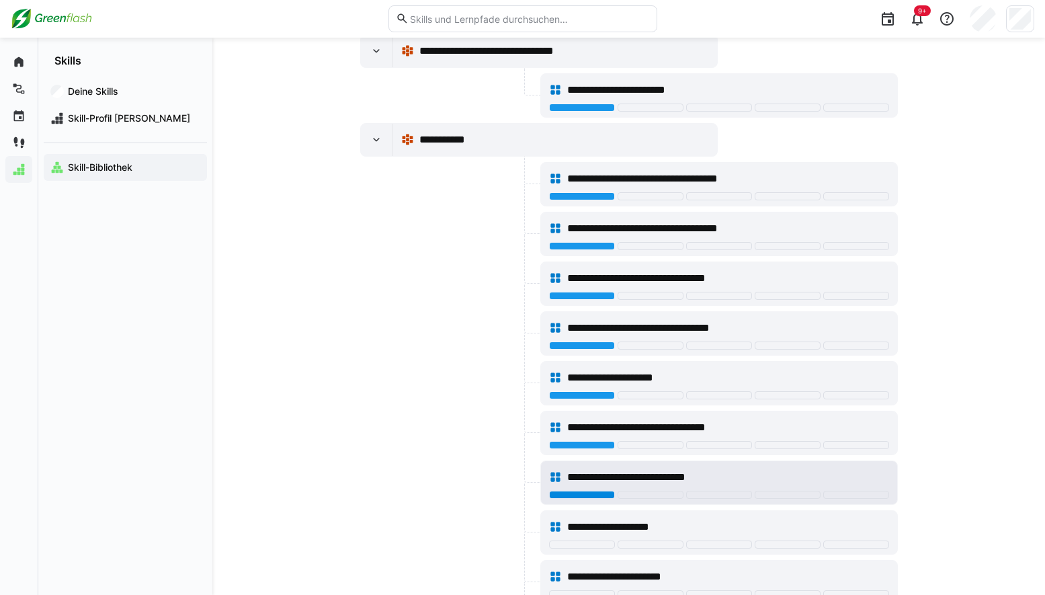
click at [581, 491] on div at bounding box center [582, 495] width 66 height 8
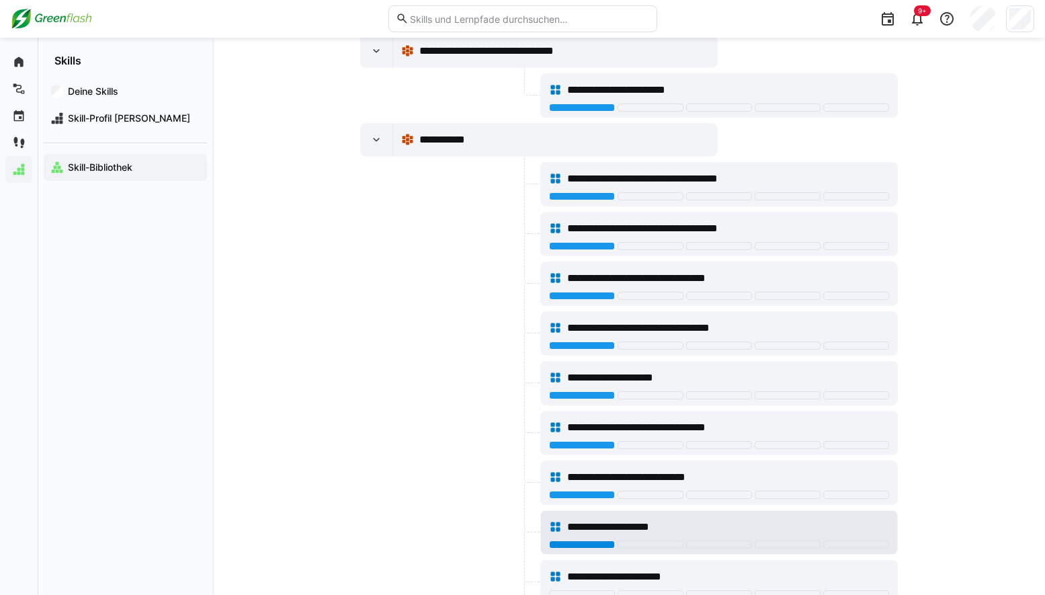
click at [580, 545] on div at bounding box center [582, 544] width 66 height 8
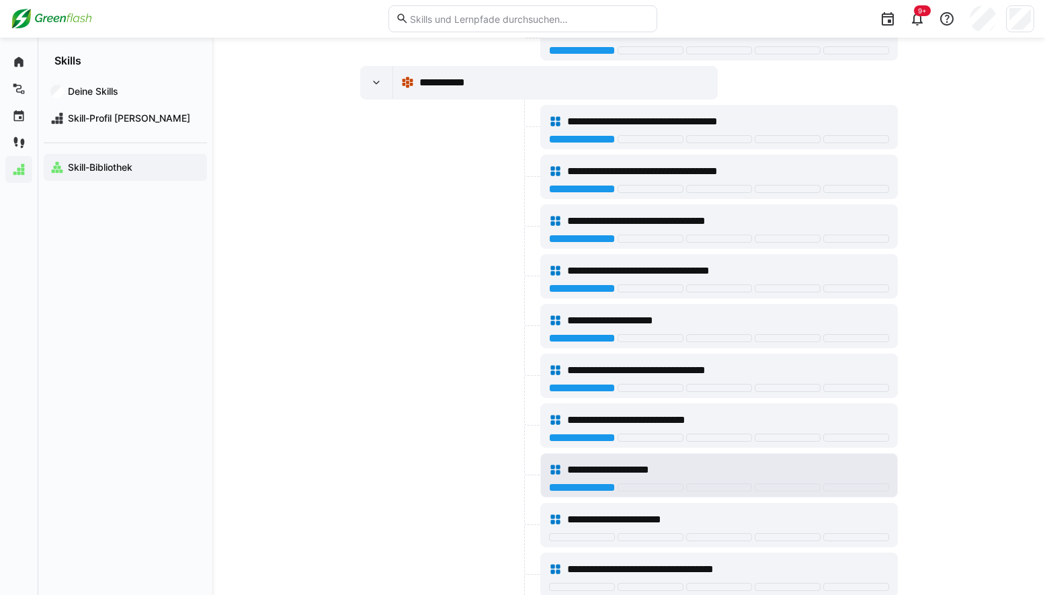
scroll to position [672, 0]
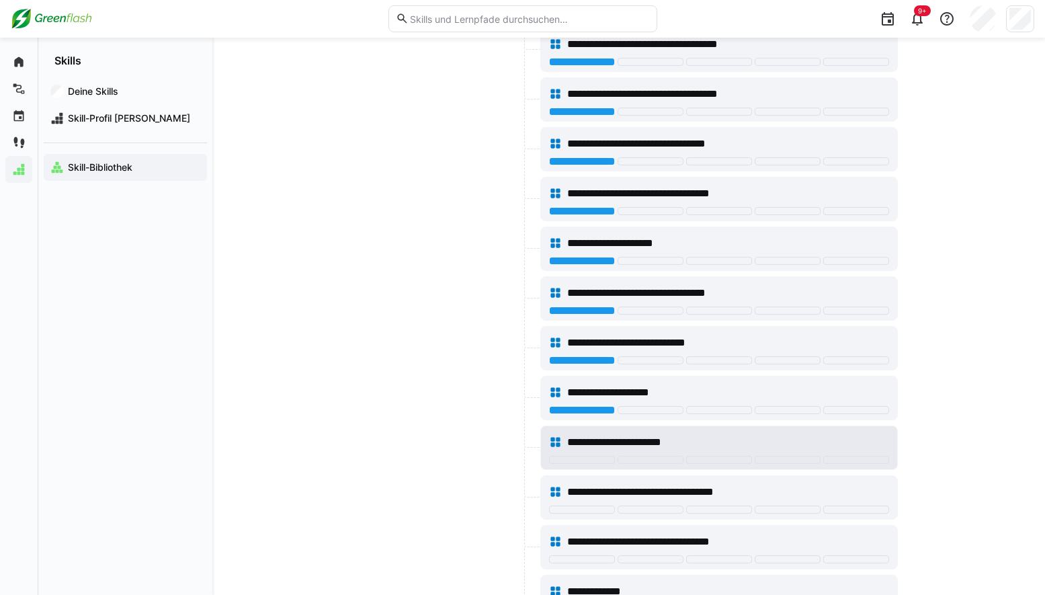
click at [587, 454] on div "**********" at bounding box center [719, 442] width 340 height 27
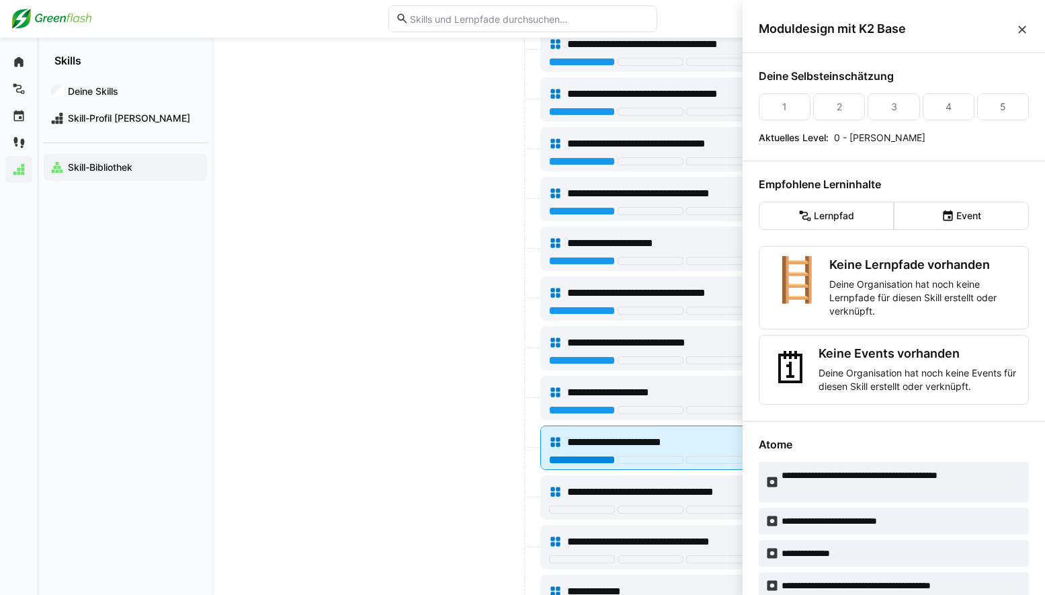
click at [587, 460] on div at bounding box center [582, 460] width 66 height 8
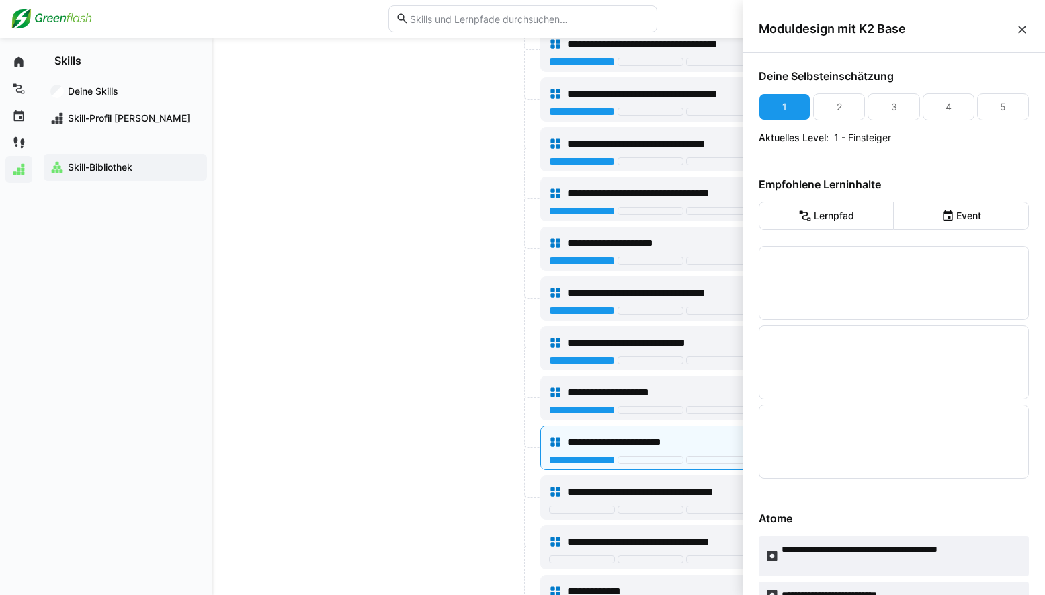
click at [413, 510] on div at bounding box center [448, 497] width 177 height 44
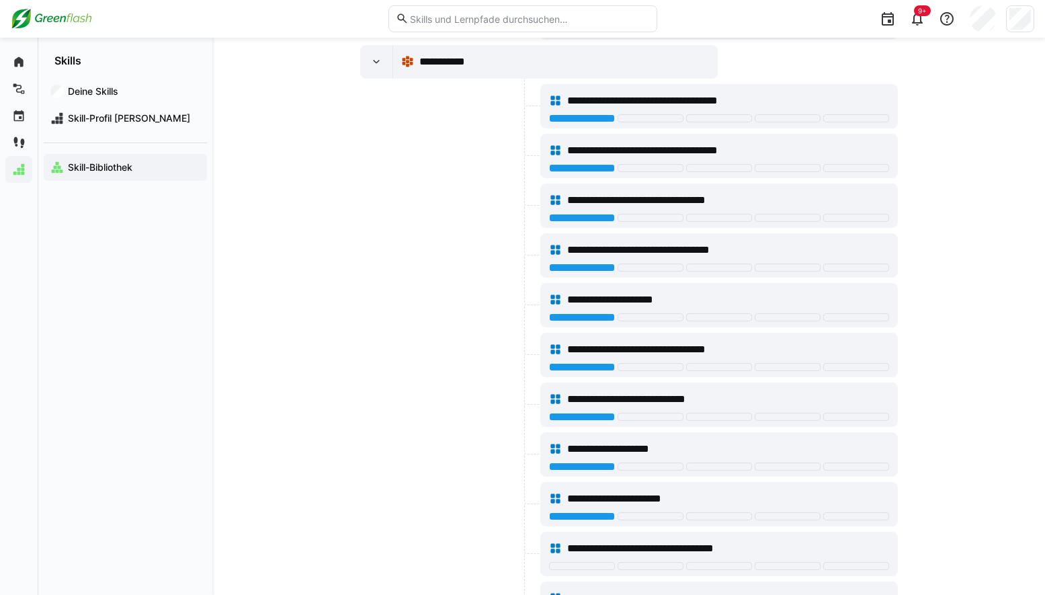
scroll to position [1008, 0]
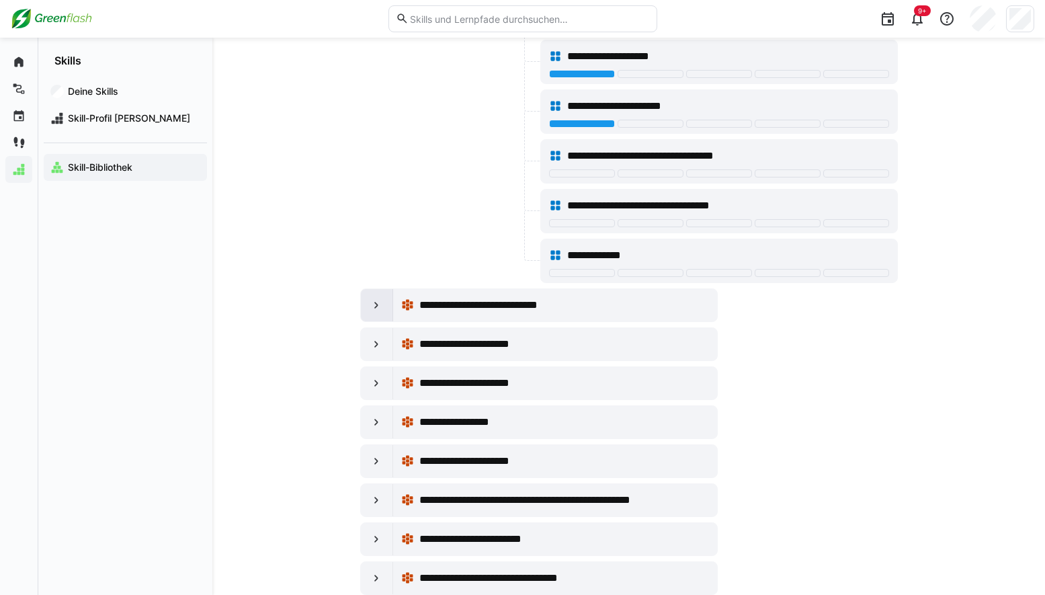
click at [375, 300] on eds-icon at bounding box center [376, 304] width 13 height 13
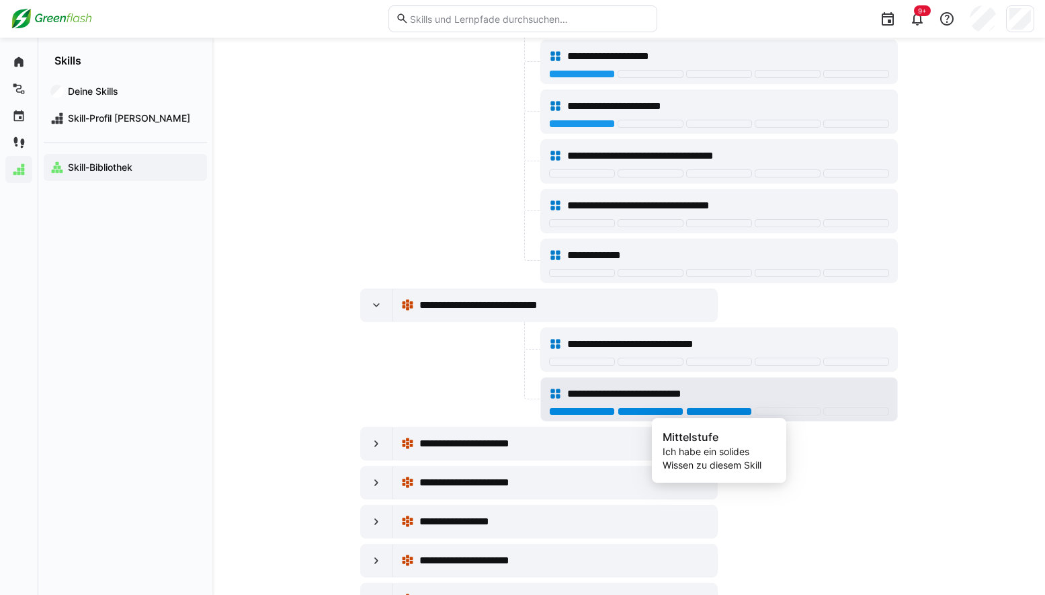
click at [707, 411] on div at bounding box center [719, 411] width 66 height 8
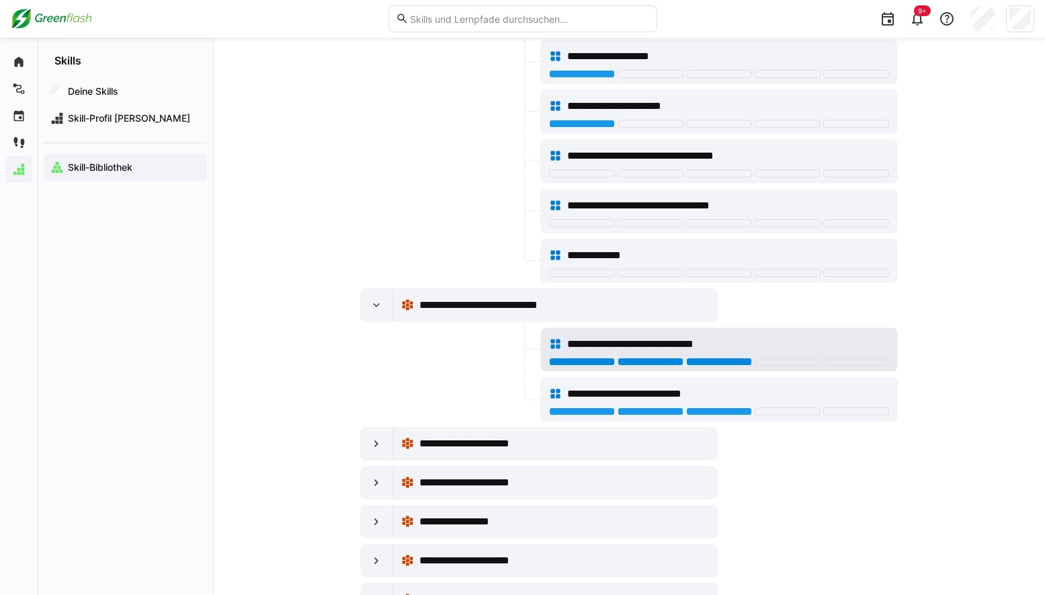
click at [711, 364] on div at bounding box center [719, 362] width 66 height 8
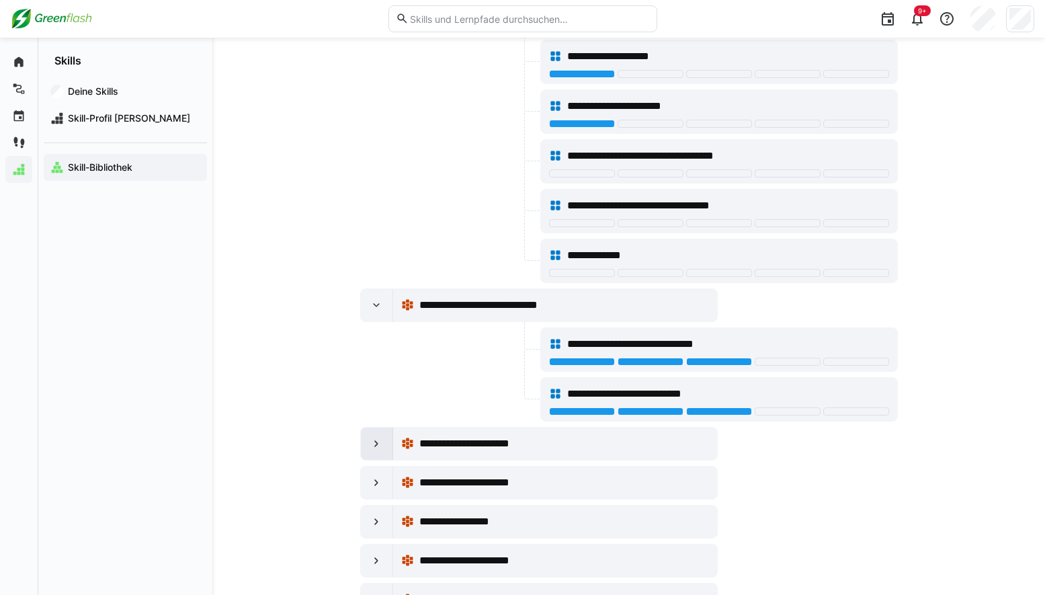
click at [380, 434] on div at bounding box center [377, 444] width 32 height 32
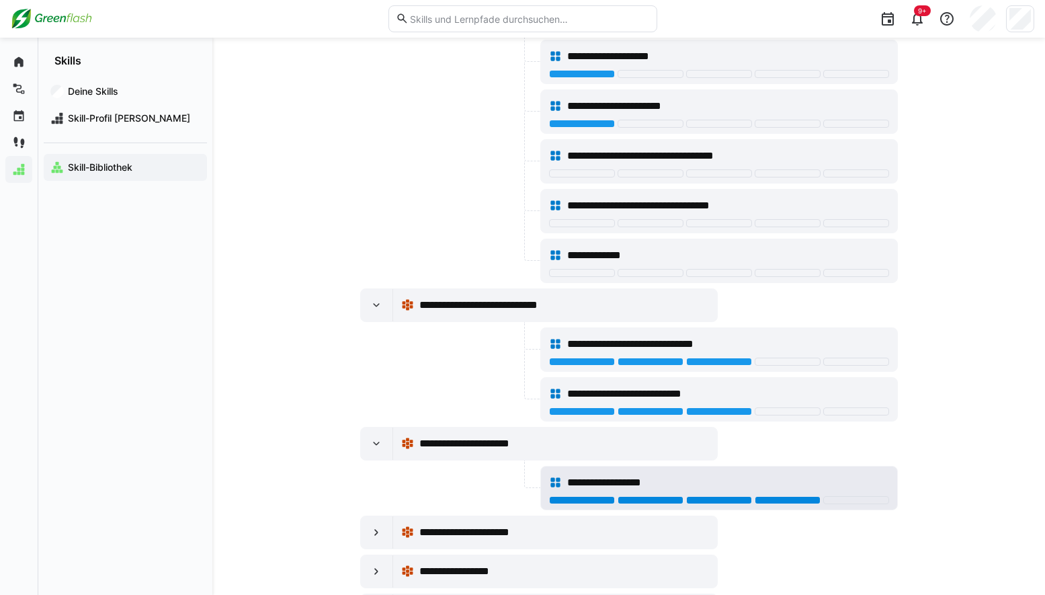
click at [772, 499] on div at bounding box center [788, 500] width 66 height 8
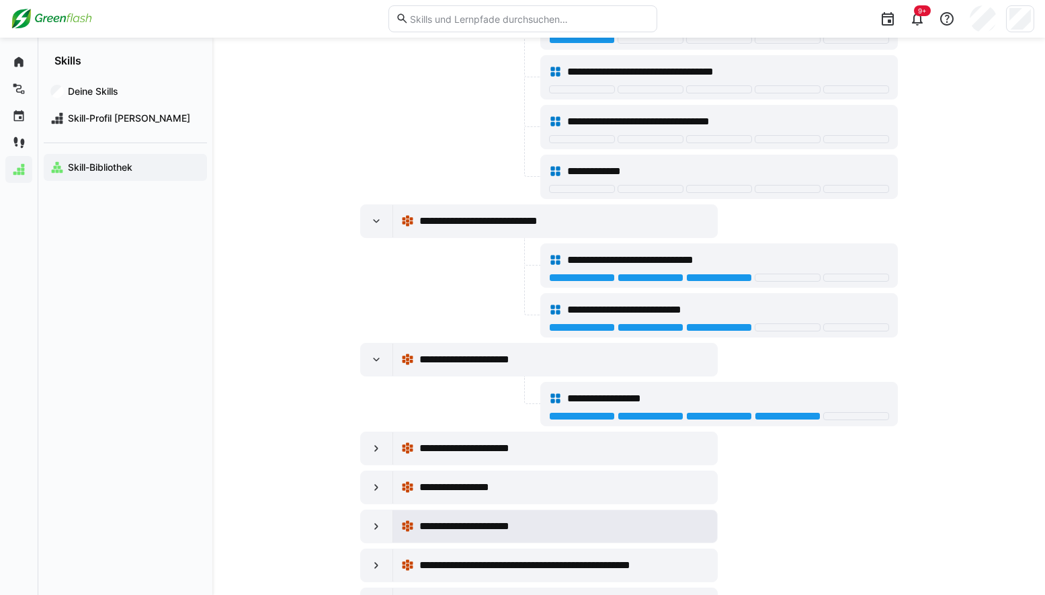
scroll to position [1143, 0]
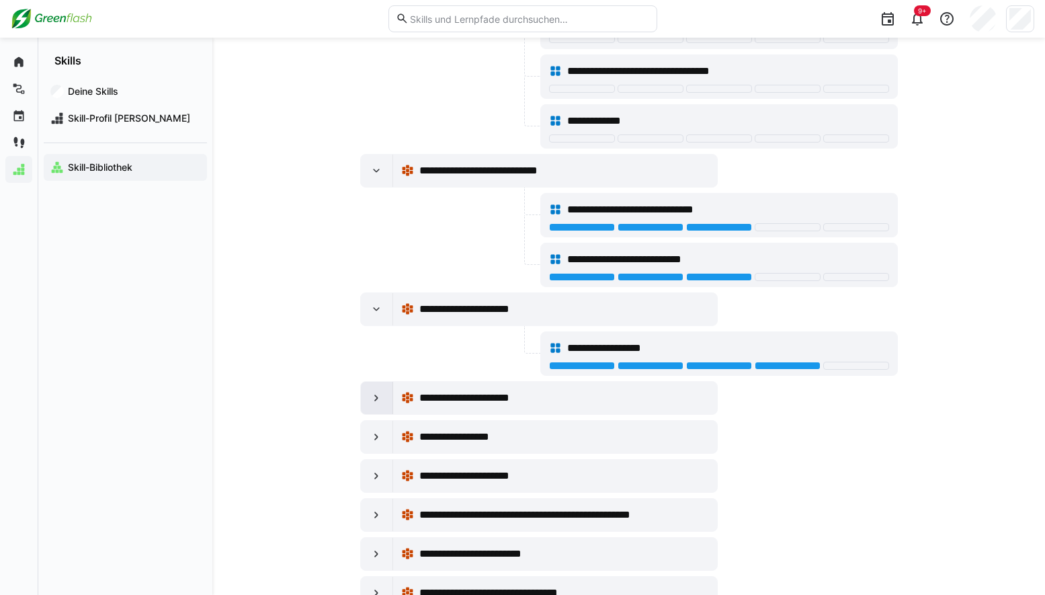
click at [372, 402] on eds-icon at bounding box center [376, 397] width 13 height 13
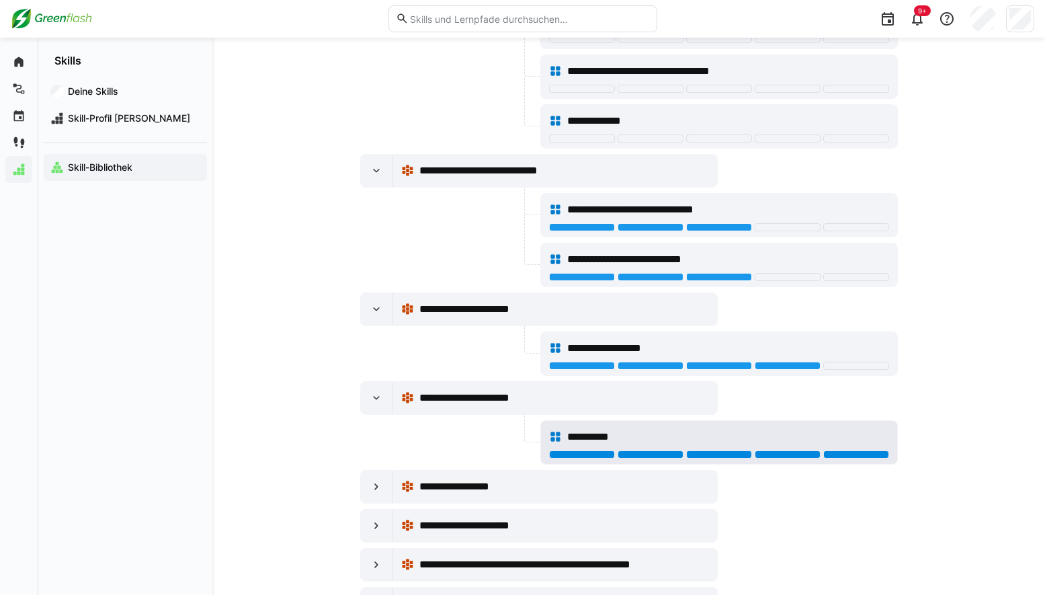
click at [872, 454] on div at bounding box center [856, 454] width 66 height 8
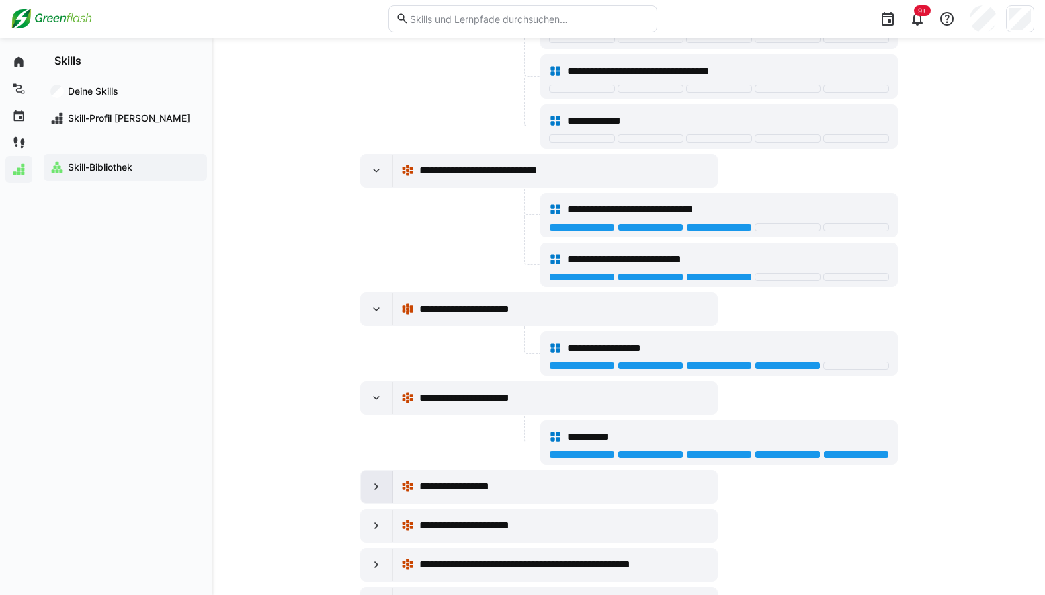
click at [370, 490] on eds-icon at bounding box center [376, 486] width 13 height 13
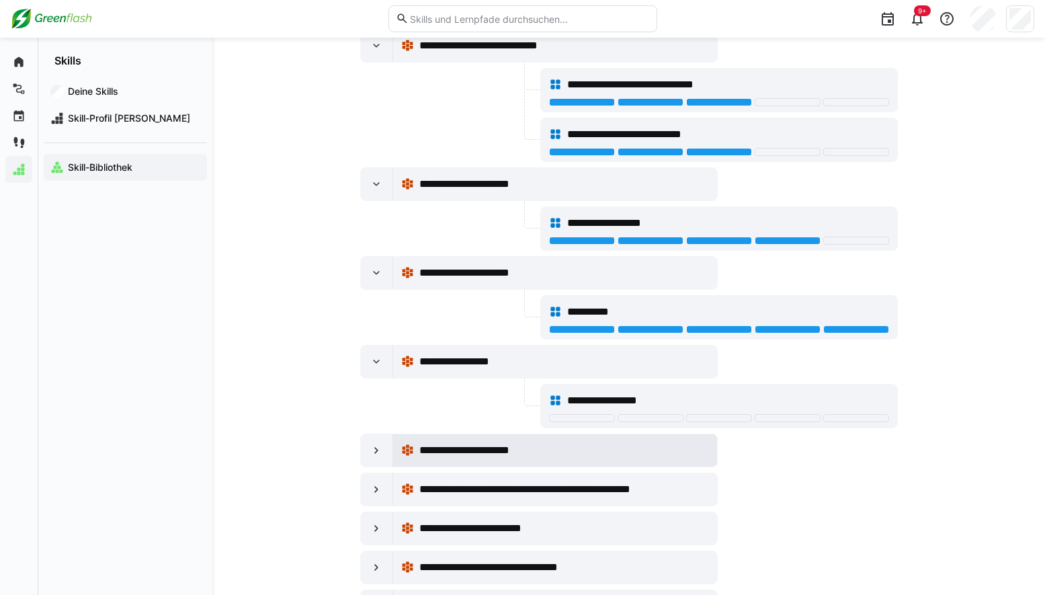
scroll to position [1277, 0]
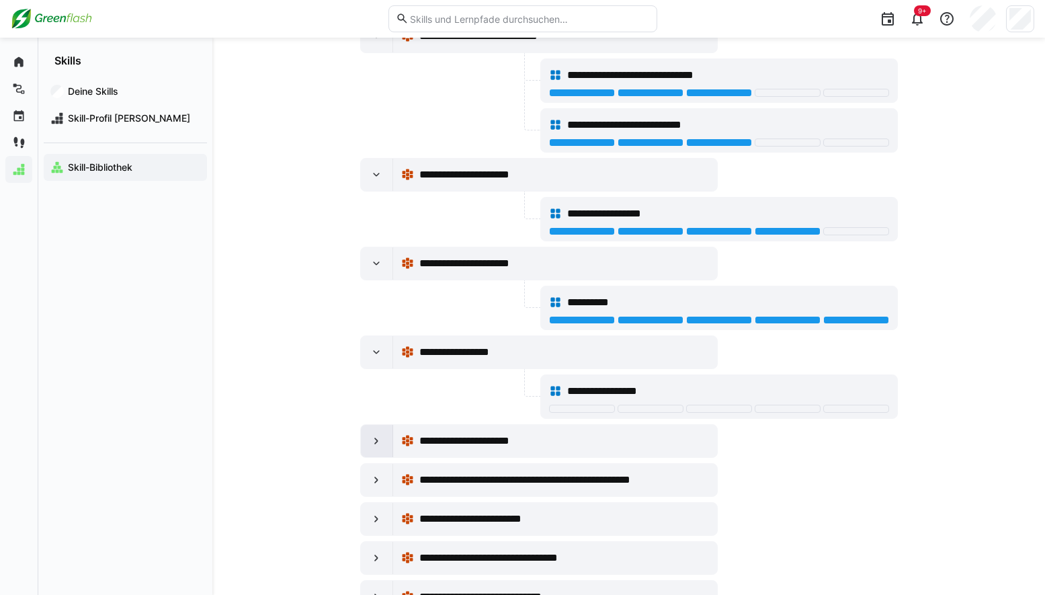
click at [371, 442] on eds-icon at bounding box center [376, 440] width 13 height 13
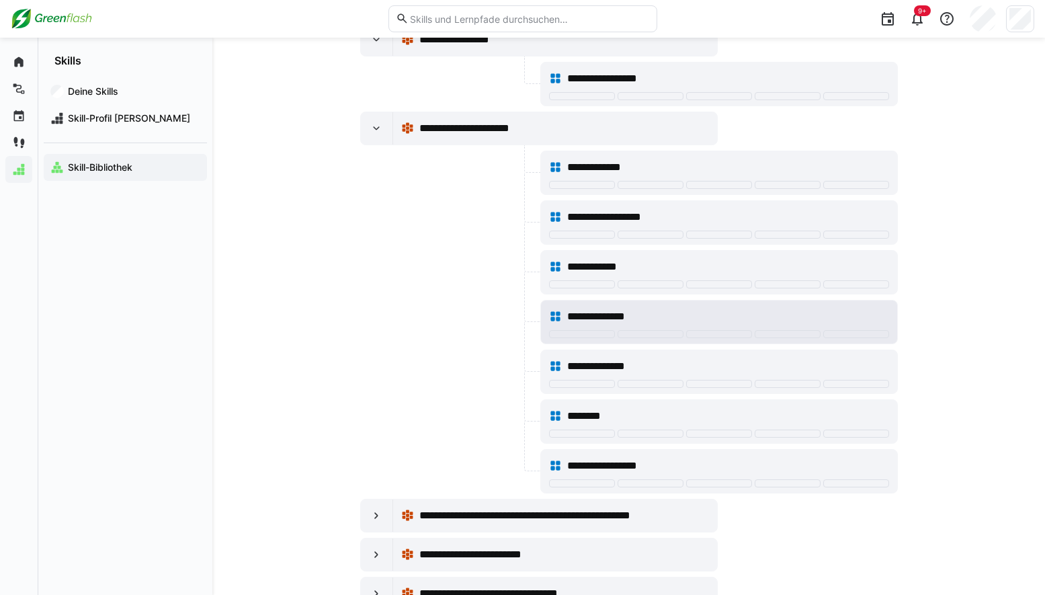
scroll to position [1613, 0]
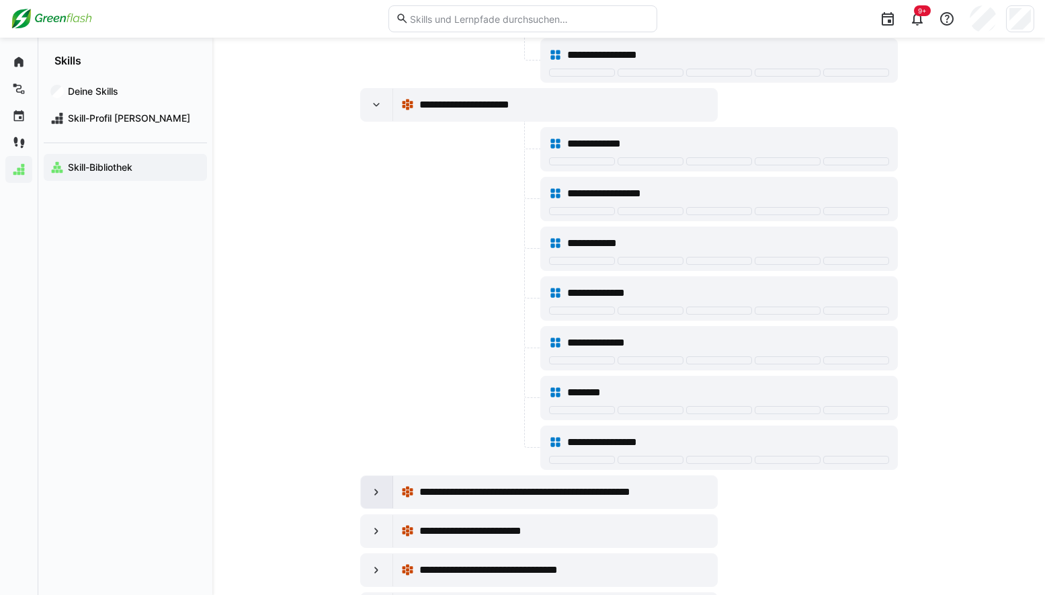
click at [375, 493] on eds-icon at bounding box center [376, 491] width 13 height 13
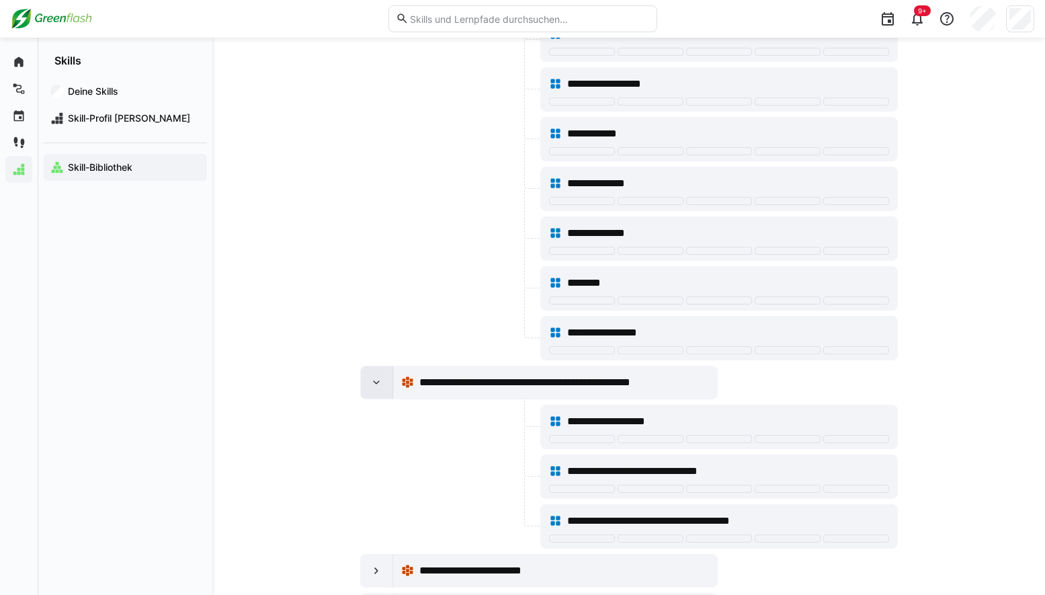
scroll to position [1748, 0]
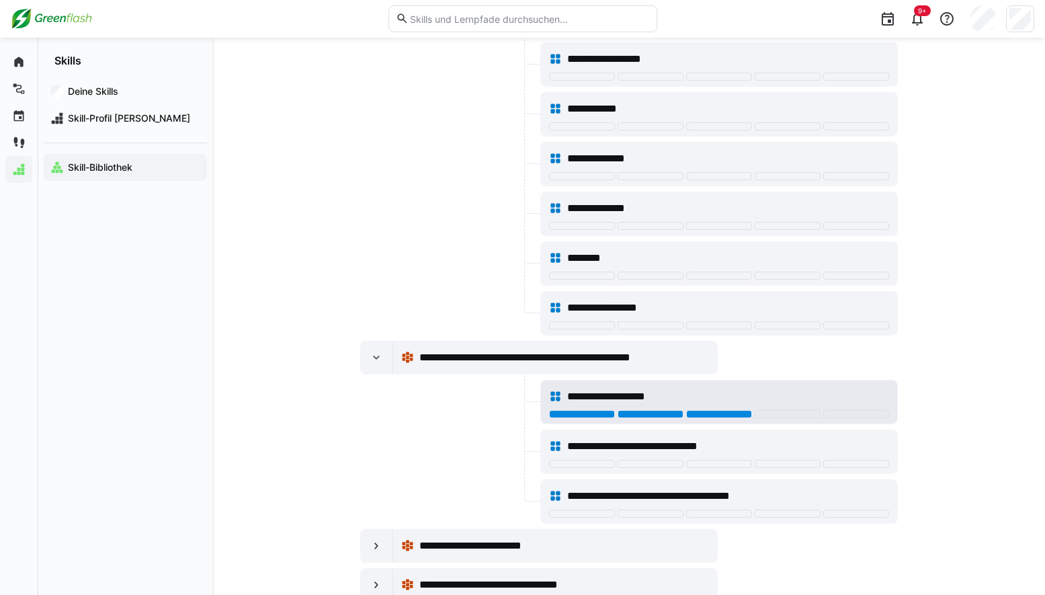
click at [708, 416] on div at bounding box center [719, 414] width 66 height 8
click at [580, 411] on div at bounding box center [582, 414] width 66 height 8
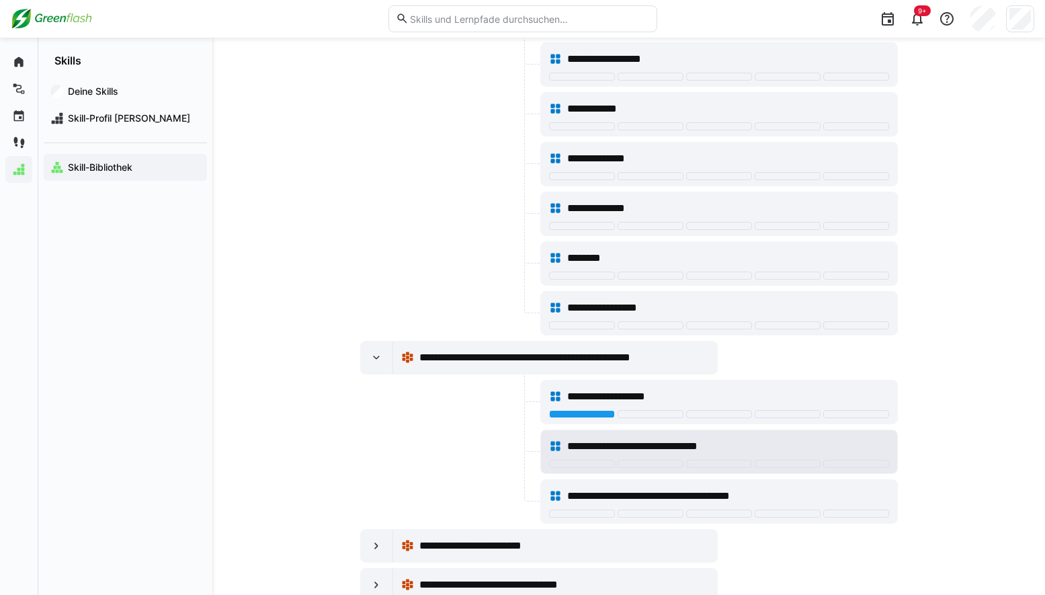
click at [578, 459] on div "**********" at bounding box center [719, 446] width 340 height 27
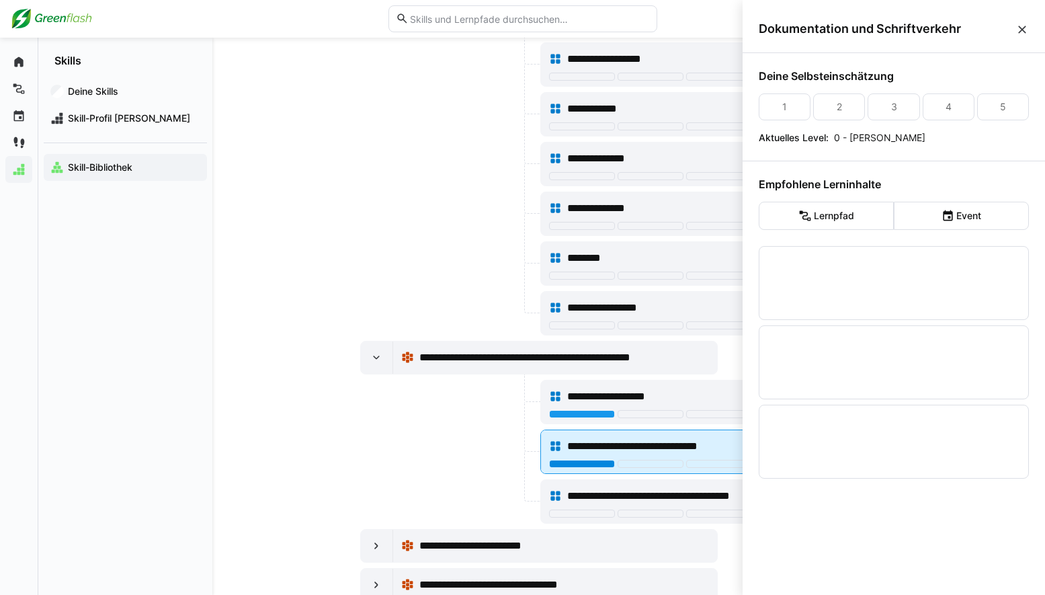
scroll to position [0, 0]
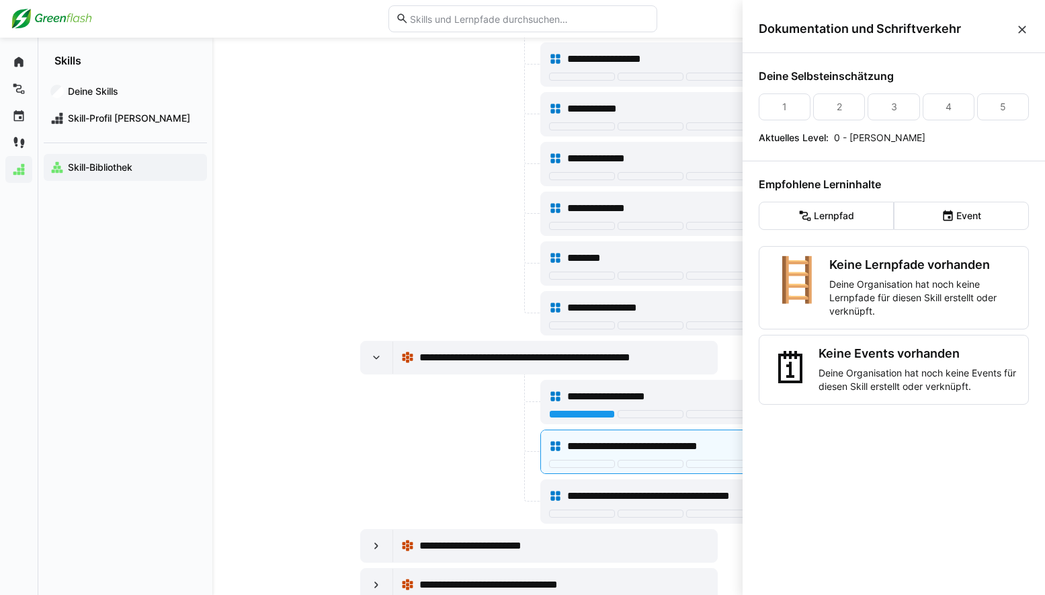
click at [192, 426] on div "Deine Skills Skill-Profil [PERSON_NAME] Skill-Bibliothek" at bounding box center [125, 331] width 174 height 528
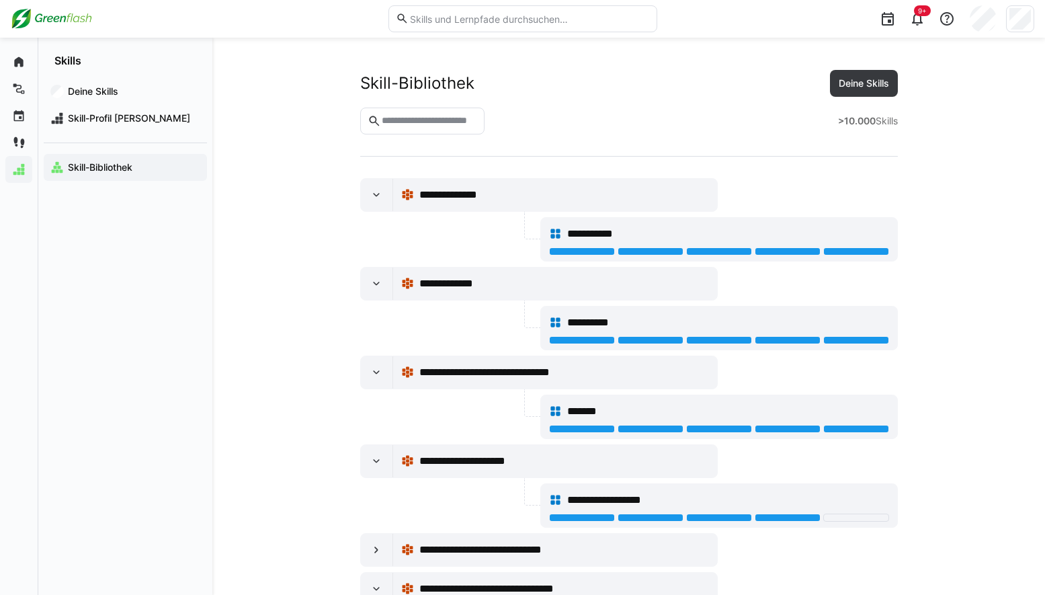
click at [624, 129] on div ">10.000 Skills" at bounding box center [629, 121] width 538 height 27
click at [88, 123] on span "Skill-Profil [PERSON_NAME]" at bounding box center [133, 118] width 134 height 13
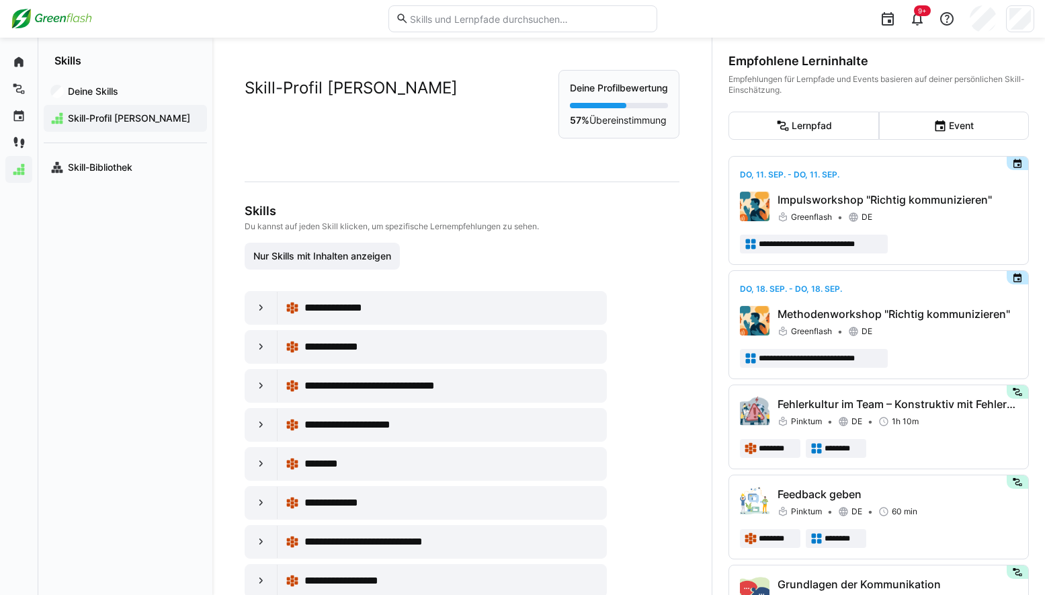
click at [399, 145] on div "Skill-Profil [PERSON_NAME] Profilbewertung 57% Übereinstimmung" at bounding box center [462, 115] width 435 height 90
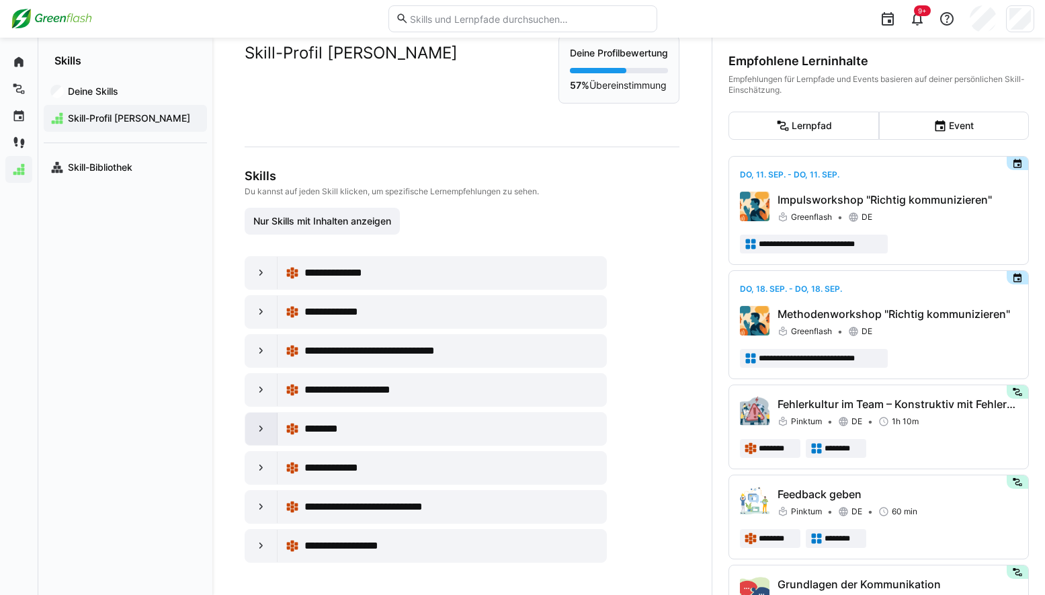
click at [268, 433] on eds-icon at bounding box center [261, 428] width 13 height 13
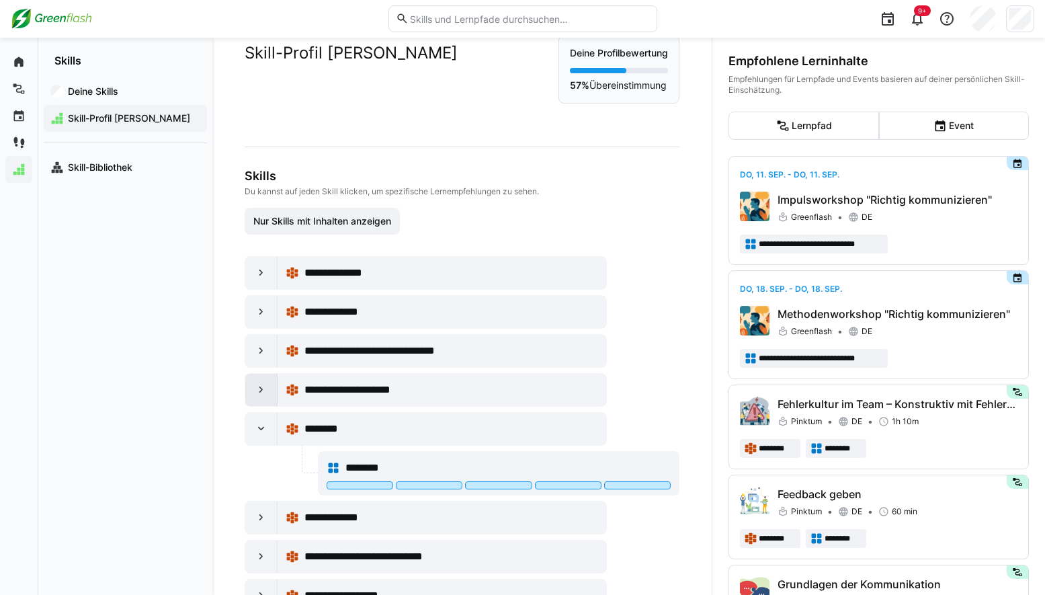
click at [267, 387] on eds-icon at bounding box center [261, 389] width 13 height 13
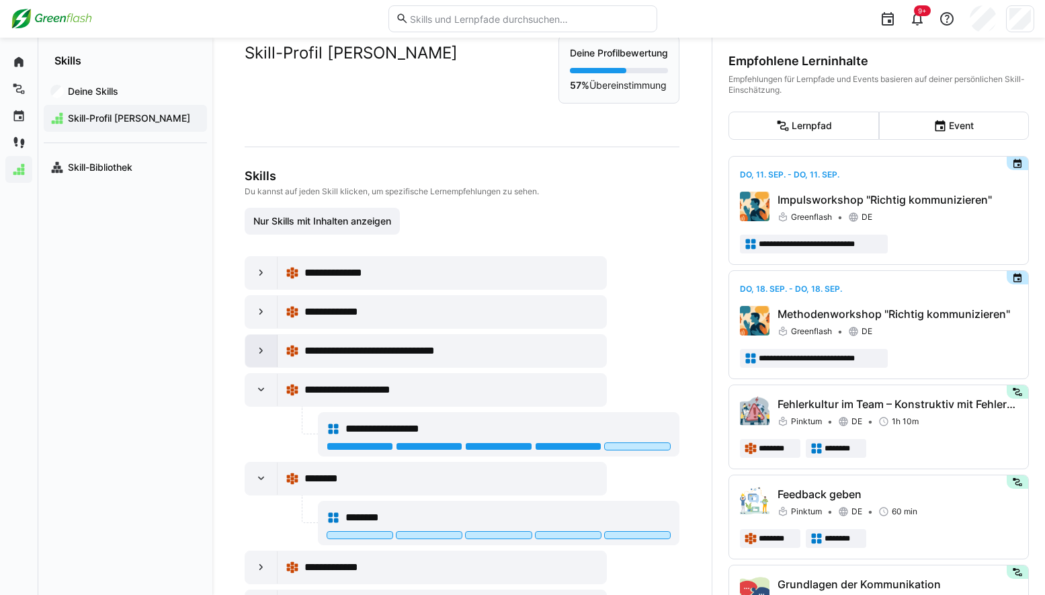
click at [260, 349] on eds-icon at bounding box center [261, 350] width 13 height 13
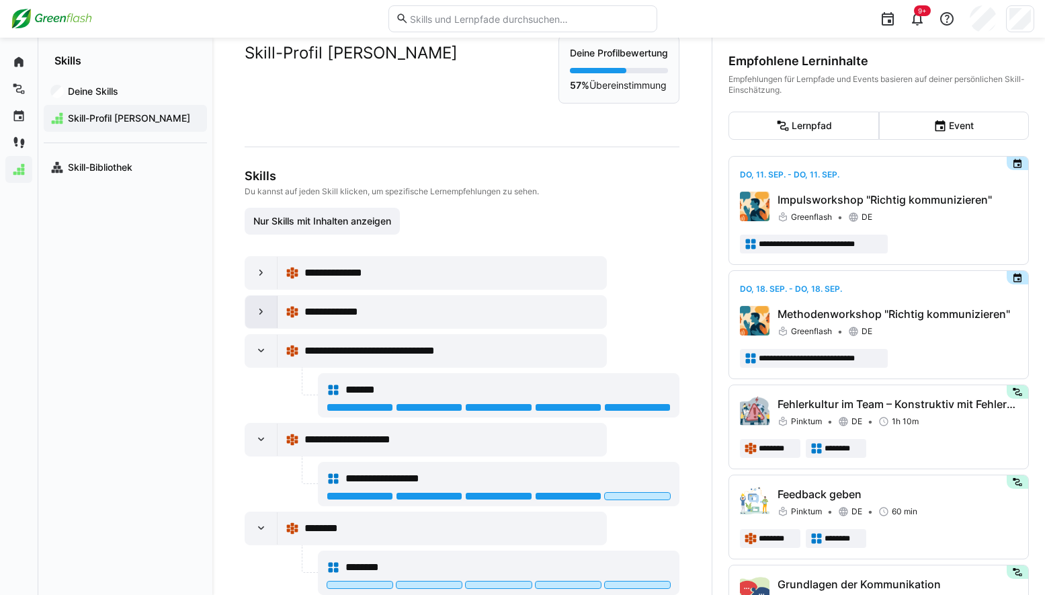
click at [266, 314] on eds-icon at bounding box center [261, 311] width 13 height 13
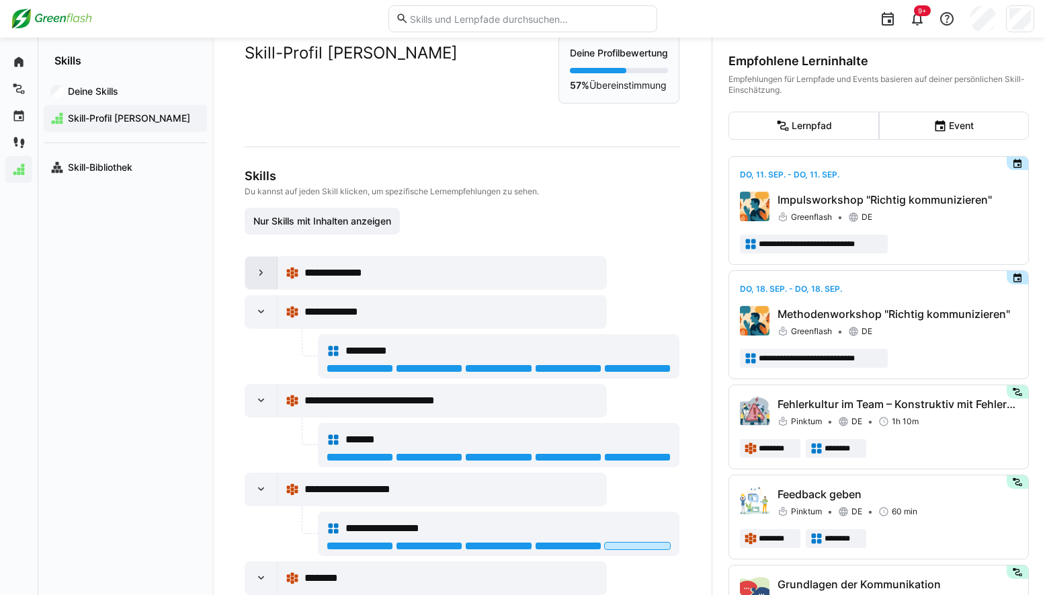
click at [271, 280] on div at bounding box center [261, 273] width 32 height 32
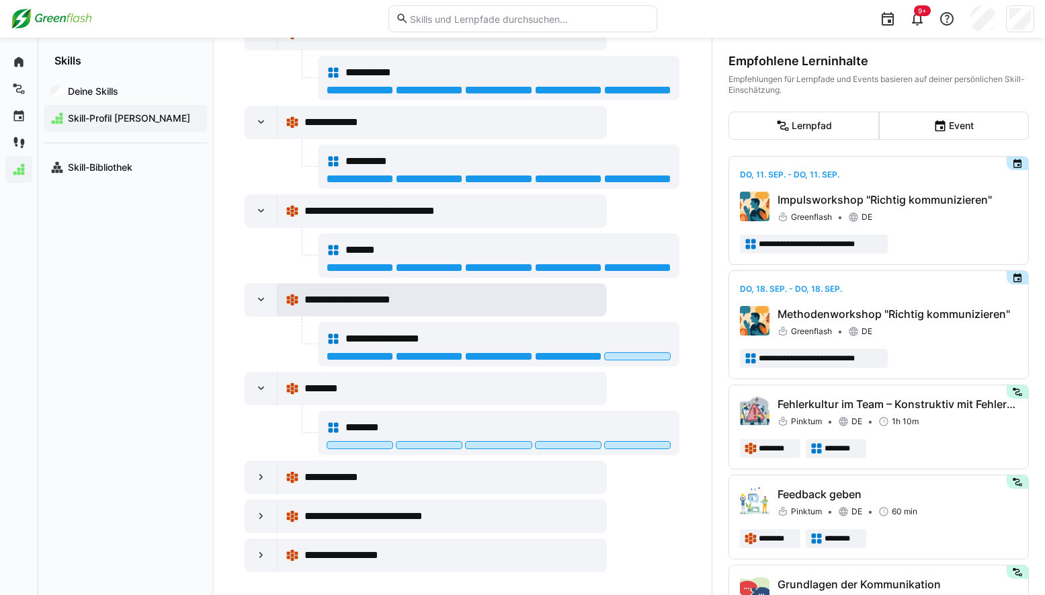
scroll to position [284, 0]
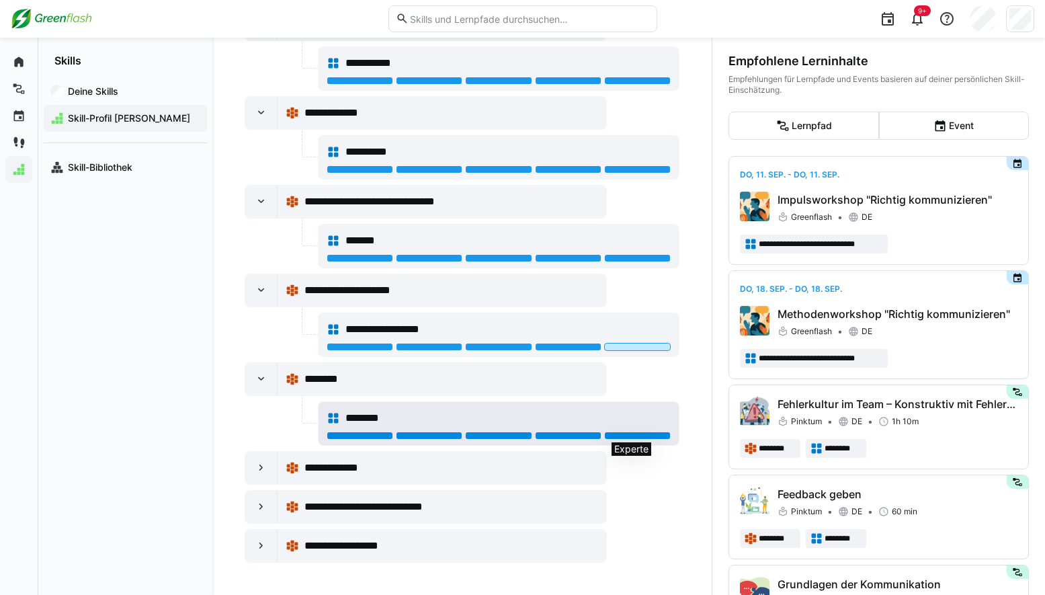
click at [627, 436] on div at bounding box center [637, 436] width 67 height 8
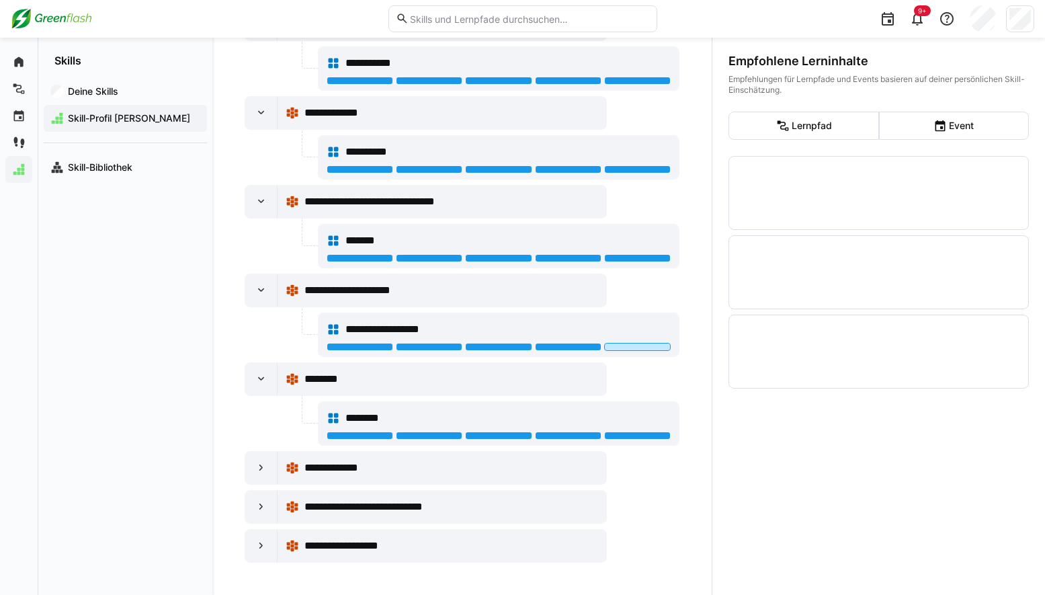
click at [643, 513] on div "**********" at bounding box center [462, 284] width 435 height 555
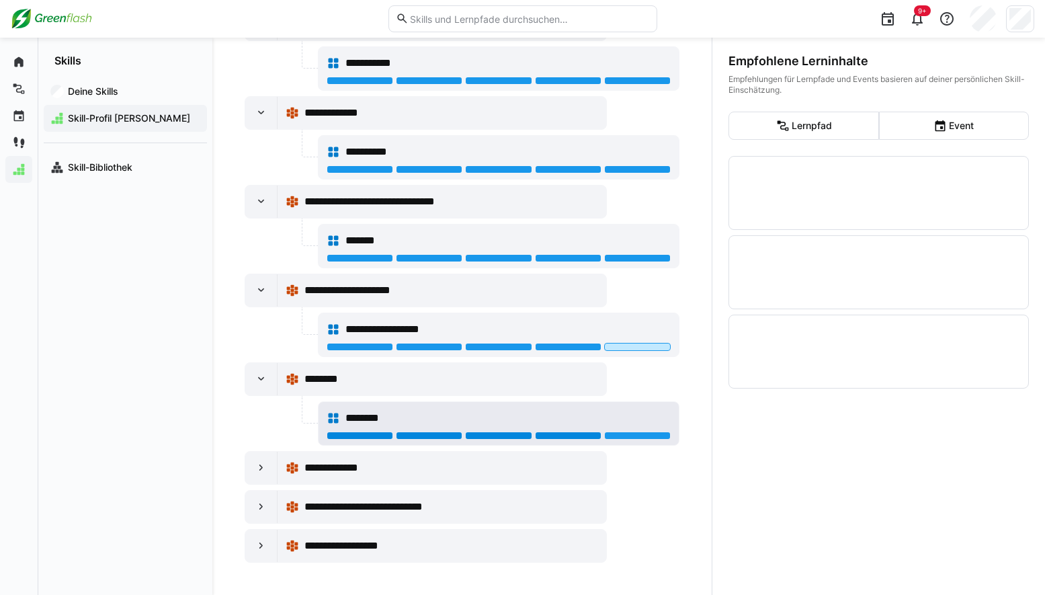
click at [557, 434] on div at bounding box center [568, 436] width 67 height 8
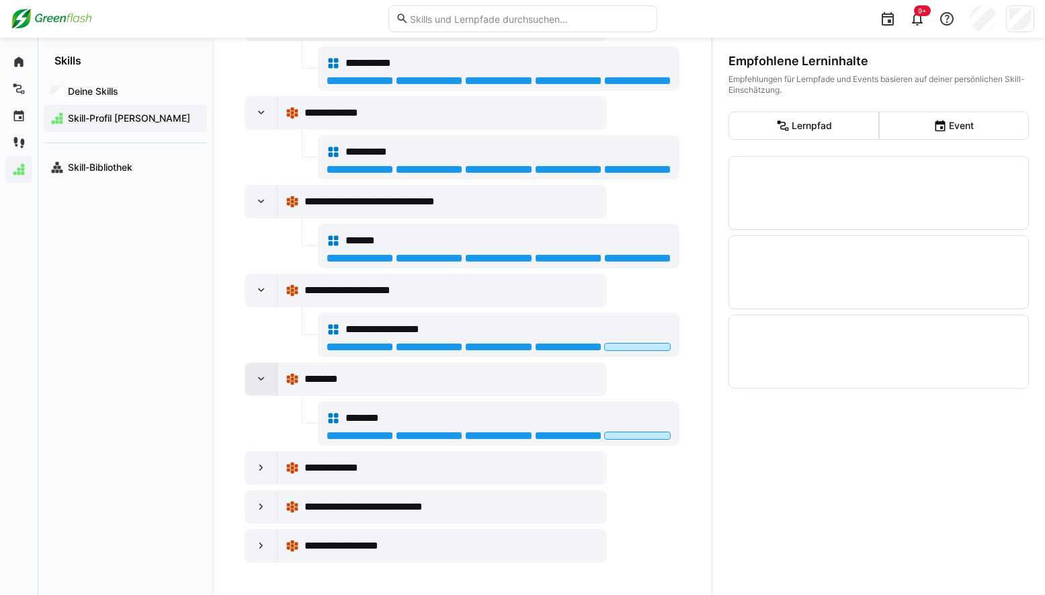
click at [253, 383] on div at bounding box center [261, 379] width 32 height 32
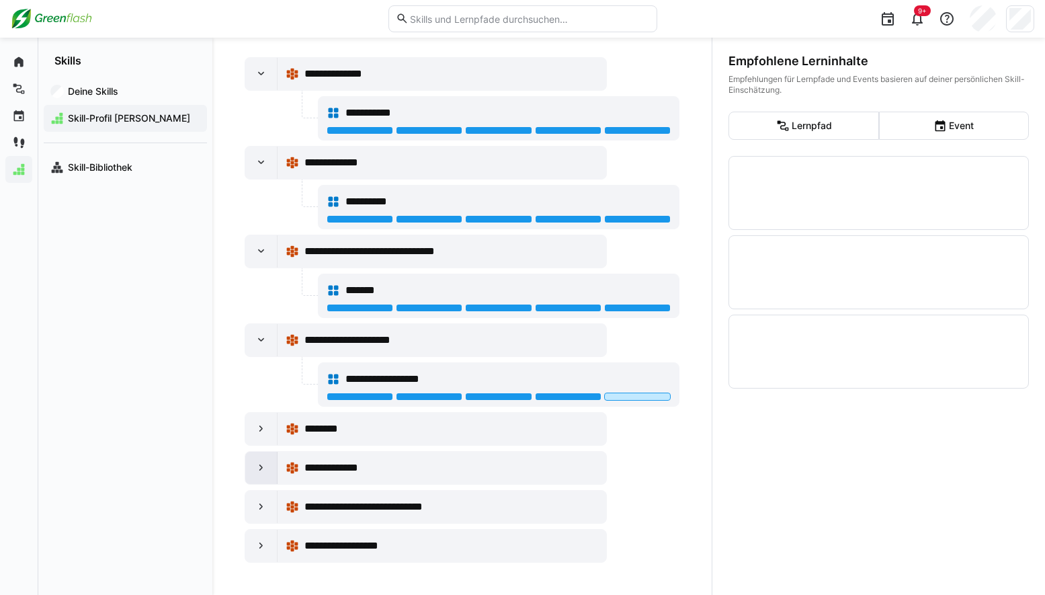
click at [258, 469] on eds-icon at bounding box center [261, 467] width 13 height 13
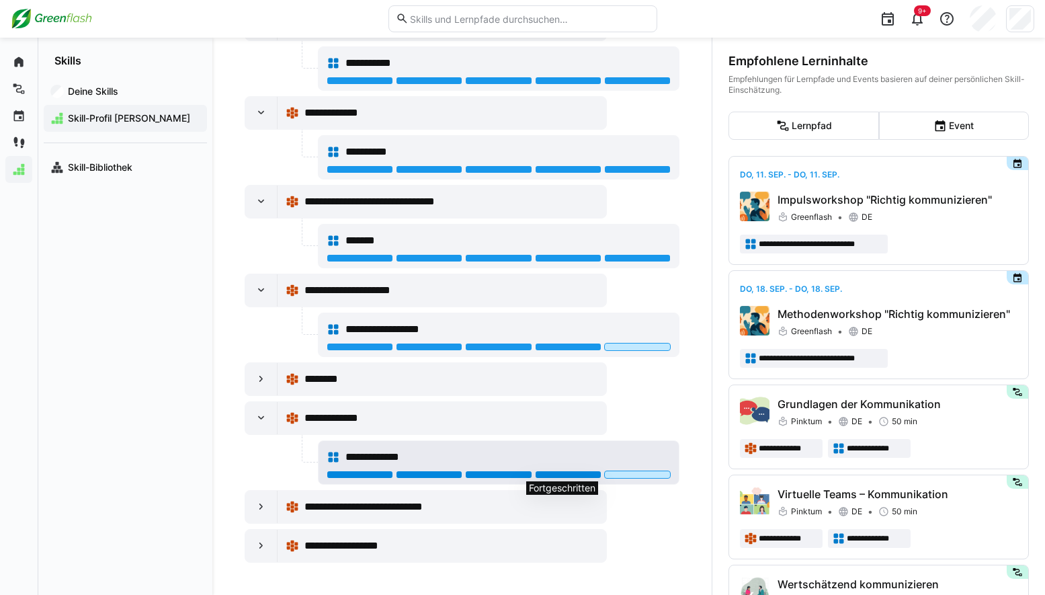
click at [556, 476] on div at bounding box center [568, 475] width 67 height 8
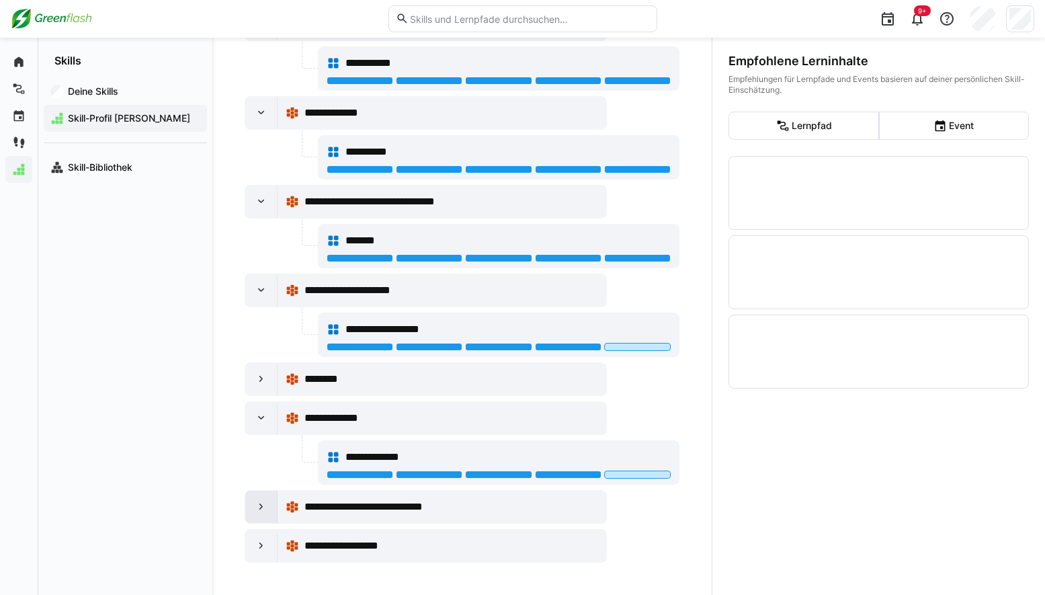
click at [251, 504] on div at bounding box center [261, 507] width 32 height 32
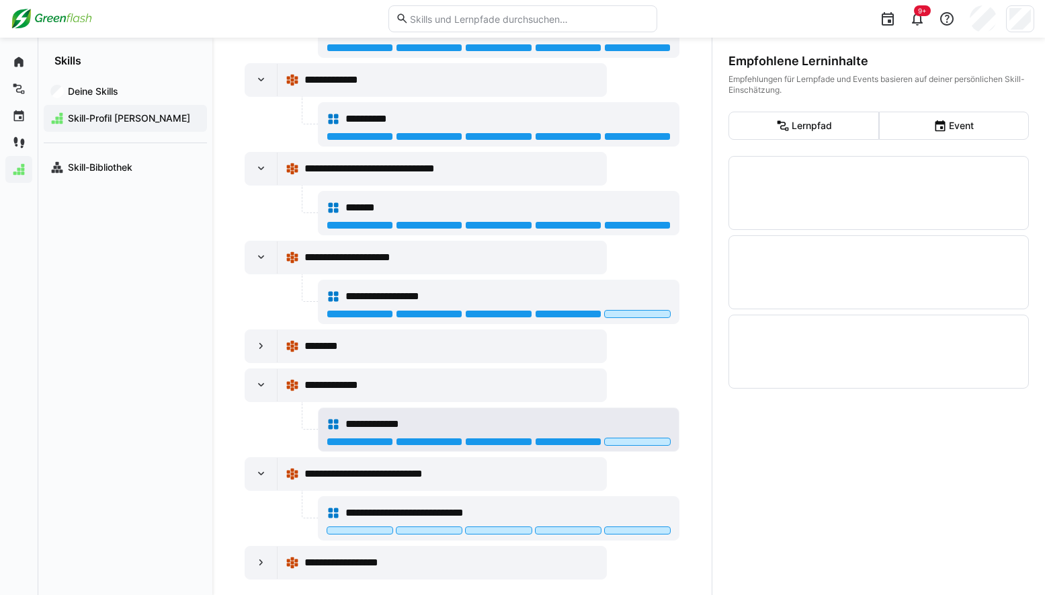
scroll to position [333, 0]
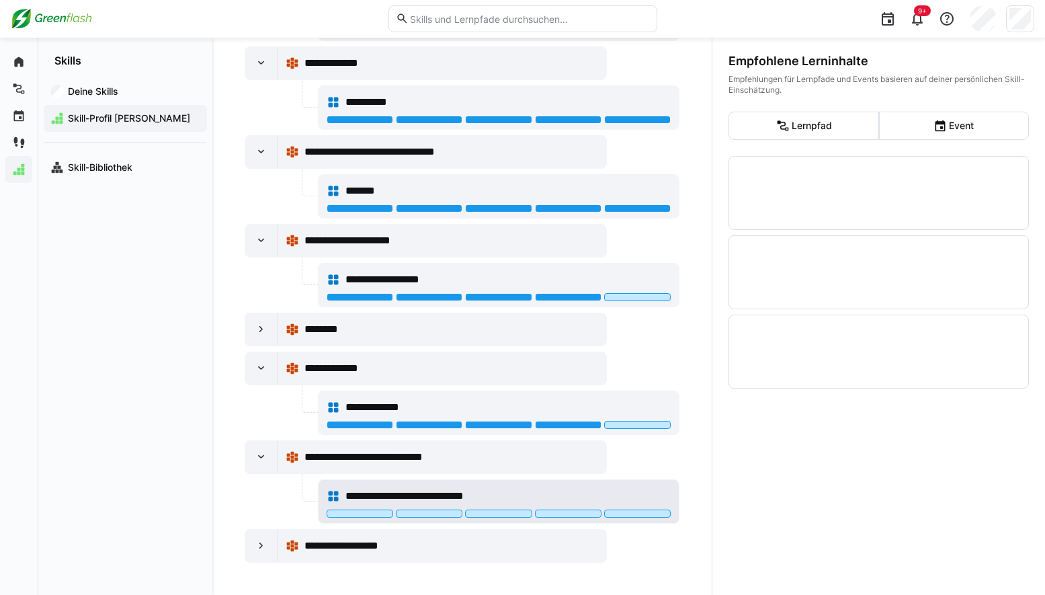
click at [548, 518] on div at bounding box center [499, 515] width 345 height 11
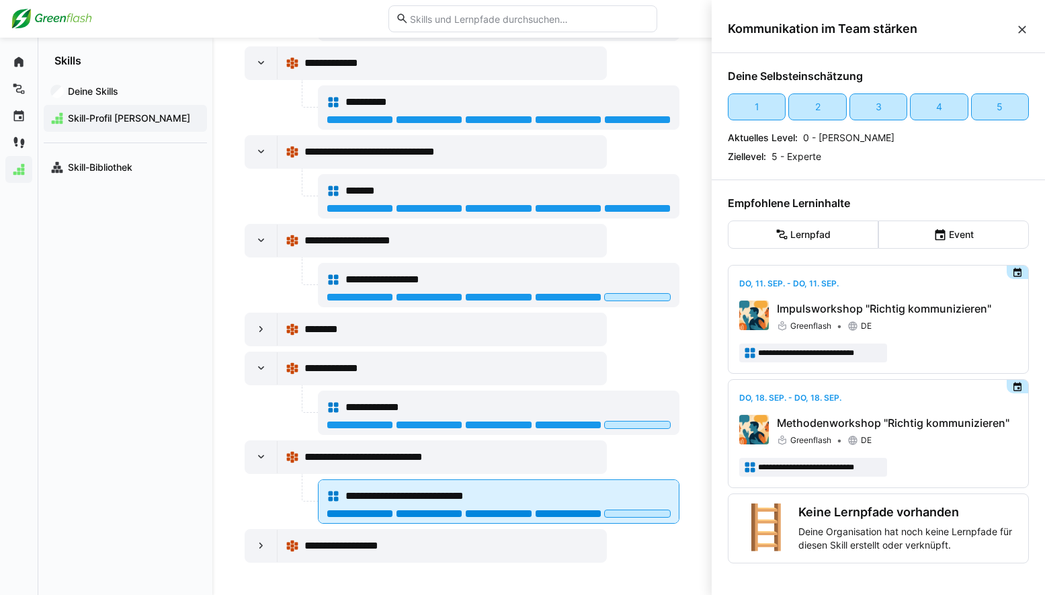
click at [548, 517] on div at bounding box center [568, 514] width 67 height 8
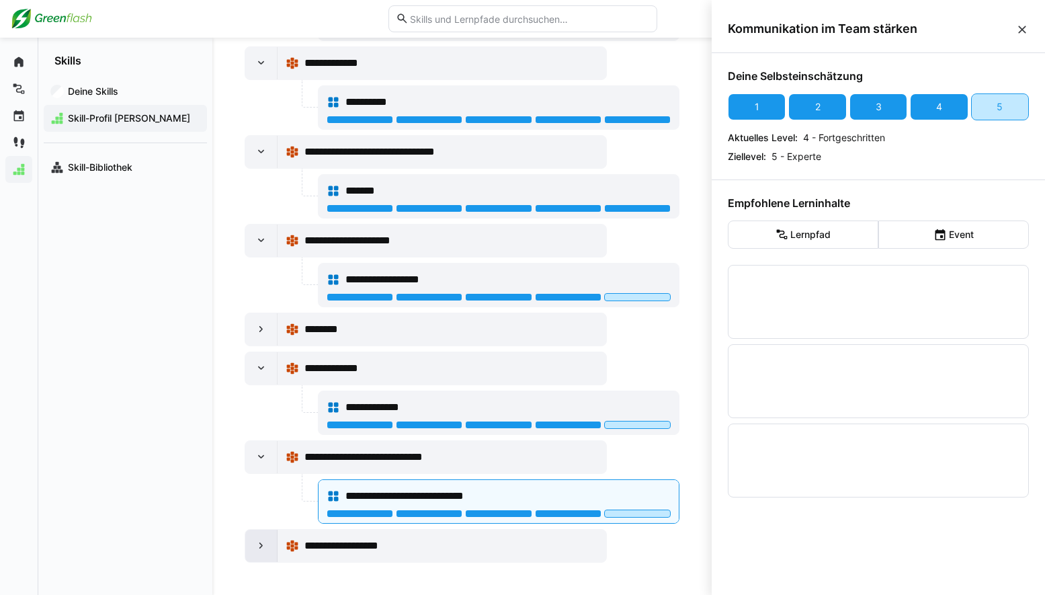
click at [255, 544] on eds-icon at bounding box center [261, 545] width 13 height 13
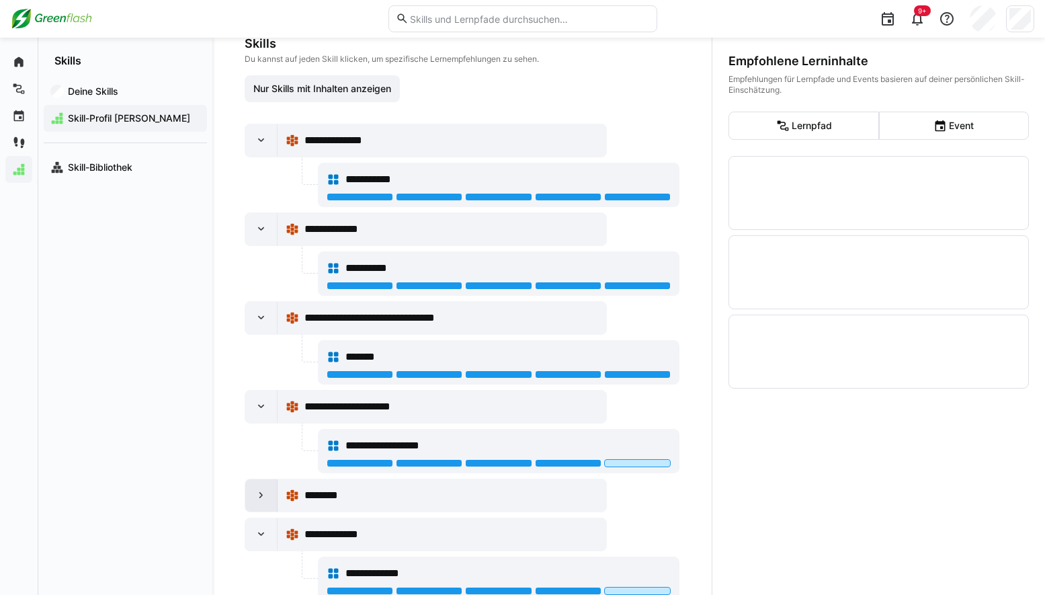
scroll to position [0, 0]
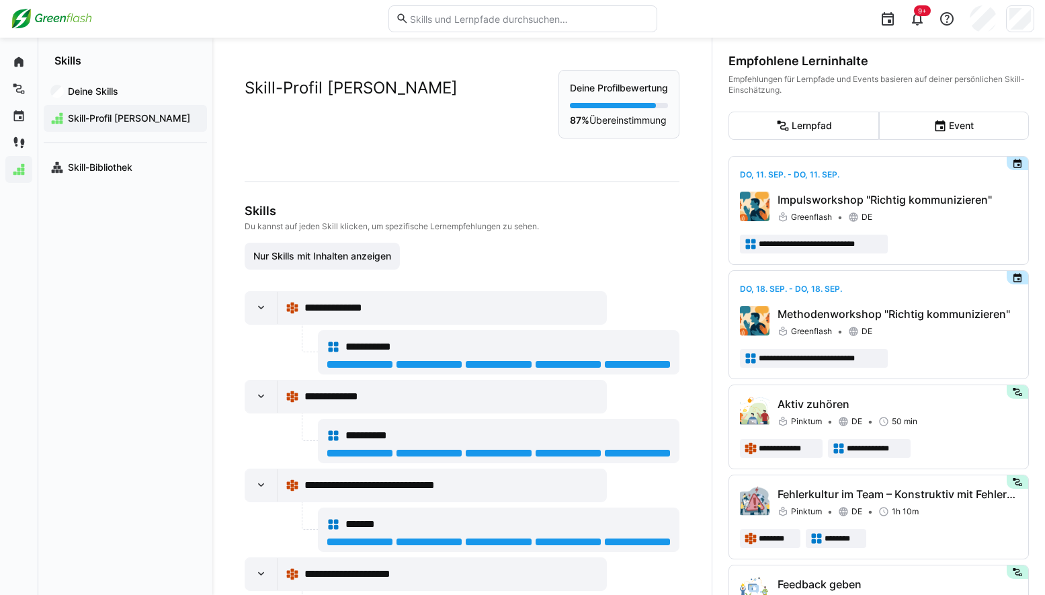
click at [561, 260] on div "Nur Skills mit Inhalten anzeigen" at bounding box center [462, 256] width 435 height 27
click at [605, 99] on div "Deine Profilbewertung 87% Übereinstimmung" at bounding box center [619, 104] width 121 height 69
click at [493, 248] on div "Nur Skills mit Inhalten anzeigen" at bounding box center [462, 256] width 435 height 27
click at [259, 306] on eds-icon at bounding box center [261, 307] width 13 height 13
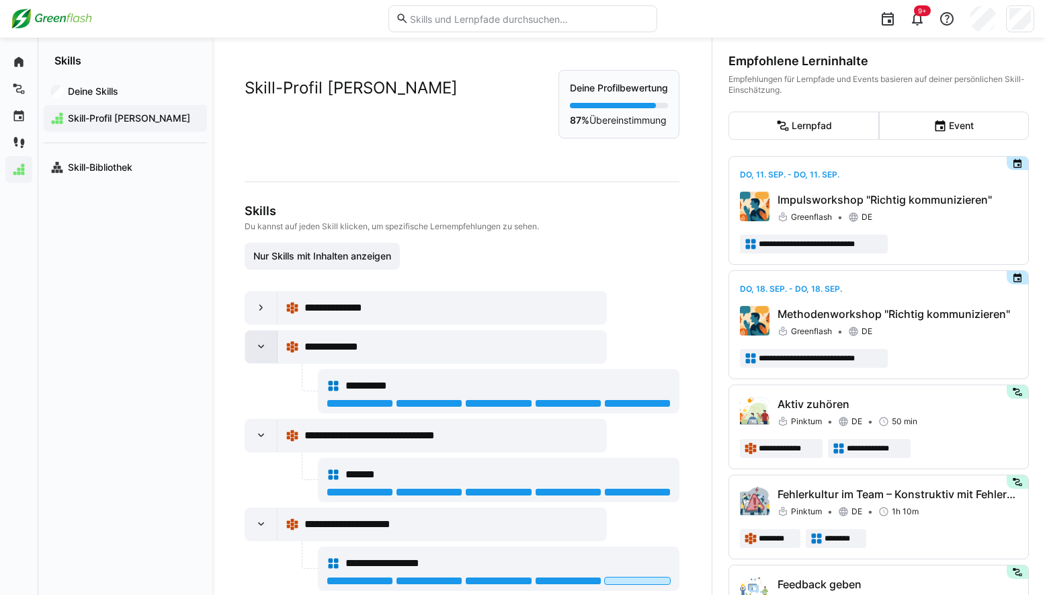
click at [264, 337] on div at bounding box center [261, 347] width 32 height 32
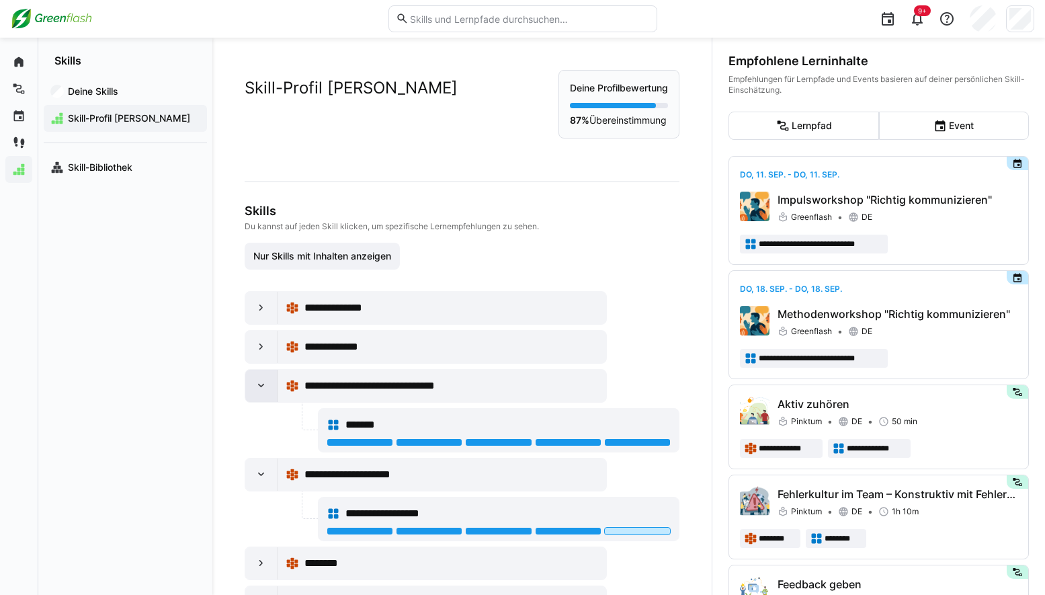
click at [264, 378] on div at bounding box center [261, 386] width 32 height 32
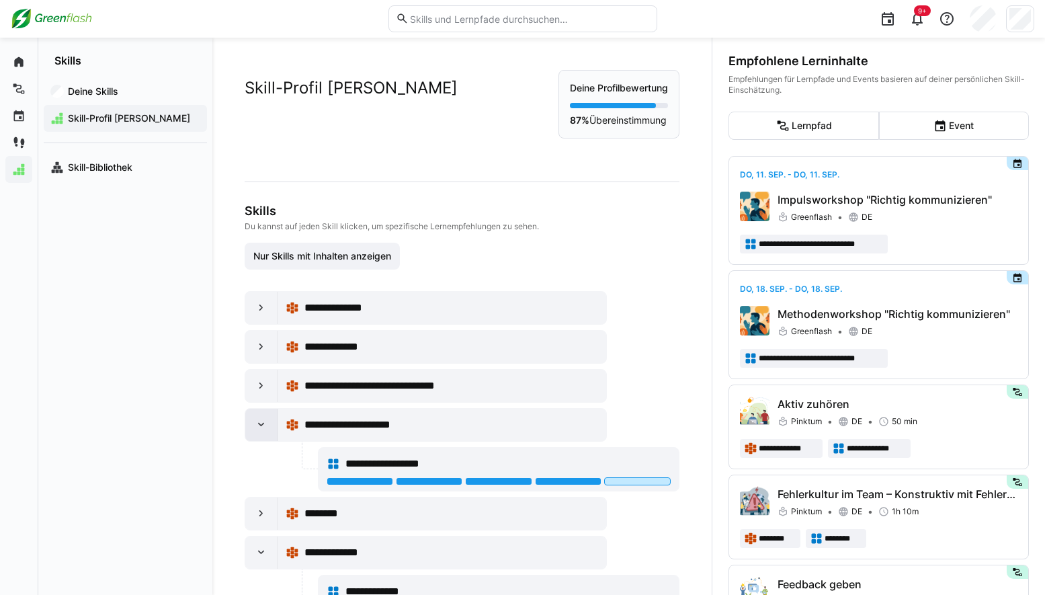
click at [267, 430] on eds-icon at bounding box center [261, 424] width 13 height 13
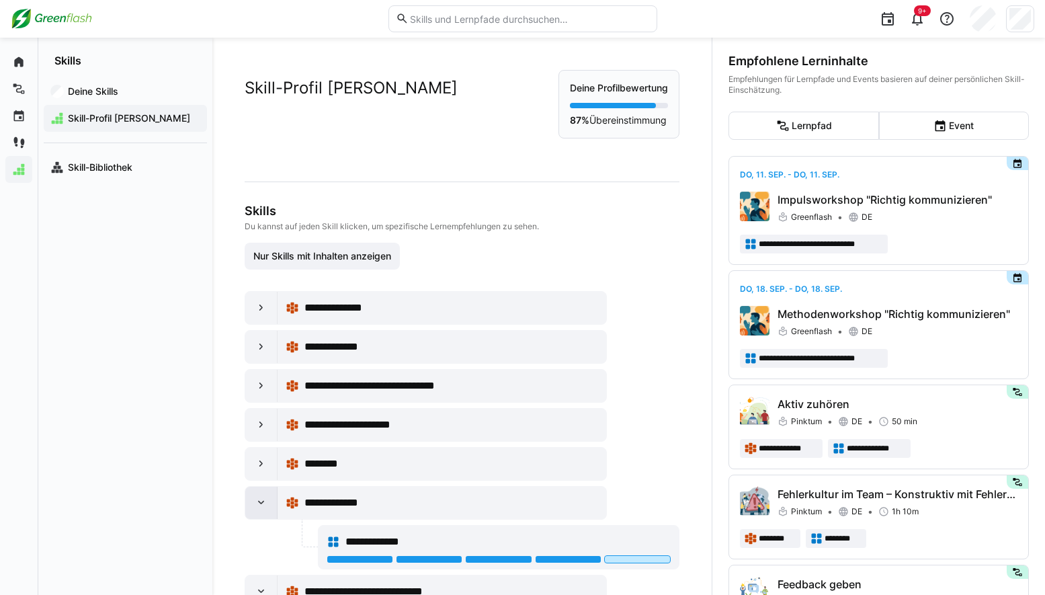
click at [273, 504] on div at bounding box center [261, 503] width 32 height 32
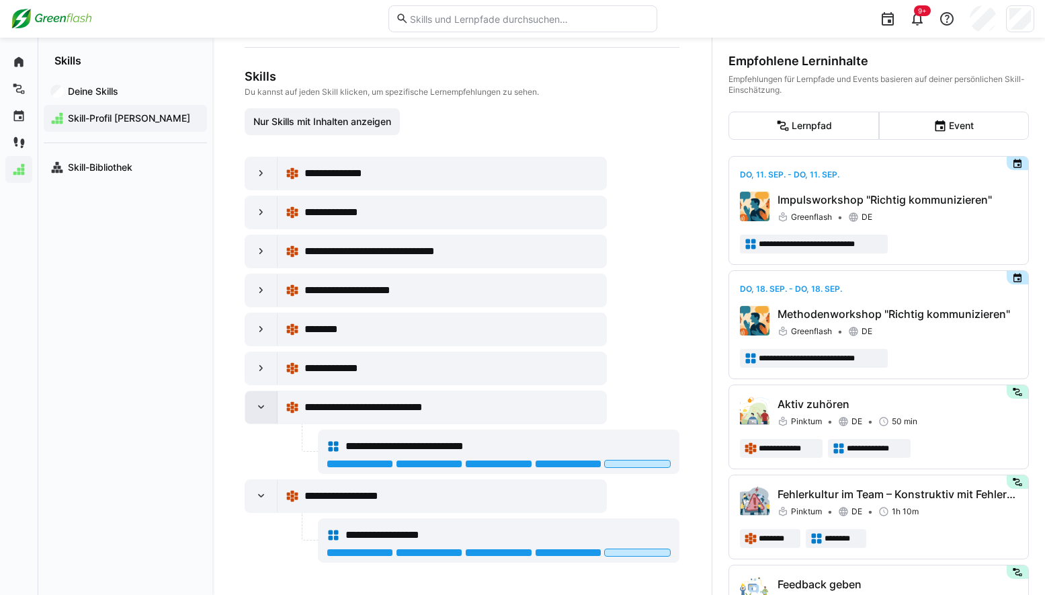
click at [256, 402] on eds-icon at bounding box center [261, 407] width 13 height 13
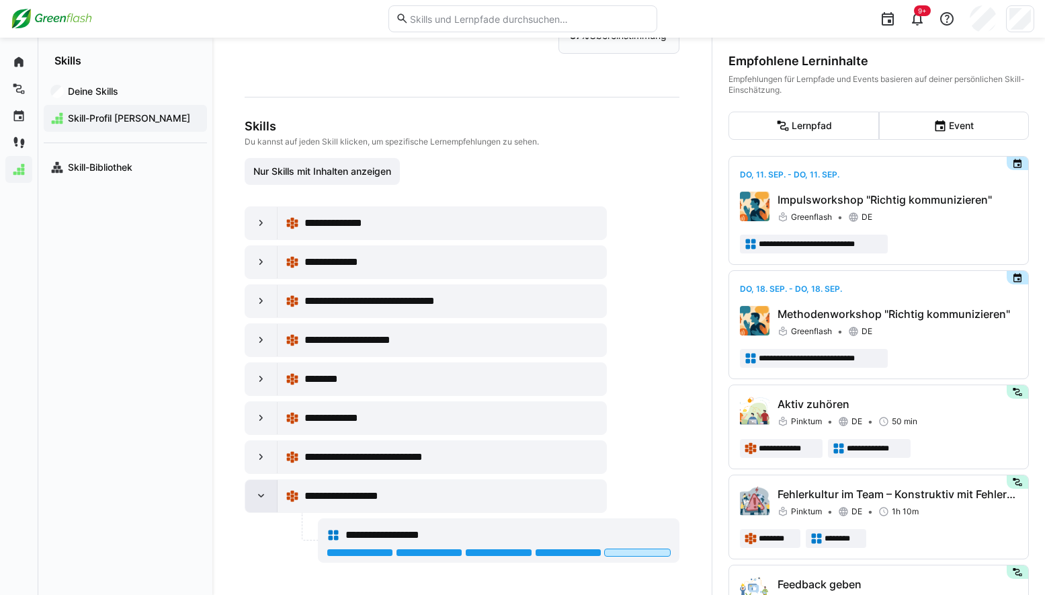
click at [262, 499] on eds-icon at bounding box center [261, 495] width 13 height 13
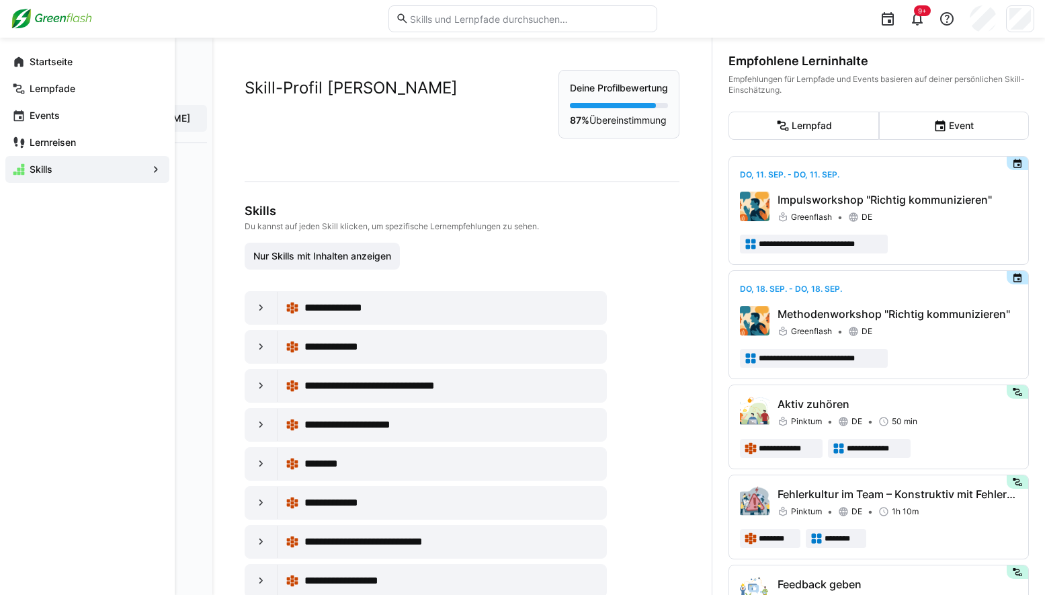
click at [26, 137] on div "Lernreisen" at bounding box center [87, 142] width 164 height 27
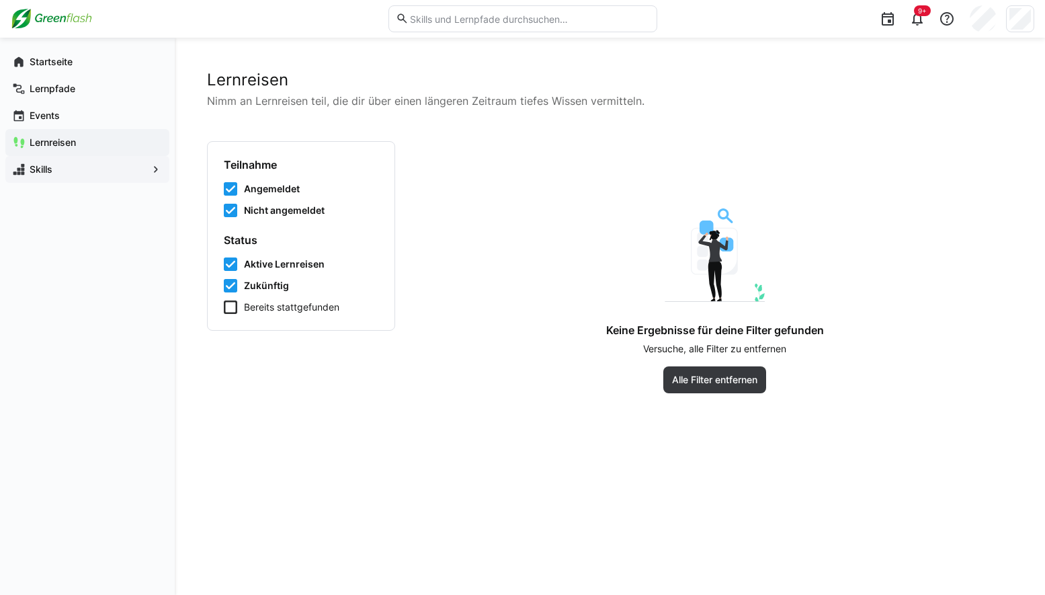
click at [231, 304] on icon at bounding box center [230, 306] width 13 height 13
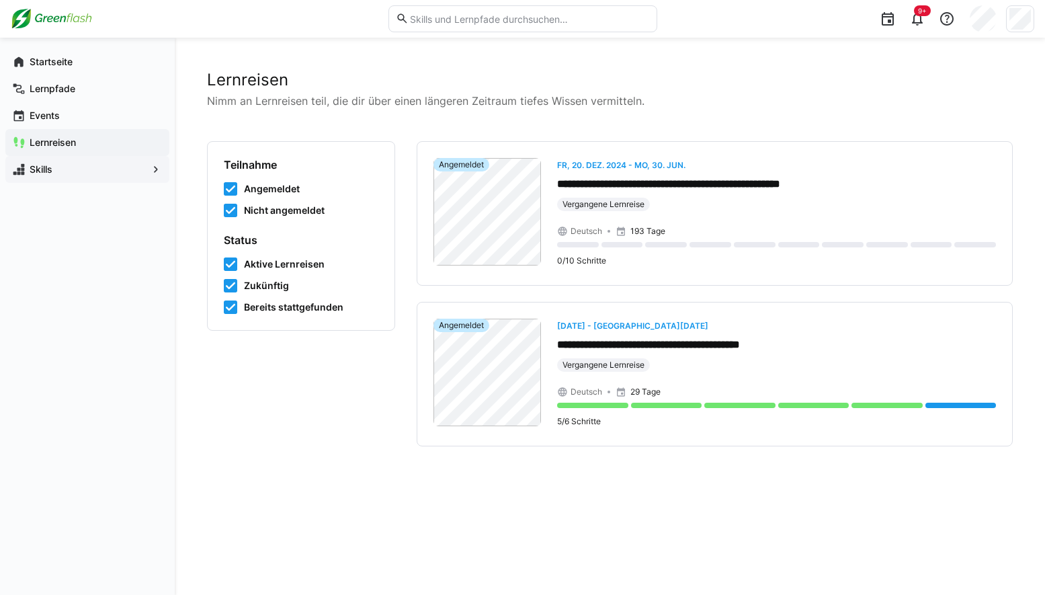
click at [230, 306] on icon at bounding box center [230, 306] width 13 height 13
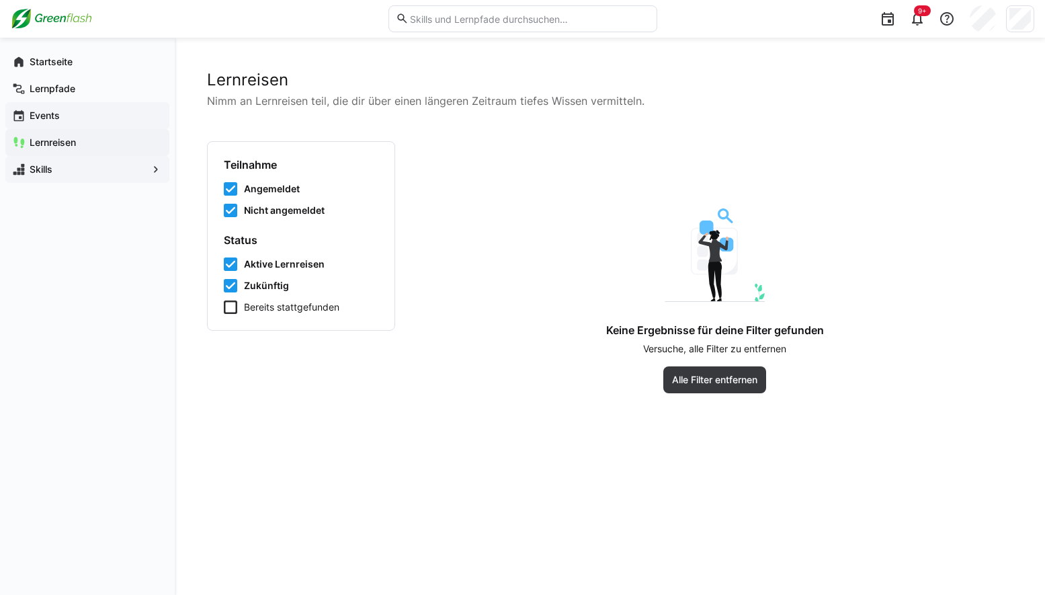
click at [79, 117] on span "Events" at bounding box center [95, 115] width 135 height 13
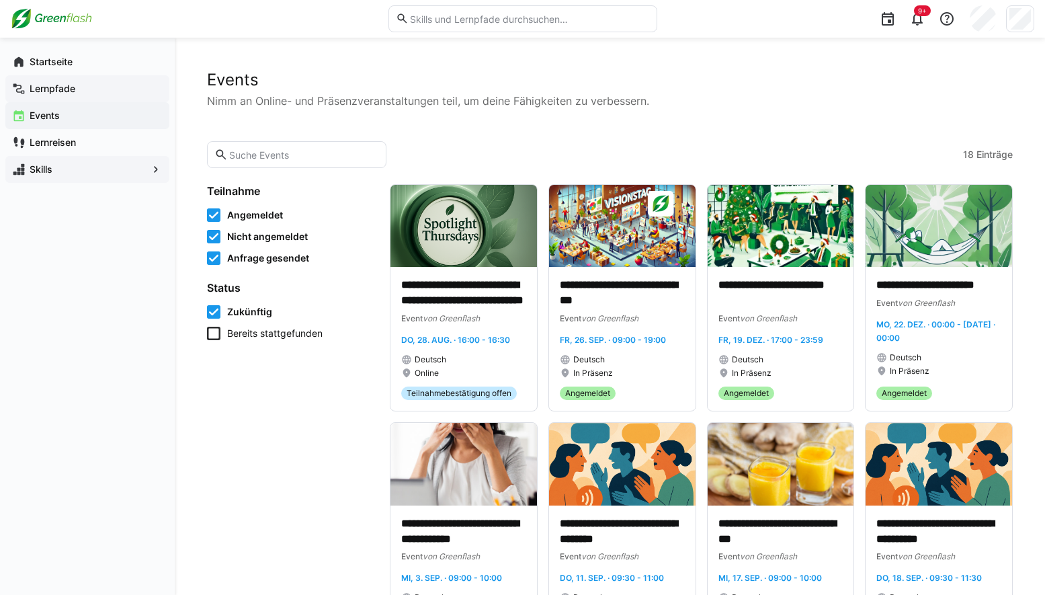
click at [71, 75] on div "Lernpfade" at bounding box center [87, 88] width 164 height 27
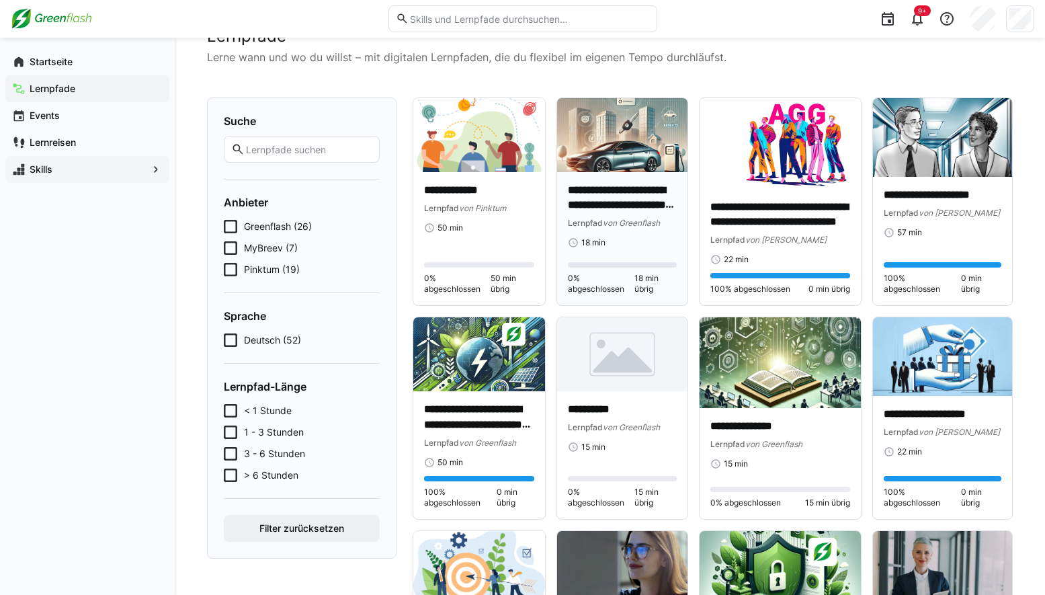
scroll to position [67, 0]
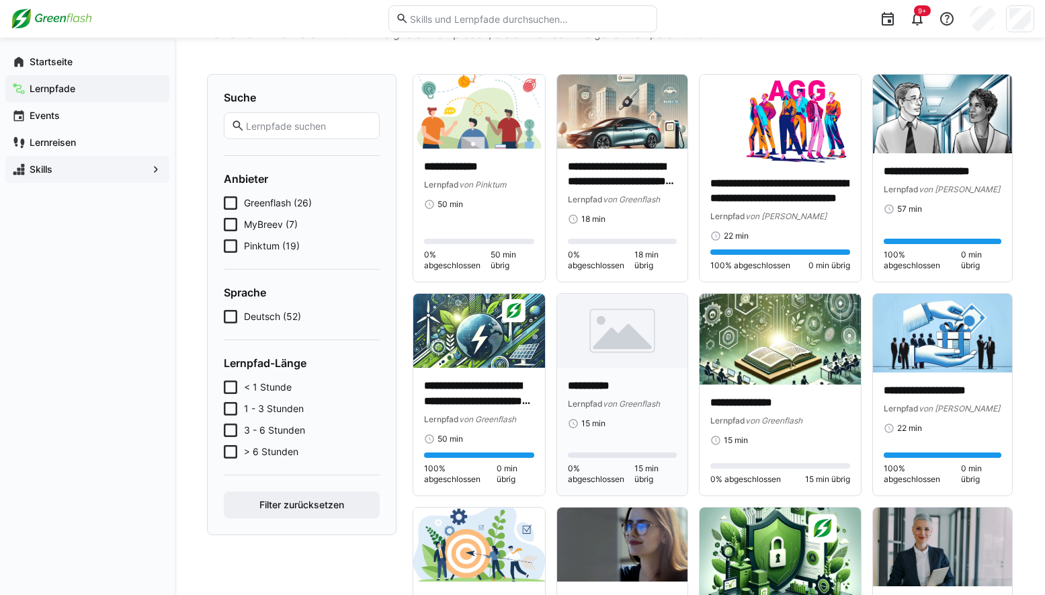
click at [641, 340] on img at bounding box center [622, 331] width 131 height 74
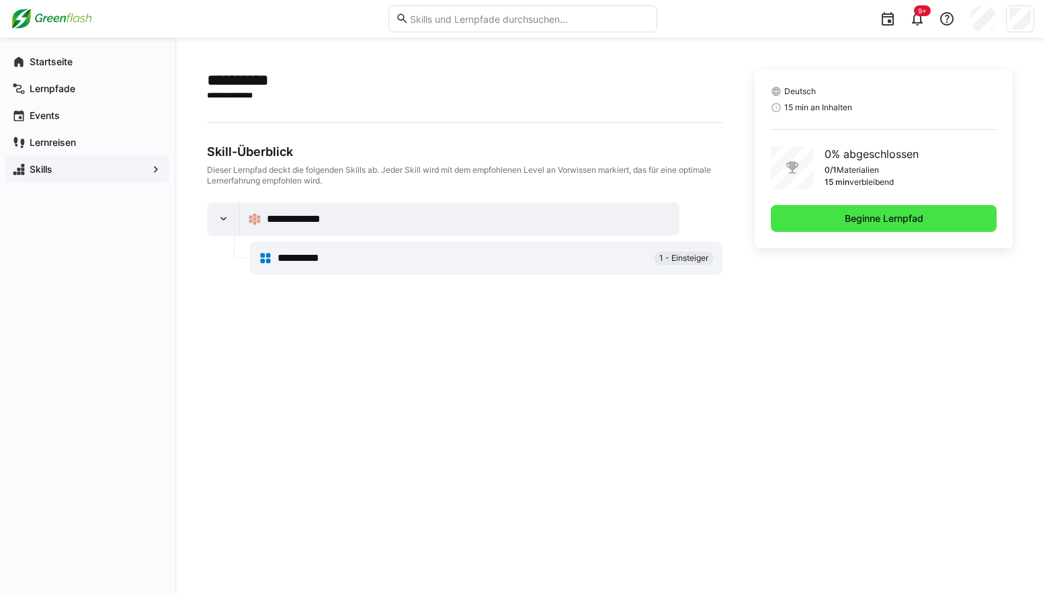
click at [851, 224] on span "Beginne Lernpfad" at bounding box center [884, 218] width 83 height 13
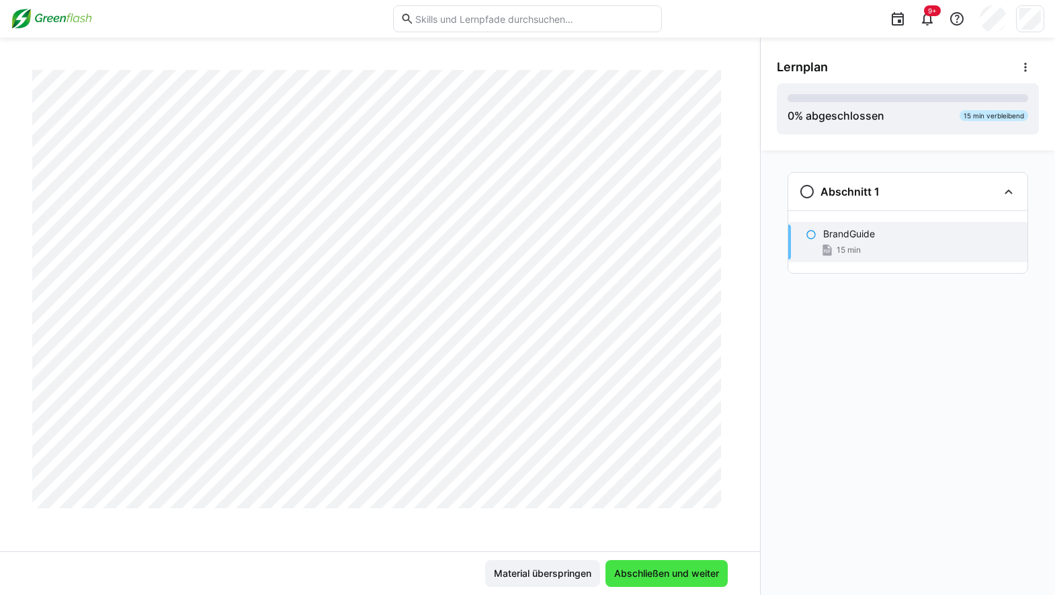
scroll to position [2587, 0]
click at [670, 580] on span "Abschließen und weiter" at bounding box center [667, 573] width 122 height 27
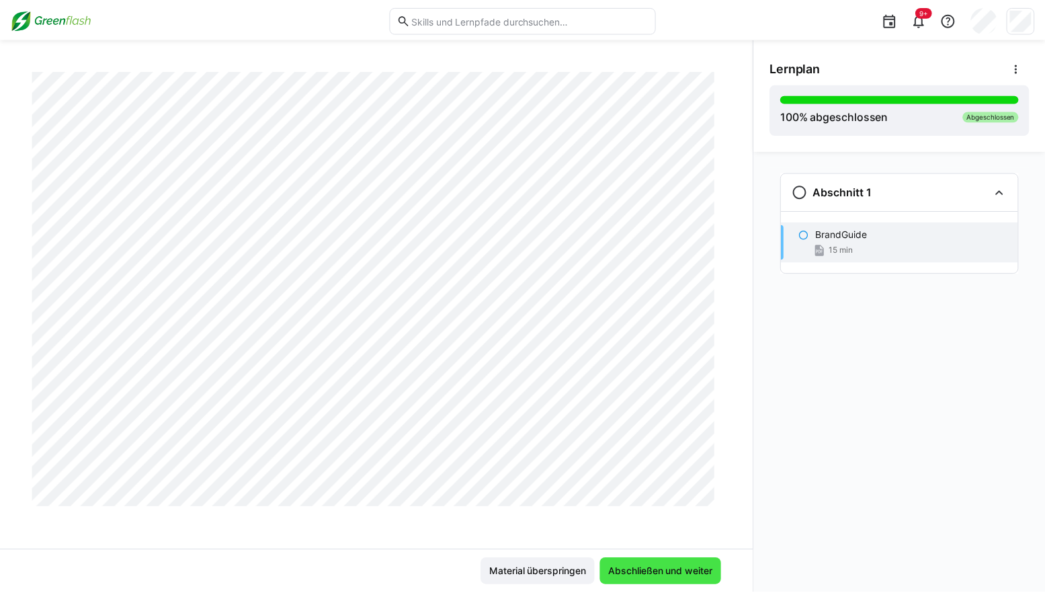
scroll to position [0, 0]
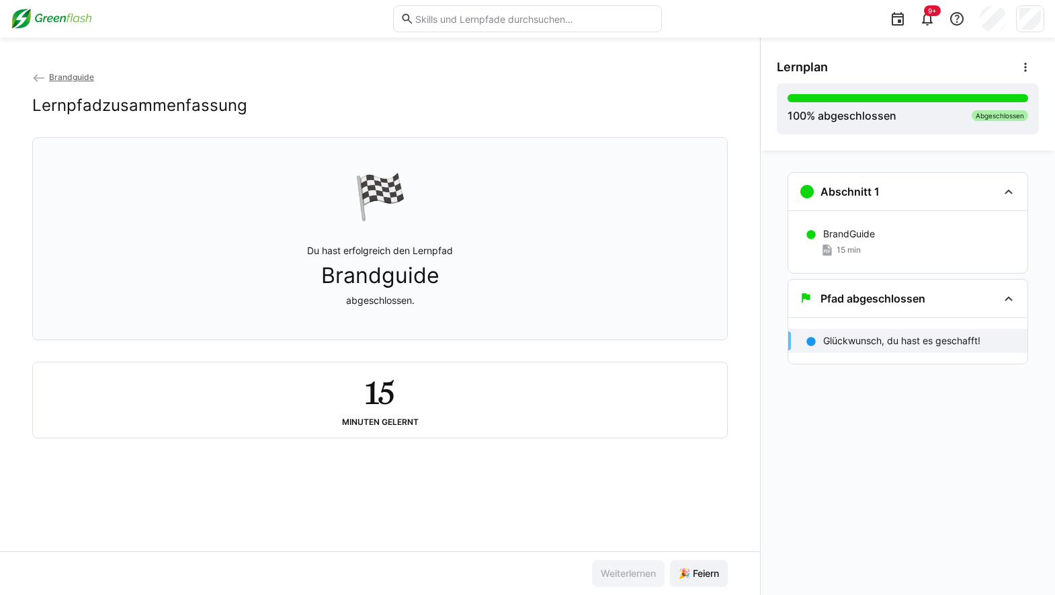
click at [38, 78] on eds-icon at bounding box center [38, 77] width 13 height 13
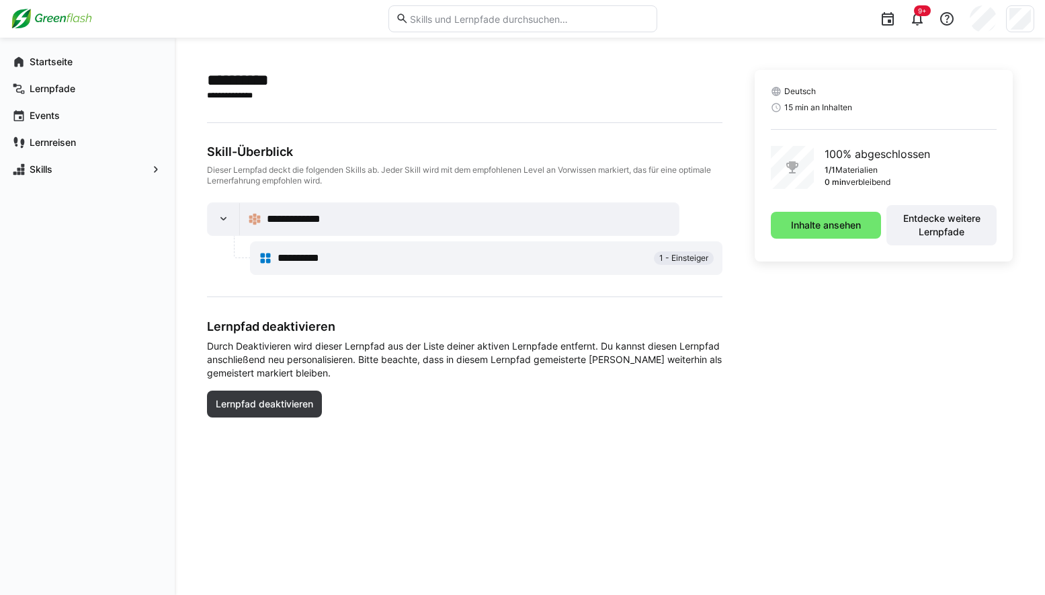
click at [331, 150] on div "Skill-Überblick" at bounding box center [465, 152] width 516 height 15
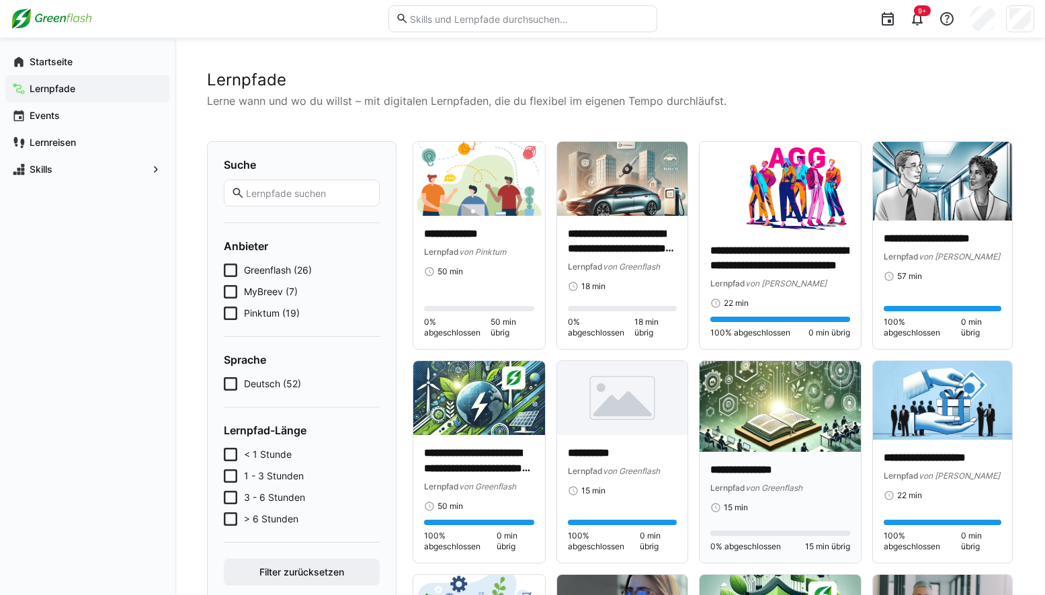
click at [782, 421] on img at bounding box center [780, 406] width 161 height 91
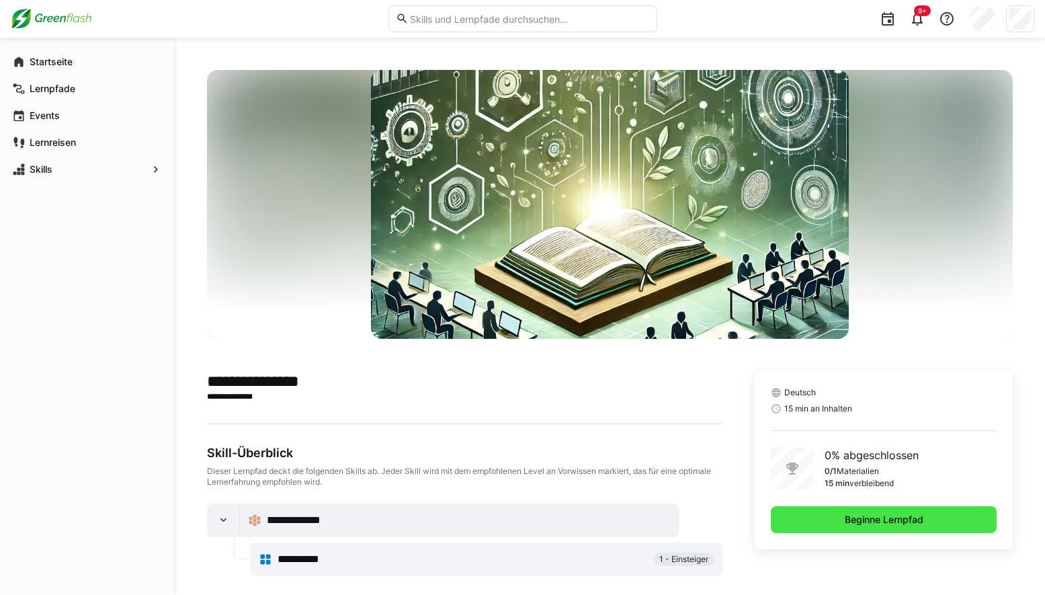
click at [860, 518] on span "Beginne Lernpfad" at bounding box center [884, 519] width 83 height 13
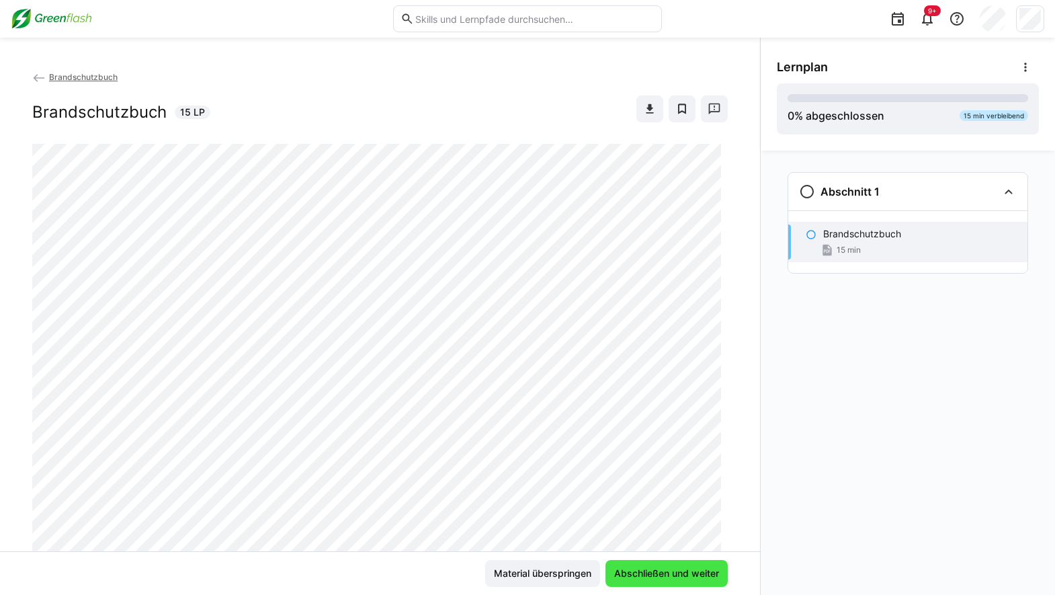
click at [690, 573] on span "Abschließen und weiter" at bounding box center [666, 573] width 109 height 13
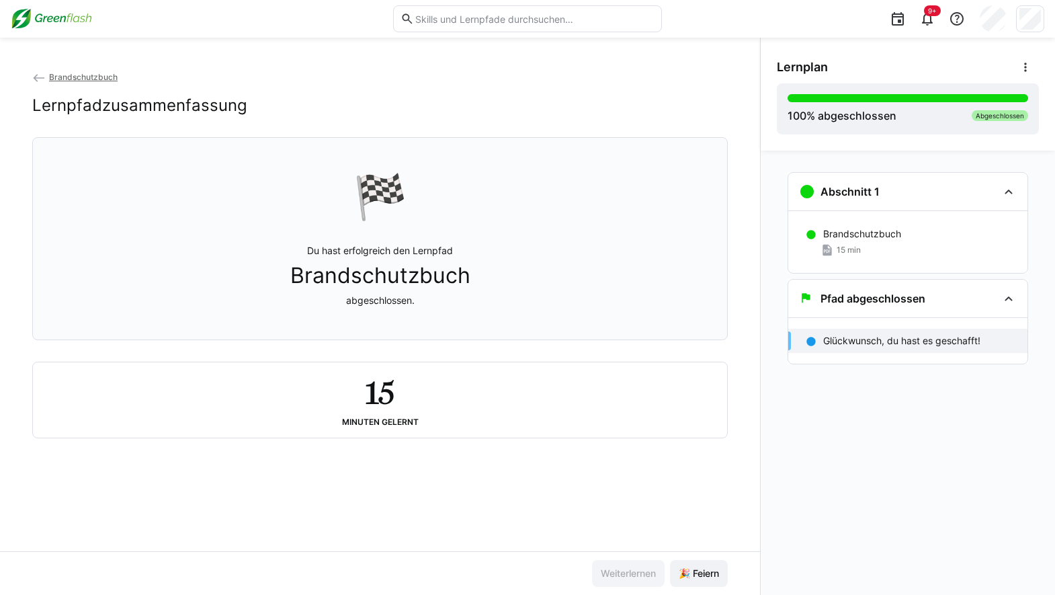
drag, startPoint x: 81, startPoint y: 19, endPoint x: 97, endPoint y: 26, distance: 17.5
click at [81, 19] on img at bounding box center [51, 19] width 81 height 22
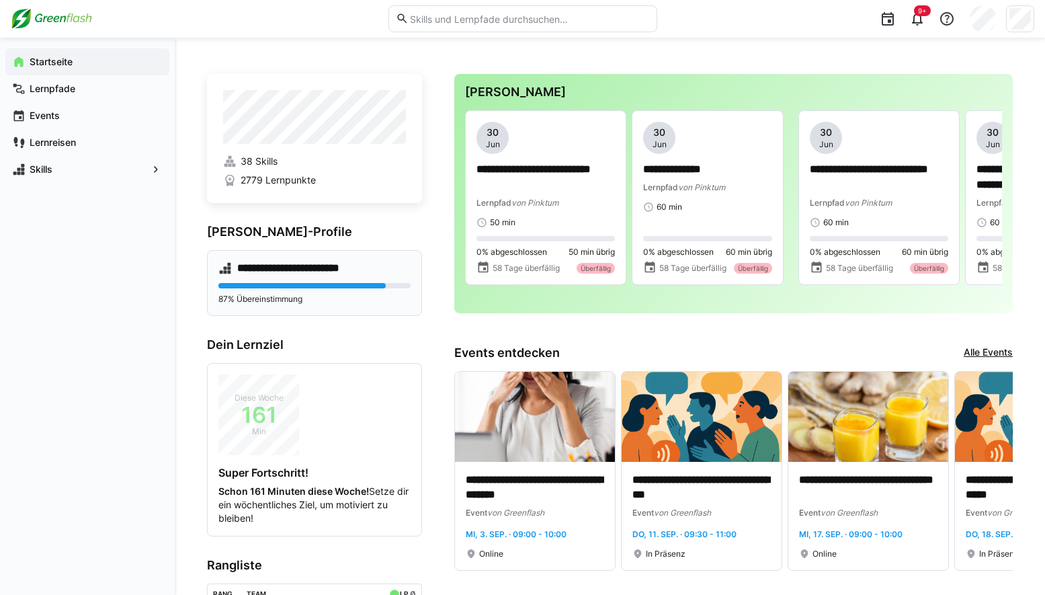
click at [364, 290] on div "87% Übereinstimmung" at bounding box center [314, 294] width 192 height 22
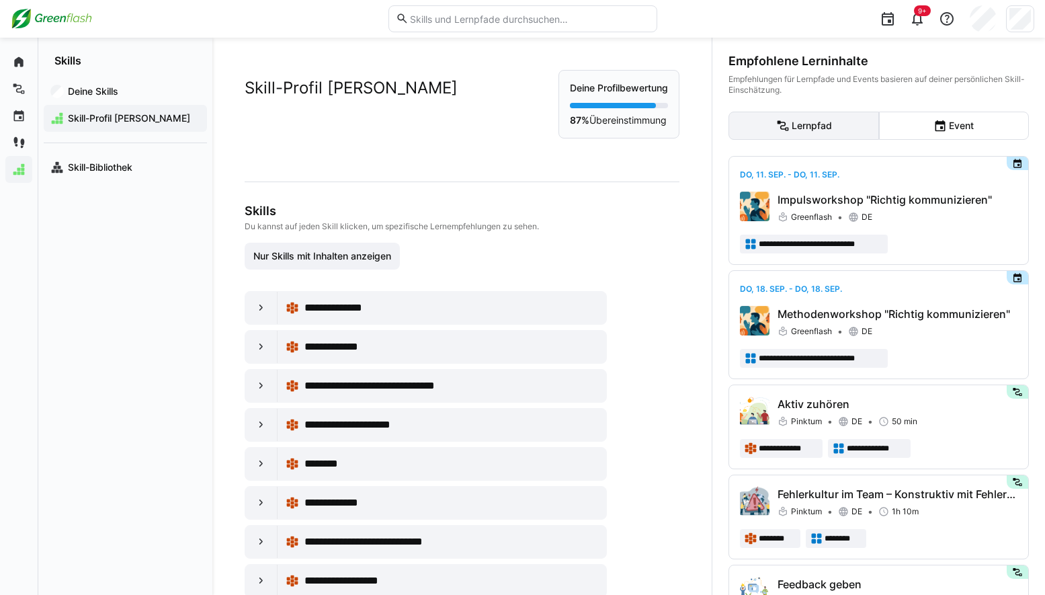
click at [813, 126] on eds-button-option "Lernpfad" at bounding box center [804, 126] width 150 height 28
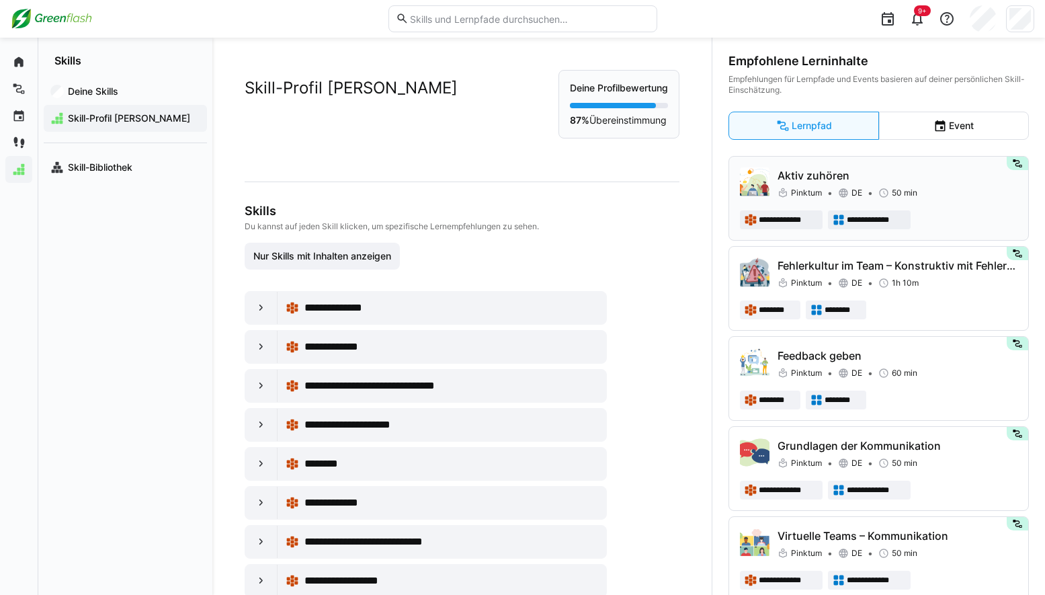
click at [960, 185] on div "Aktiv zuhören Pinktum DE 50 min" at bounding box center [898, 183] width 240 height 32
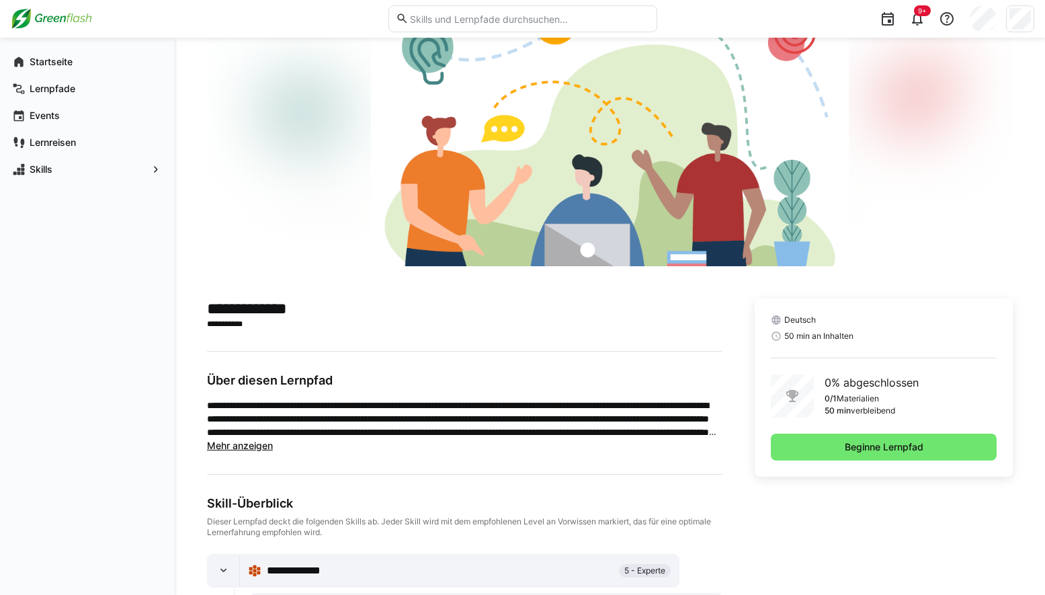
scroll to position [136, 0]
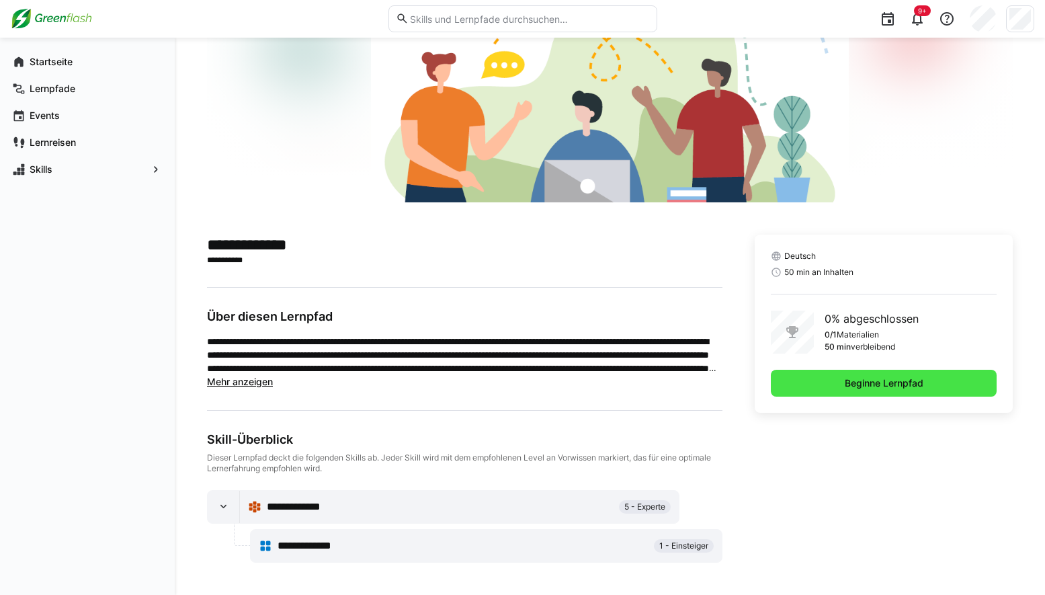
click at [865, 389] on span "Beginne Lernpfad" at bounding box center [884, 382] width 83 height 13
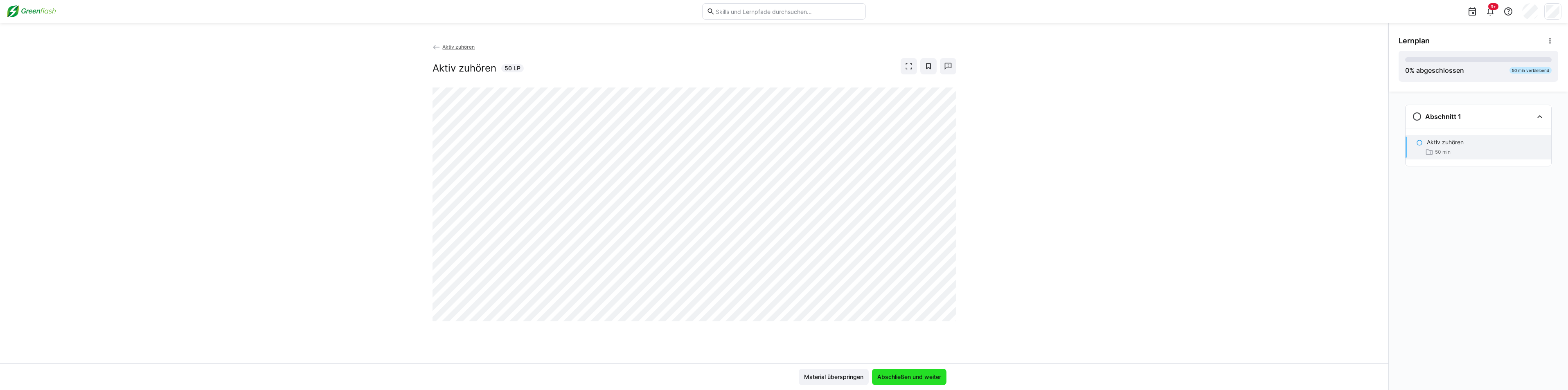
click at [642, 361] on span "Abschließen und weiter" at bounding box center [909, 377] width 74 height 16
click at [642, 302] on div "Aktiv zuhören Aktiv zuhören 50 LP" at bounding box center [694, 203] width 1388 height 321
